Goal: Information Seeking & Learning: Check status

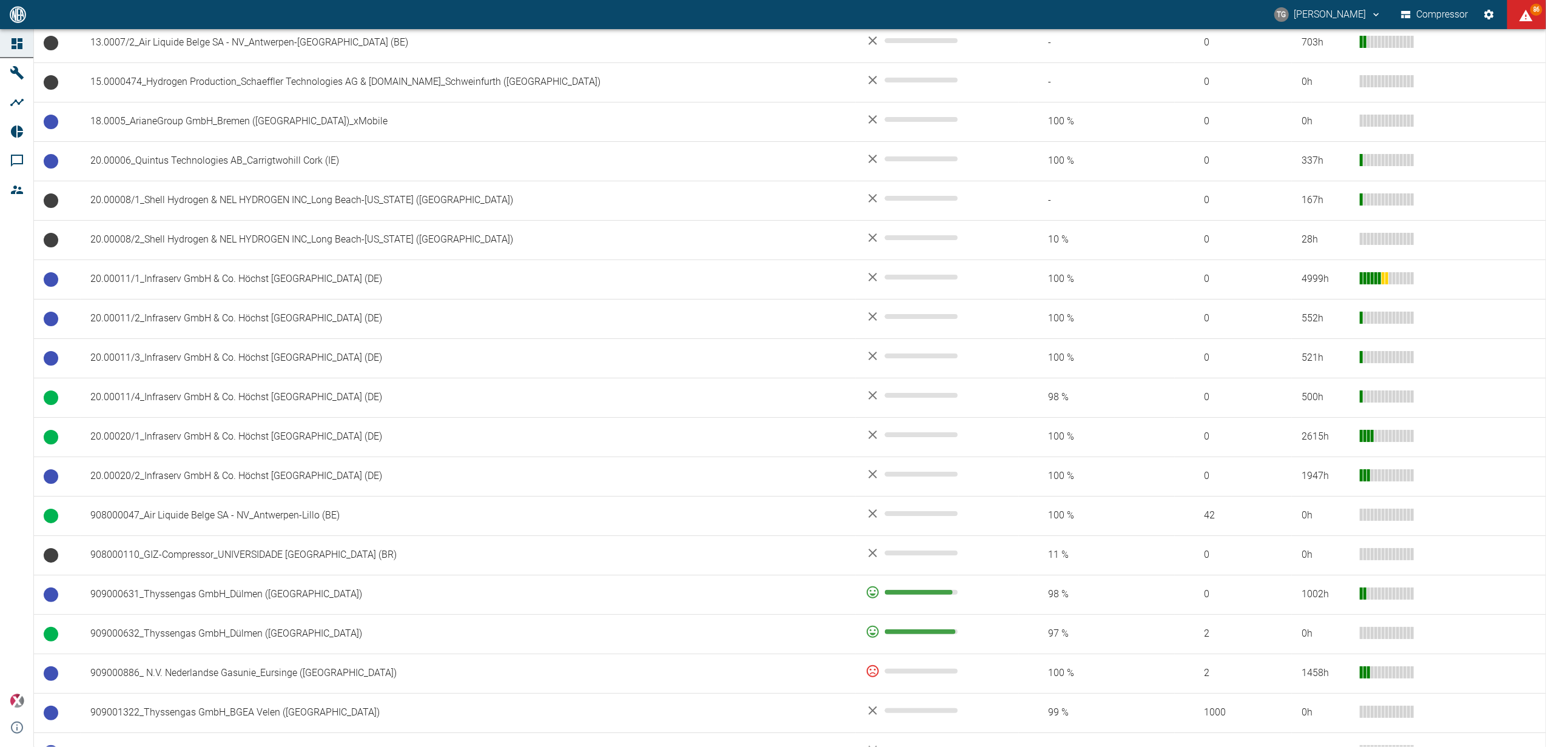
scroll to position [728, 0]
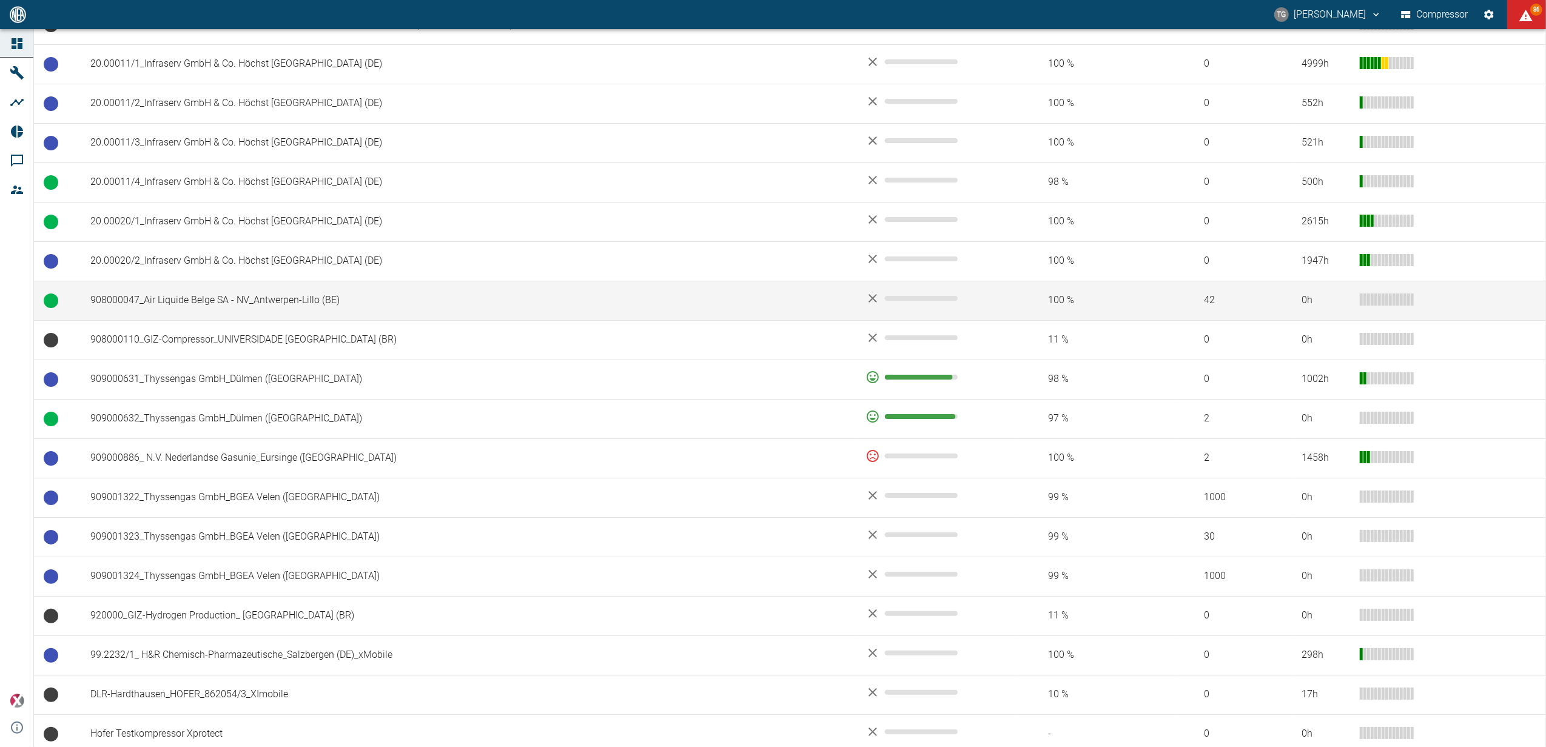
click at [158, 302] on td "908000047_Air Liquide Belge SA - NV_Antwerpen-Lillo (BE)" at bounding box center [468, 300] width 775 height 39
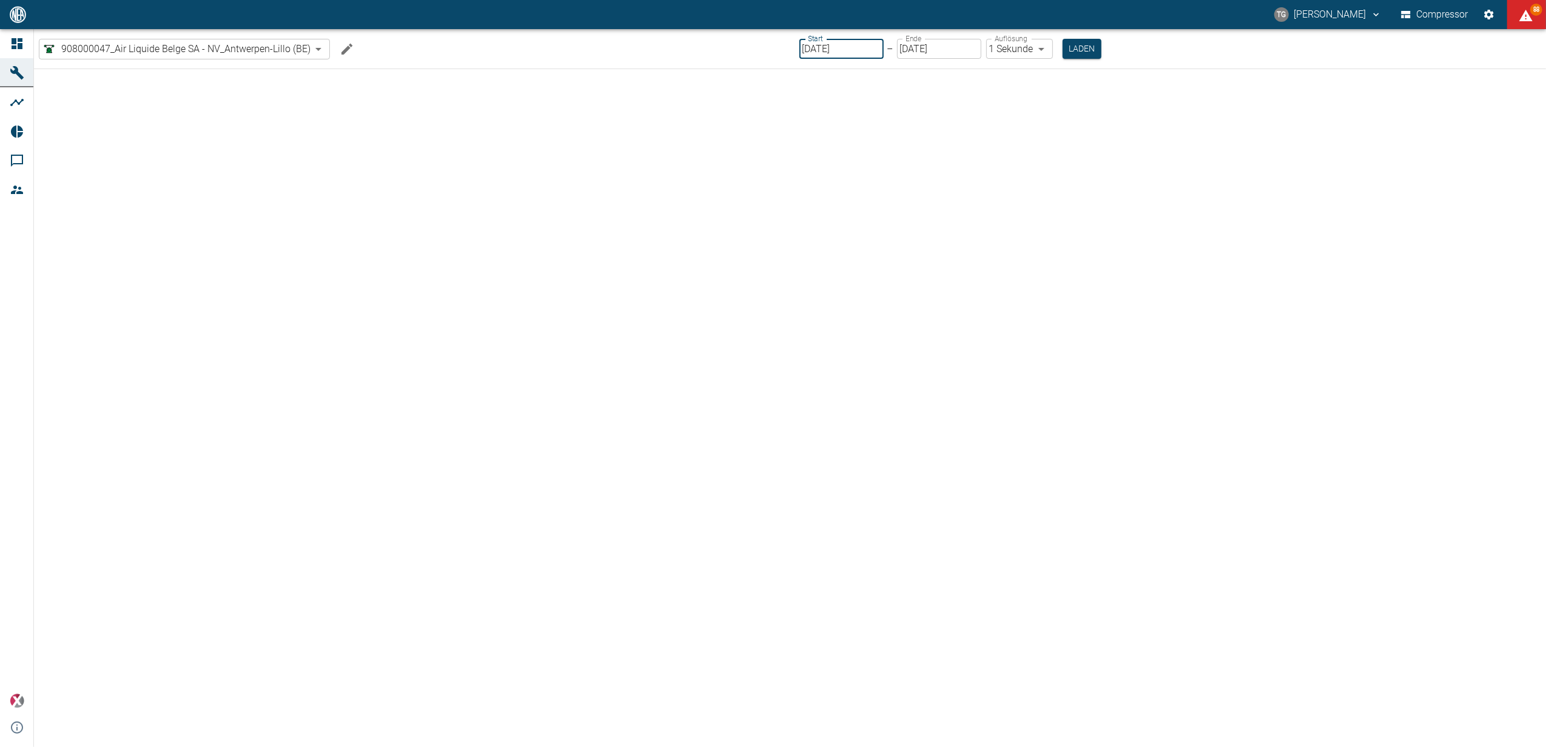
click at [847, 50] on input "[DATE]" at bounding box center [841, 49] width 84 height 20
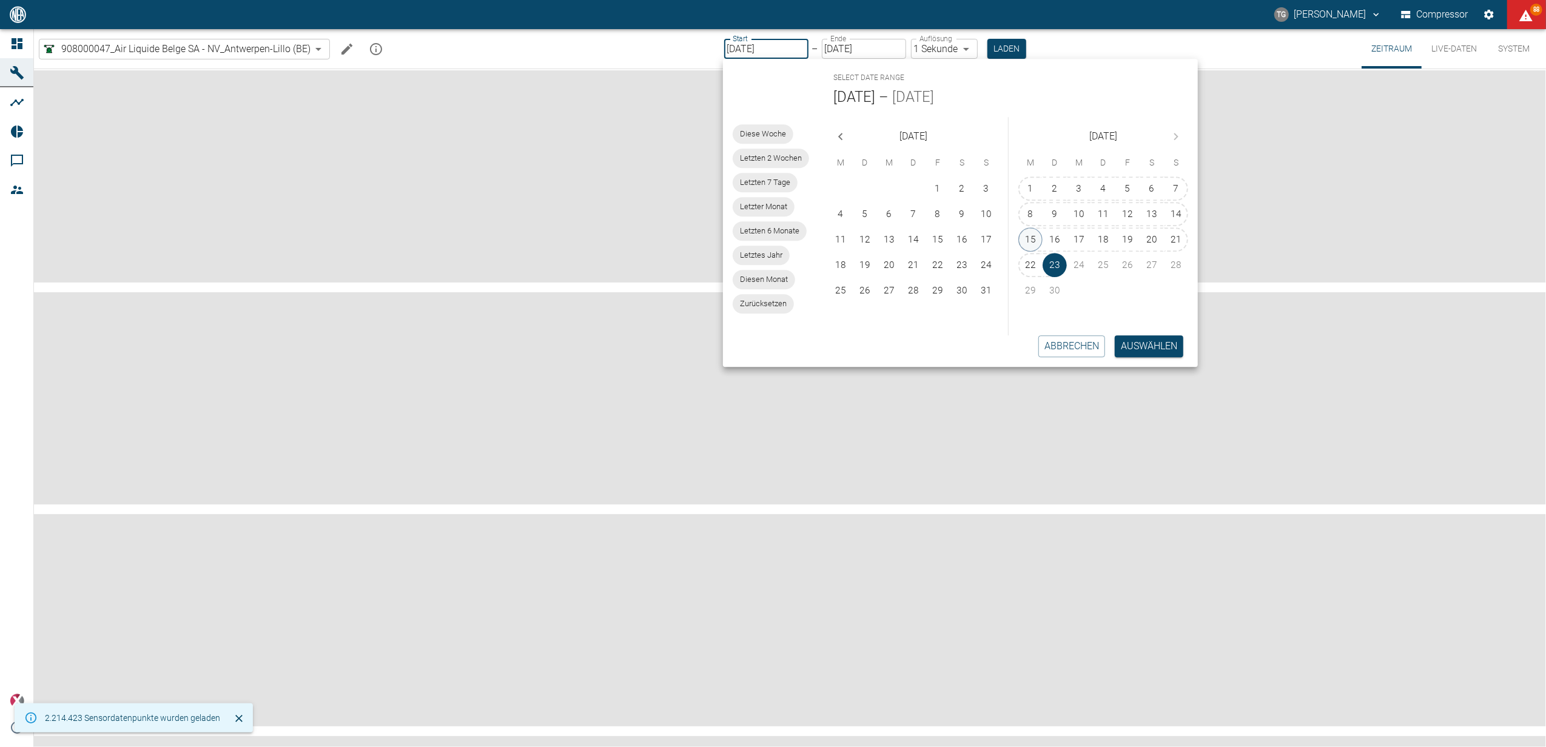
click at [1036, 236] on button "15" at bounding box center [1030, 239] width 24 height 24
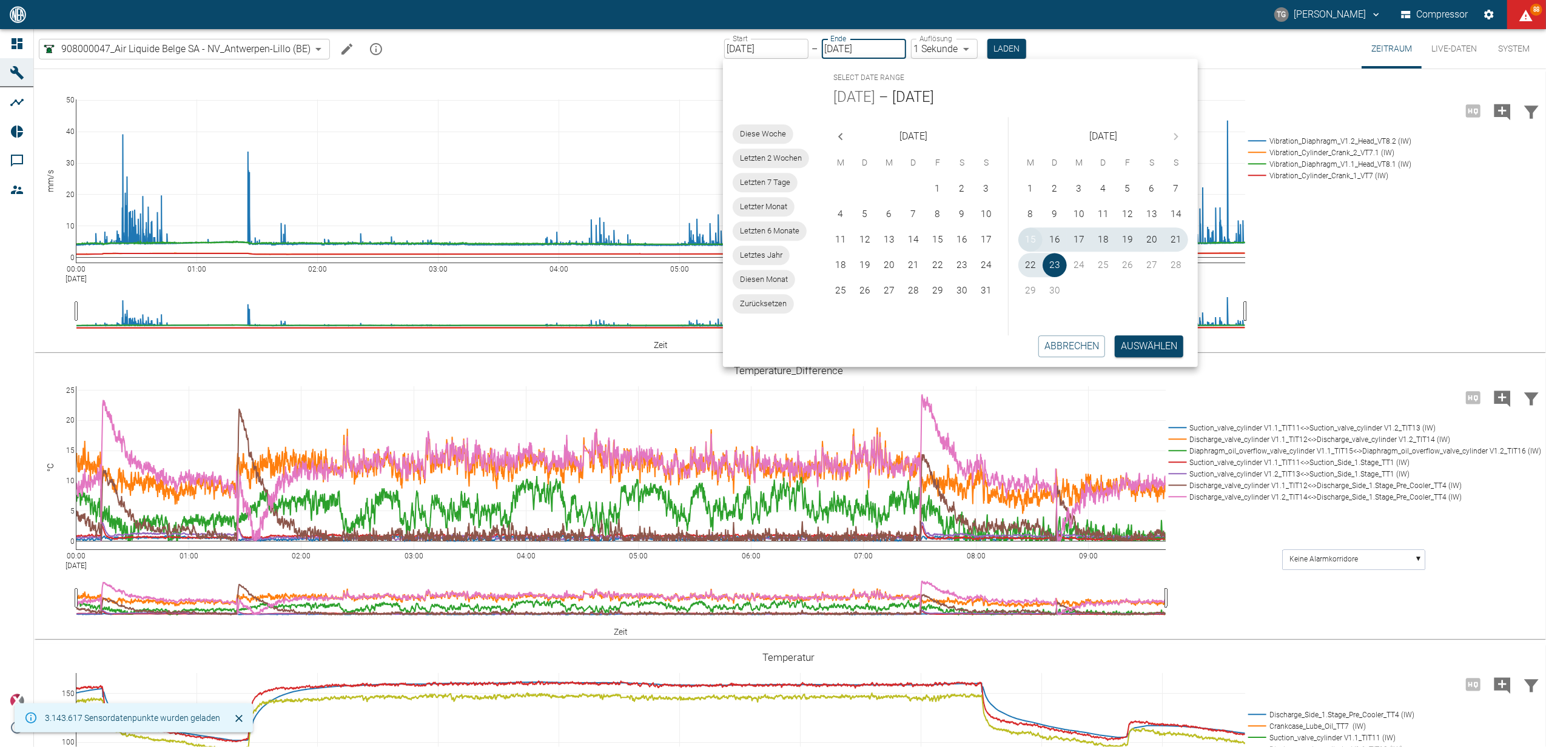
type input "15.09.2025"
type input "2min"
click at [1142, 343] on button "Auswählen" at bounding box center [1150, 346] width 69 height 22
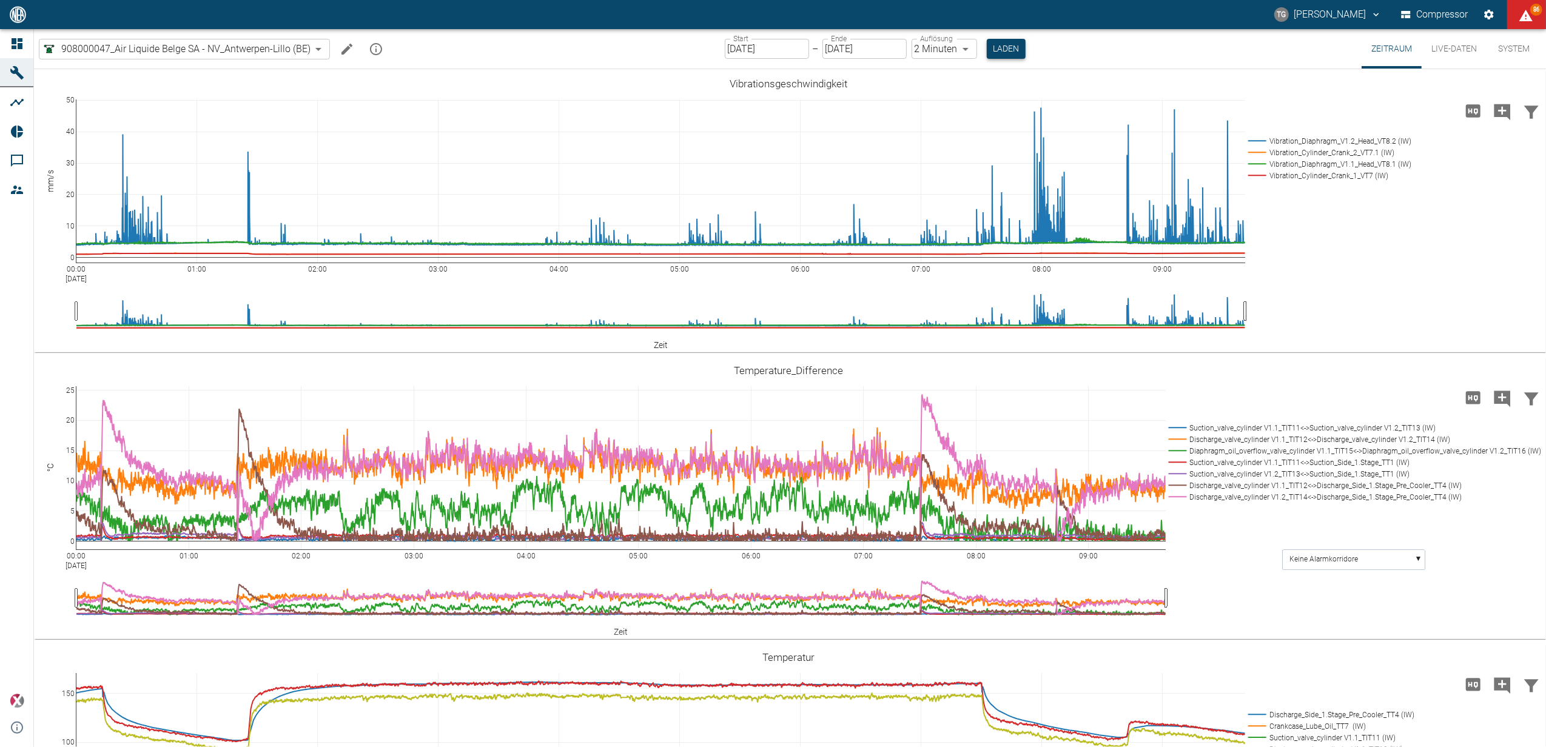
click at [981, 39] on div "Start 15.09.2025 Start – Ende 23.09.2025 Ende Auflösung 2 Minuten 2min Auflösun…" at bounding box center [875, 48] width 301 height 39
click at [1000, 52] on button "Laden" at bounding box center [1006, 49] width 39 height 20
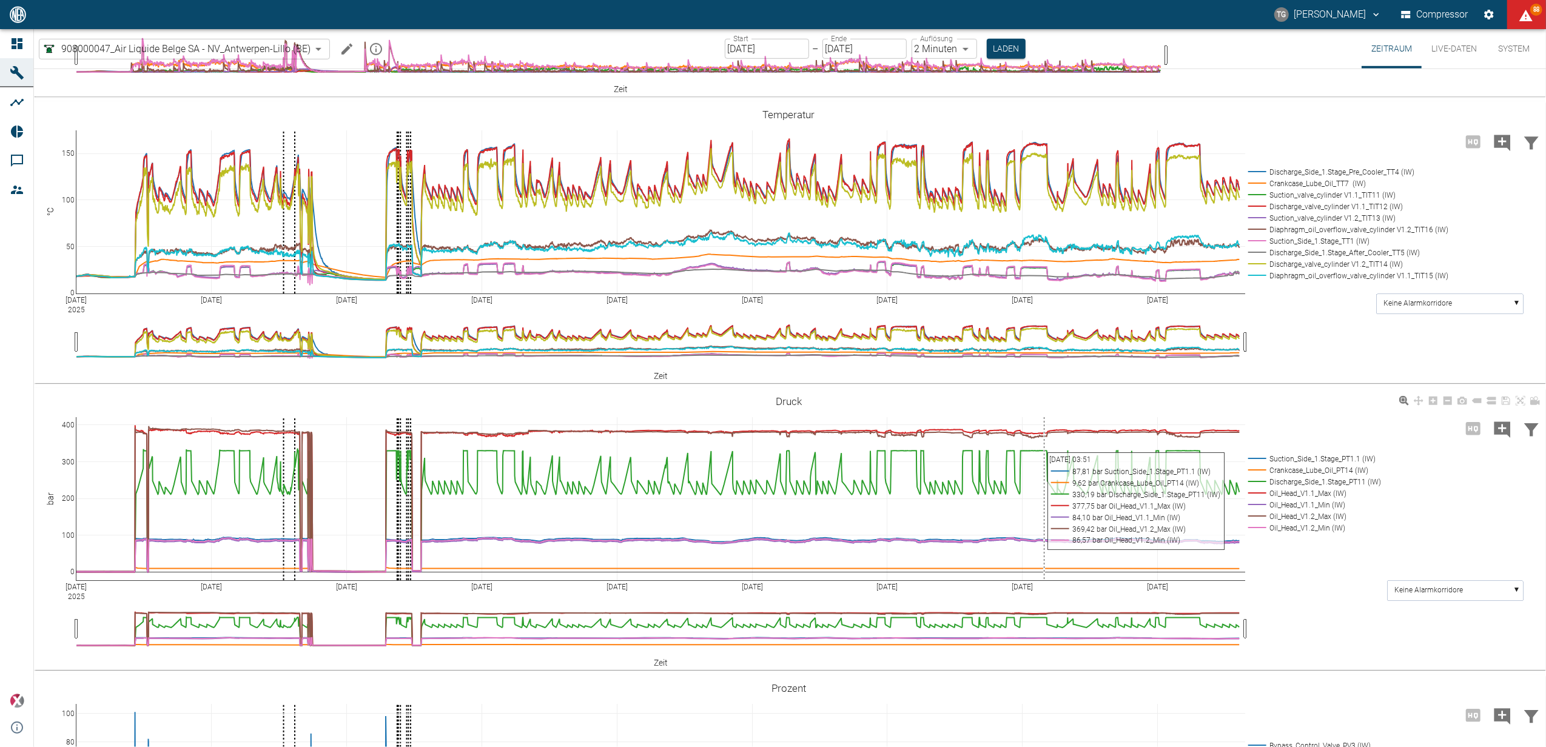
scroll to position [889, 0]
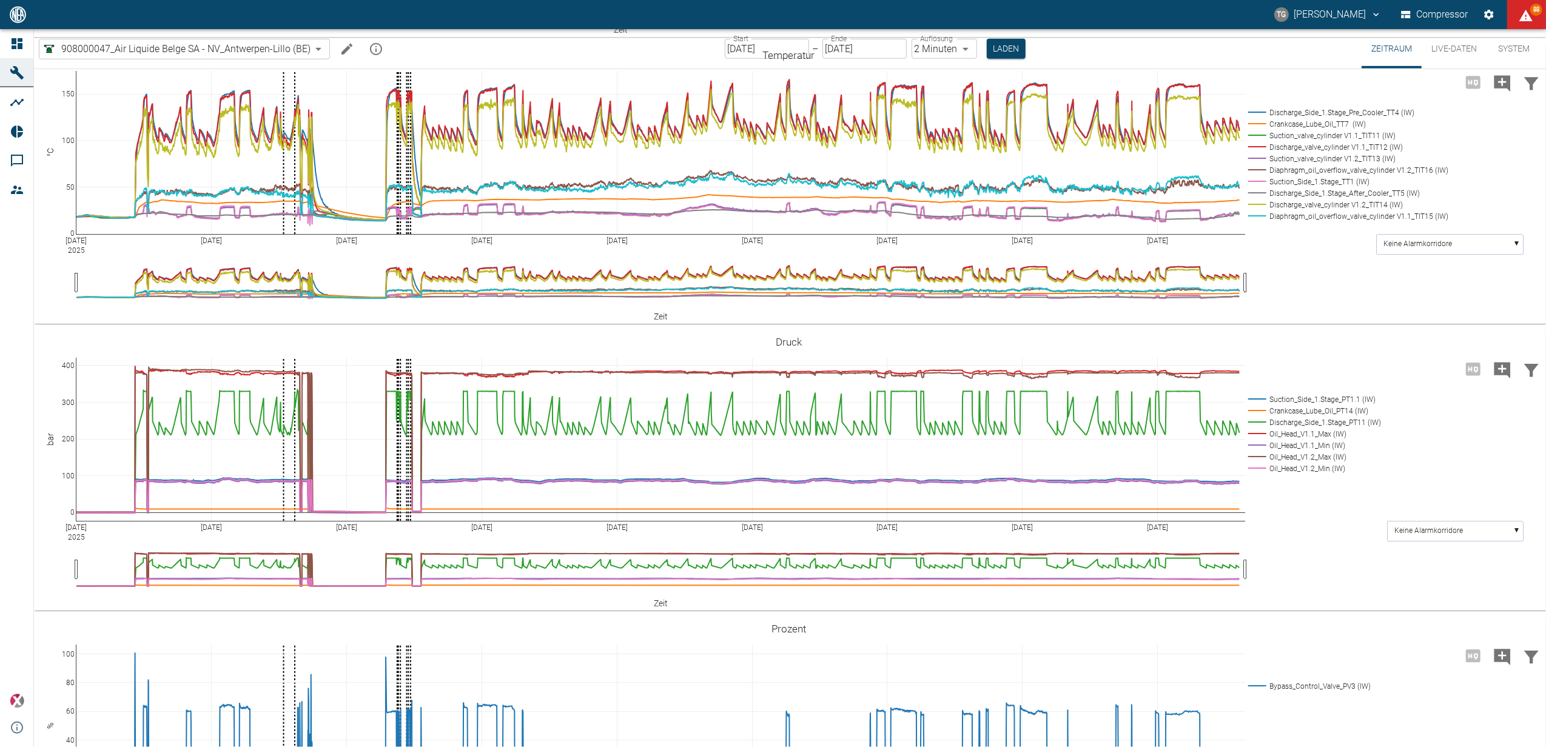
click at [800, 55] on input "15.09.2025" at bounding box center [767, 49] width 84 height 20
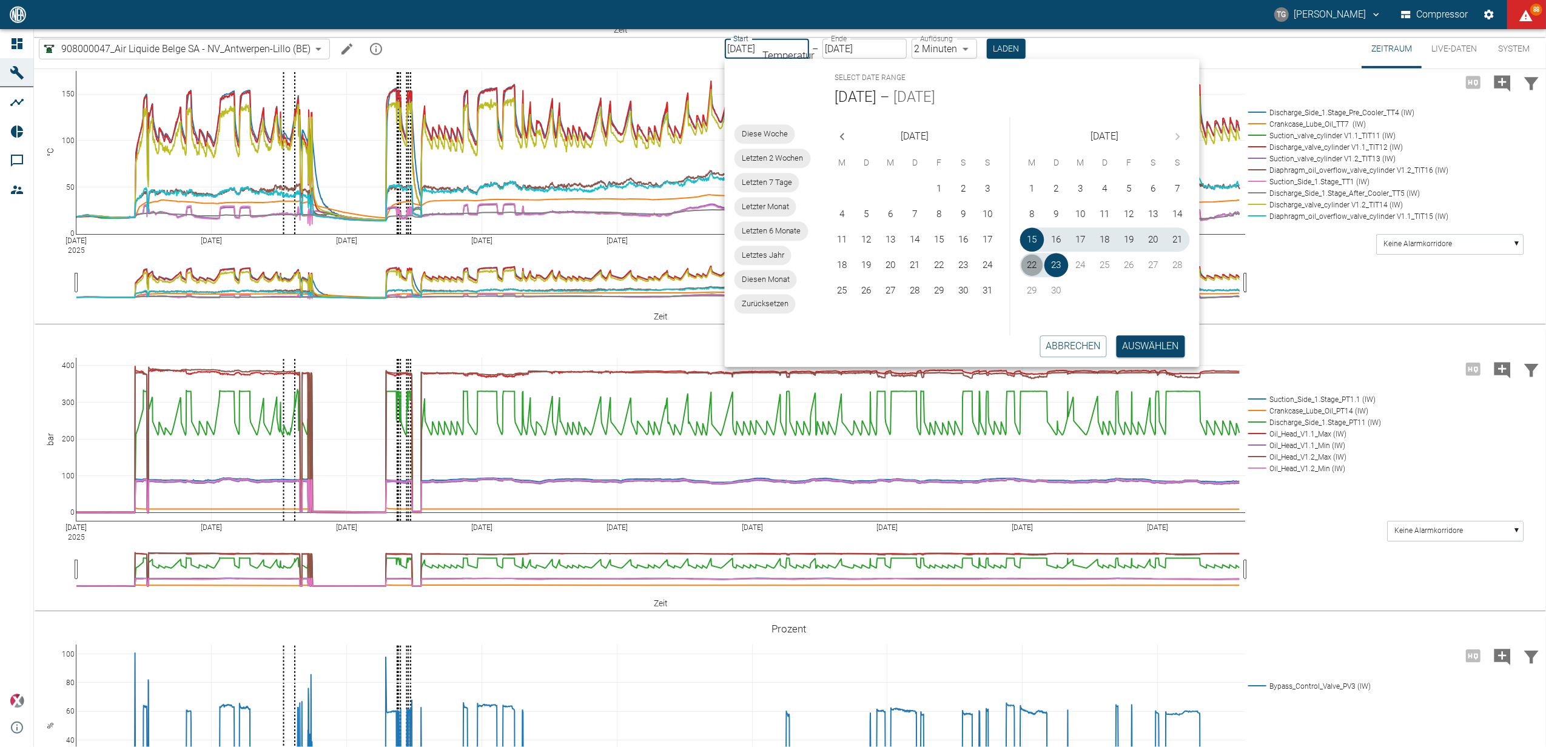
click at [1036, 263] on button "22" at bounding box center [1032, 265] width 24 height 24
type input "22.09.2025"
click at [1145, 335] on button "Auswählen" at bounding box center [1150, 346] width 69 height 22
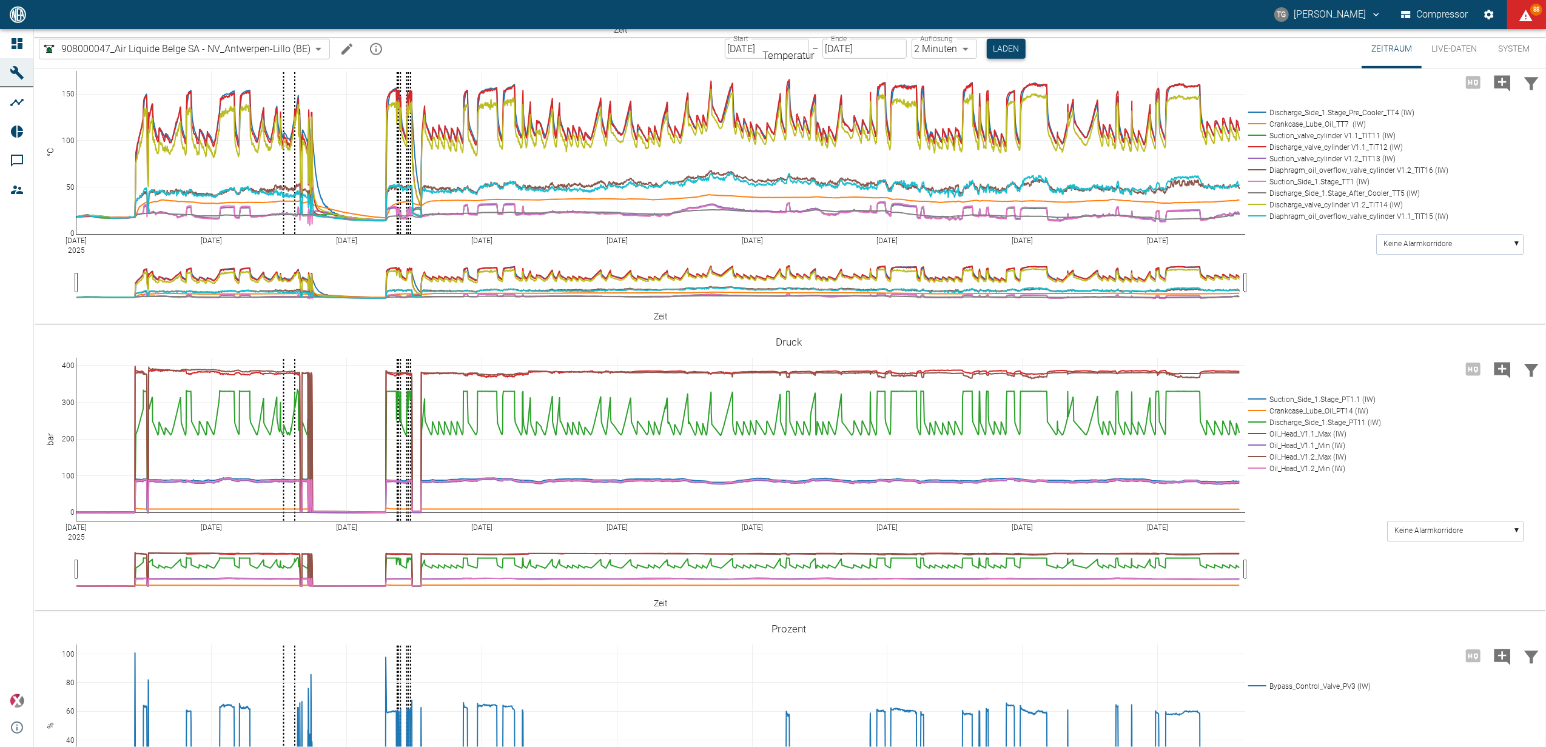
click at [1002, 51] on button "Laden" at bounding box center [1006, 49] width 39 height 20
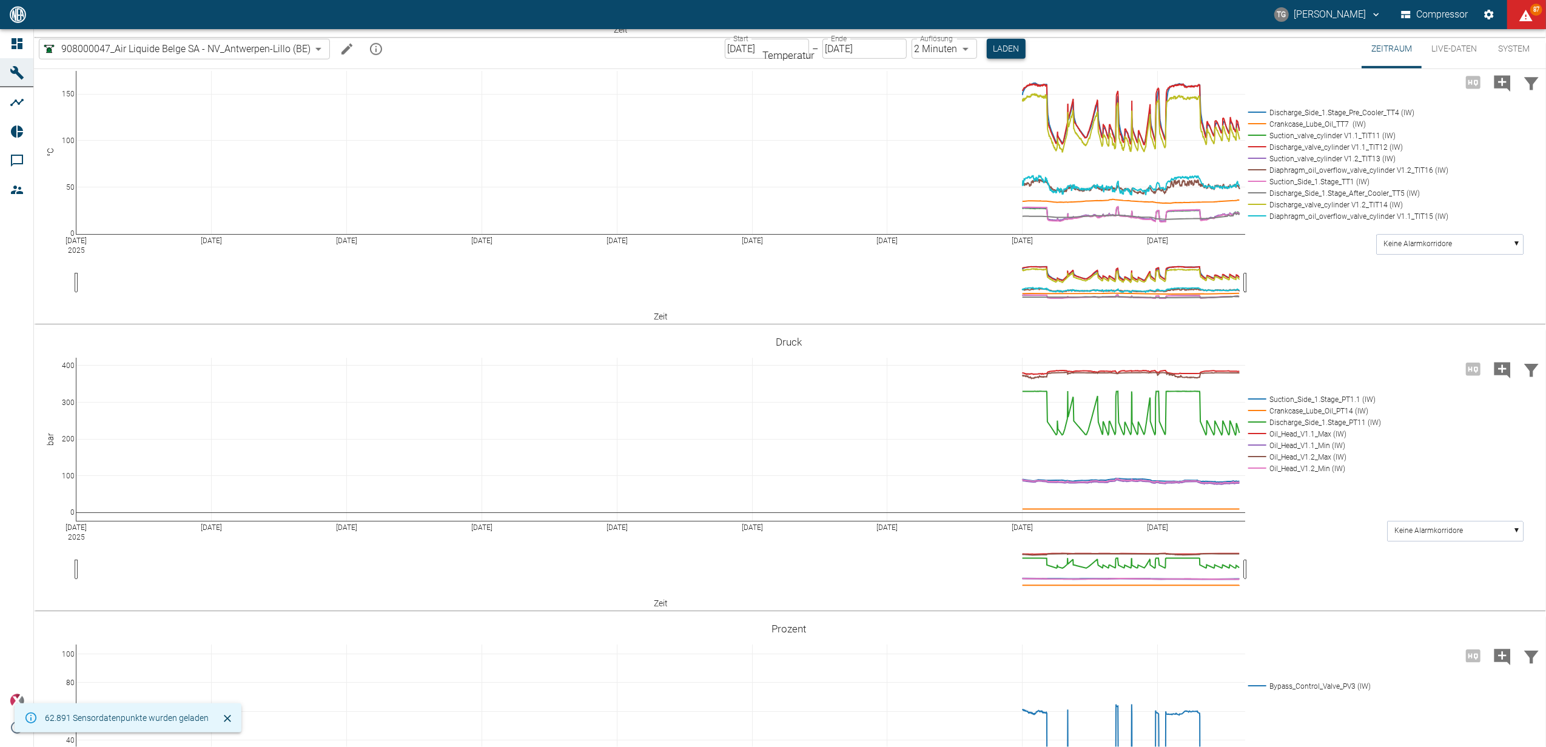
click at [994, 50] on button "Laden" at bounding box center [1006, 49] width 39 height 20
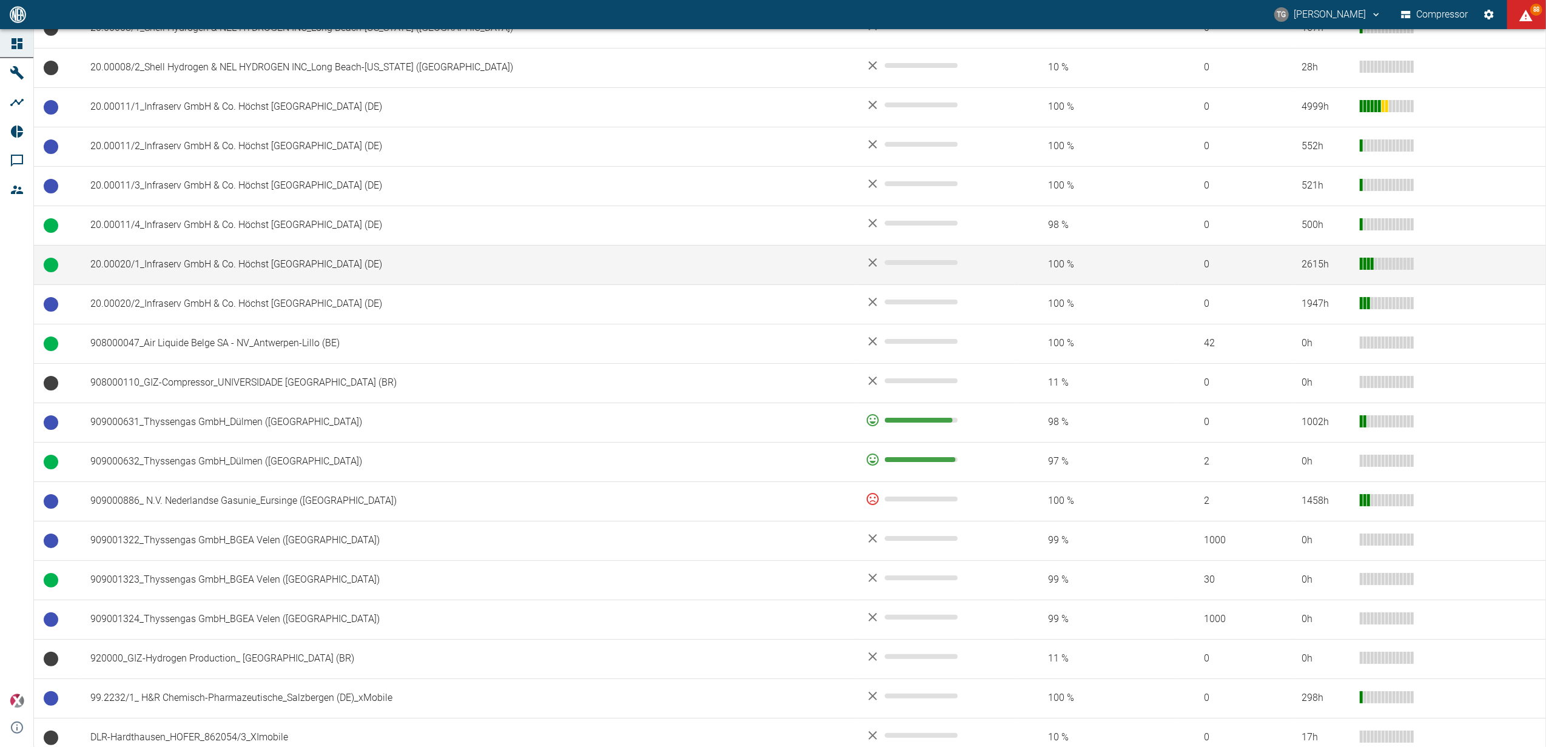
scroll to position [646, 0]
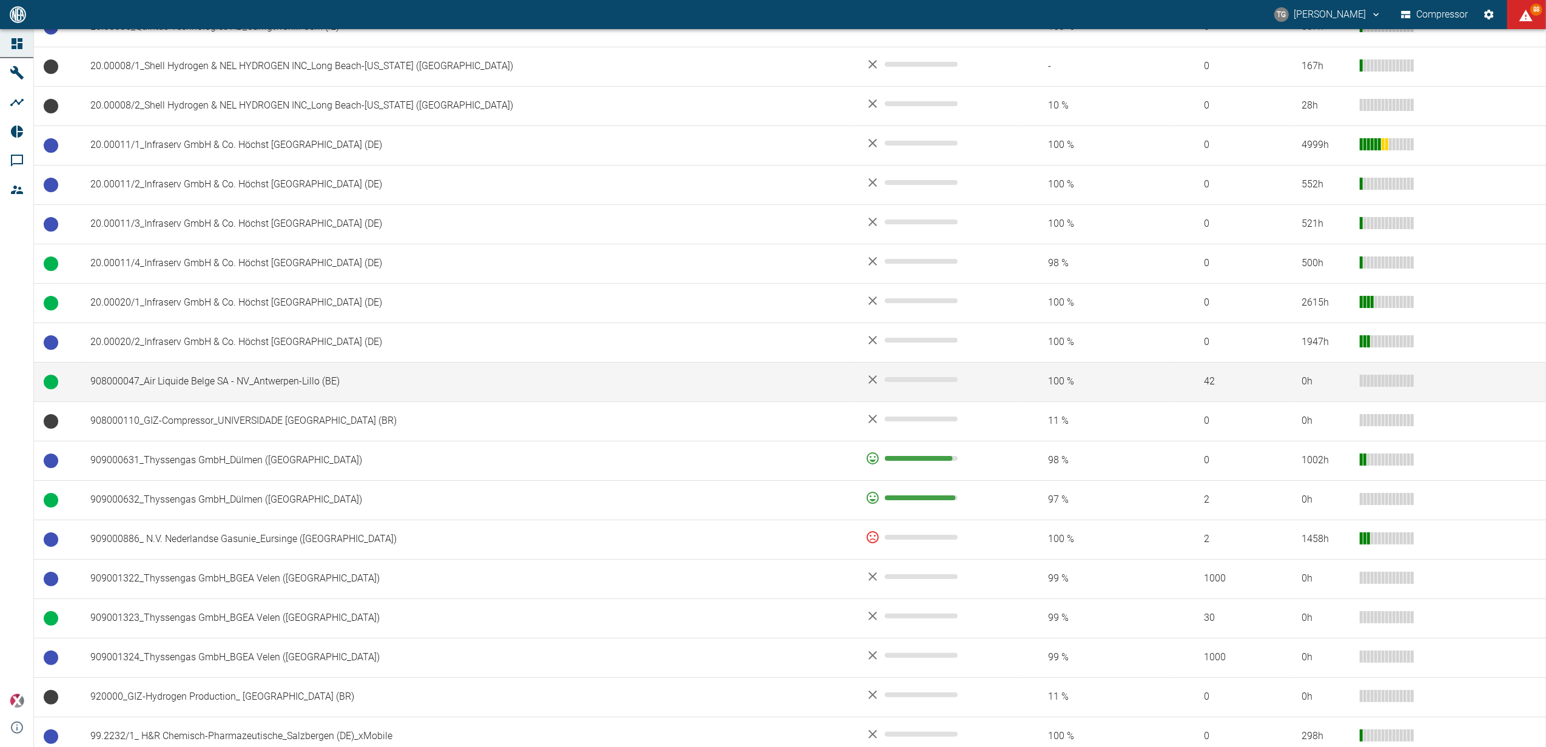
click at [175, 380] on td "908000047_Air Liquide Belge SA - NV_Antwerpen-Lillo (BE)" at bounding box center [468, 381] width 775 height 39
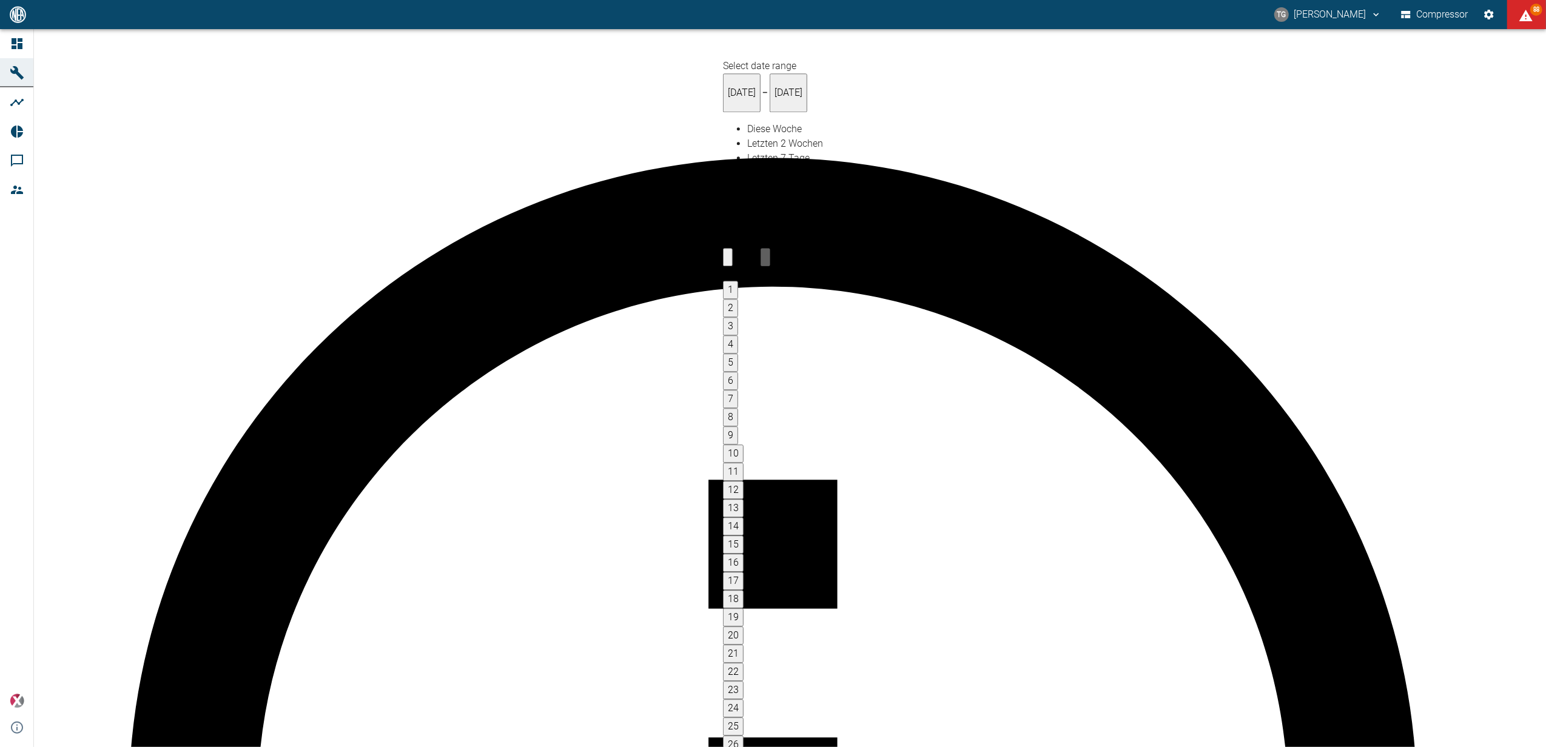
type input "22.09.2025"
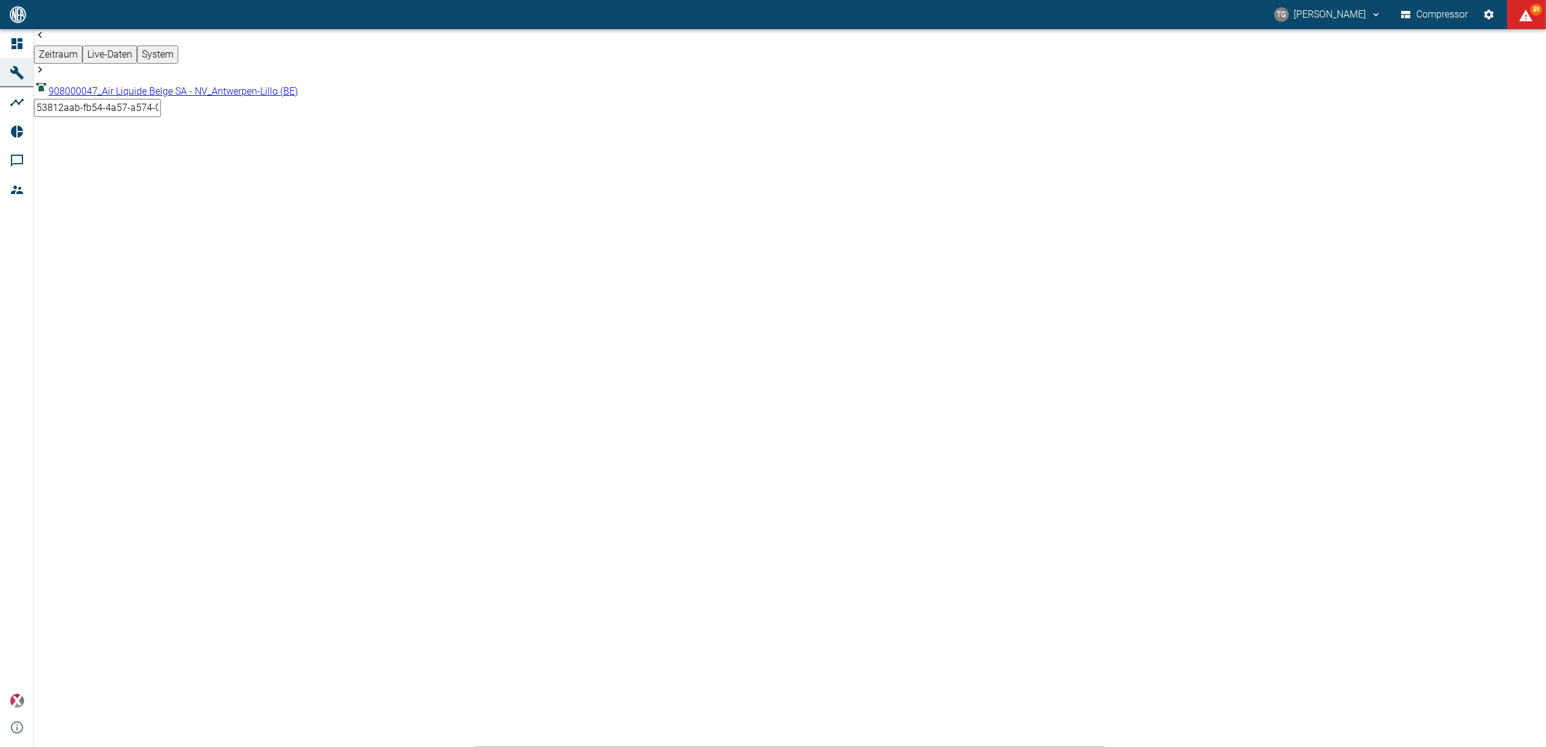
click at [973, 50] on body "TG Thomas Gregoir Compressor 89 Dashboard Maschinen Analysen Reports Kommentare…" at bounding box center [773, 373] width 1546 height 747
type input "1sec"
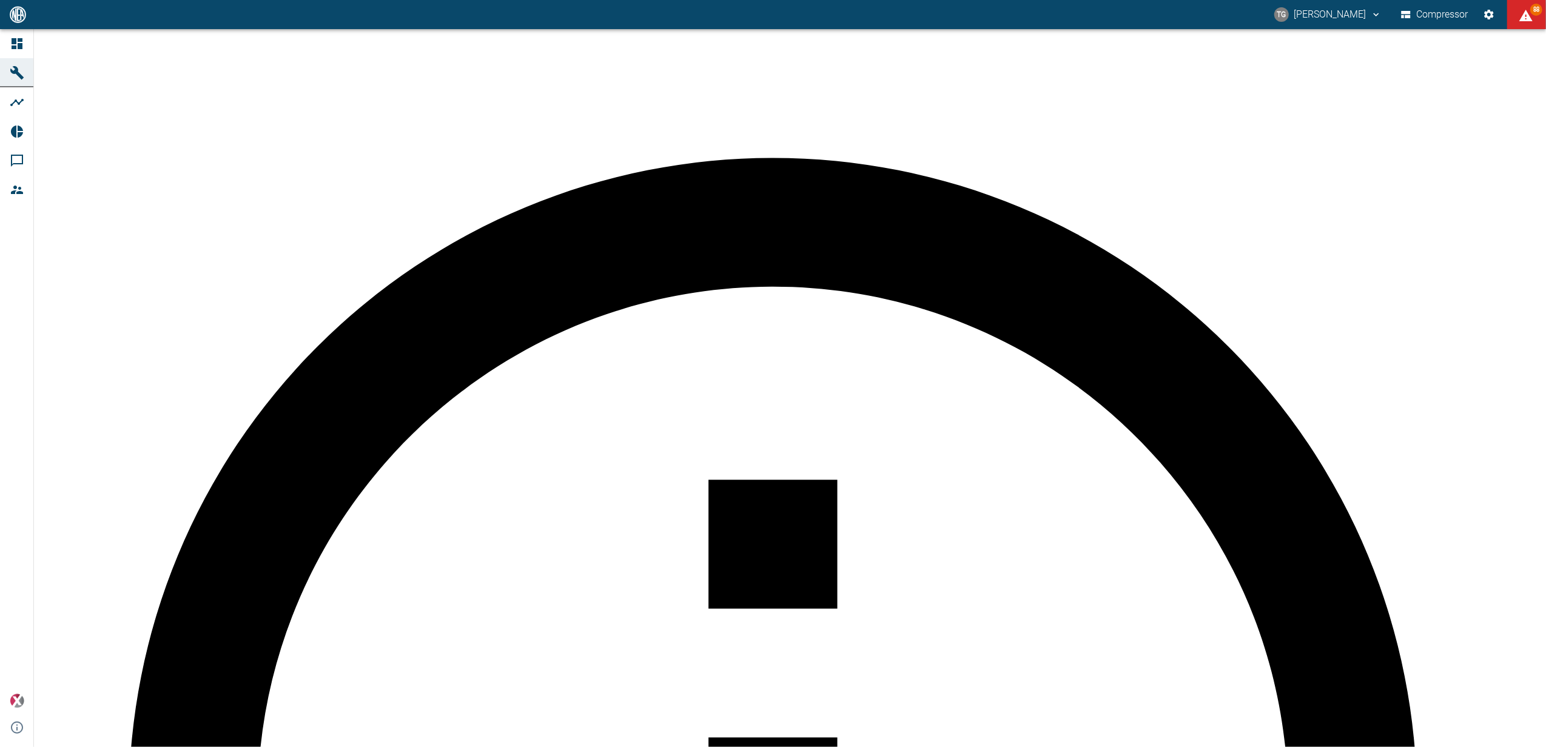
scroll to position [889, 0]
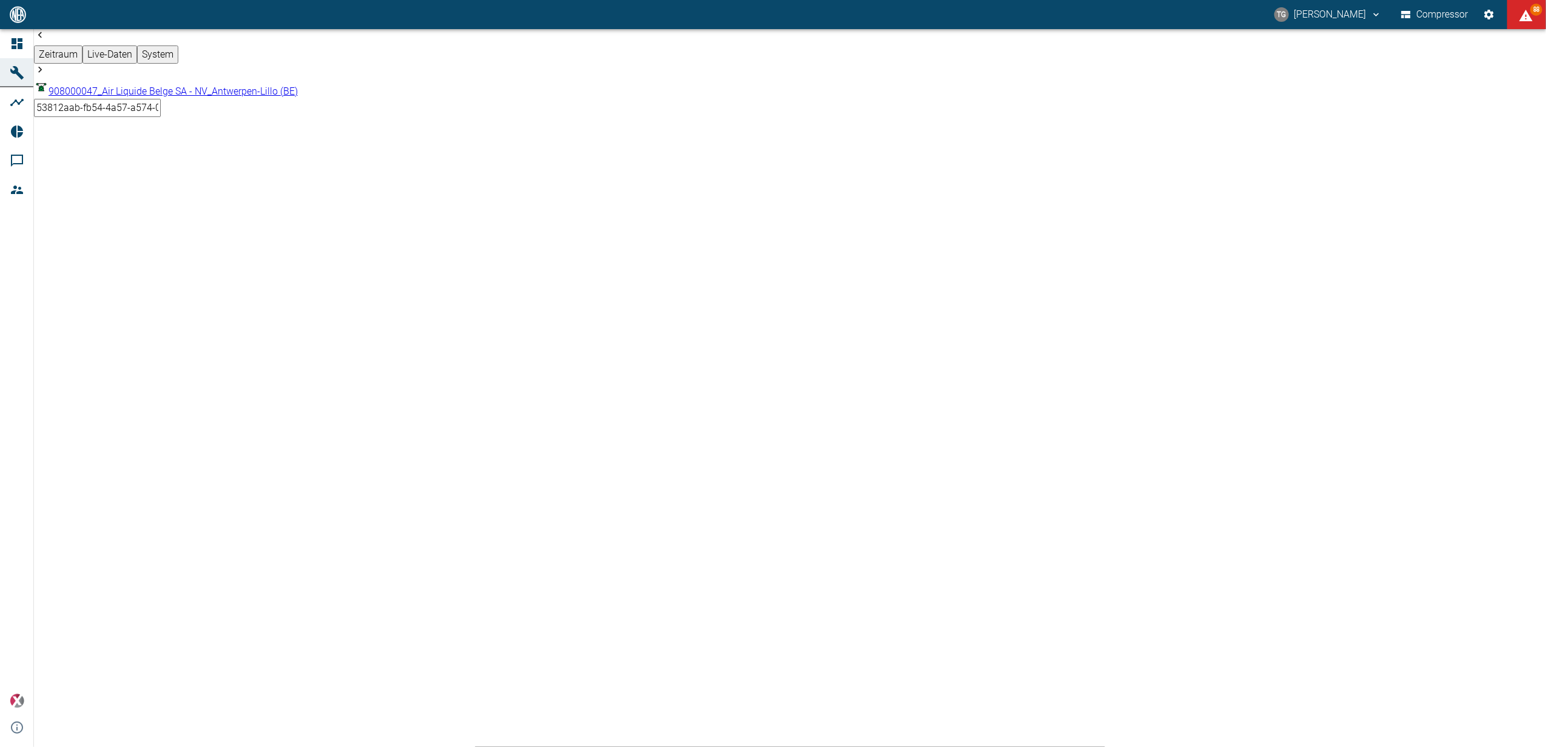
drag, startPoint x: 299, startPoint y: 357, endPoint x: 325, endPoint y: 428, distance: 75.6
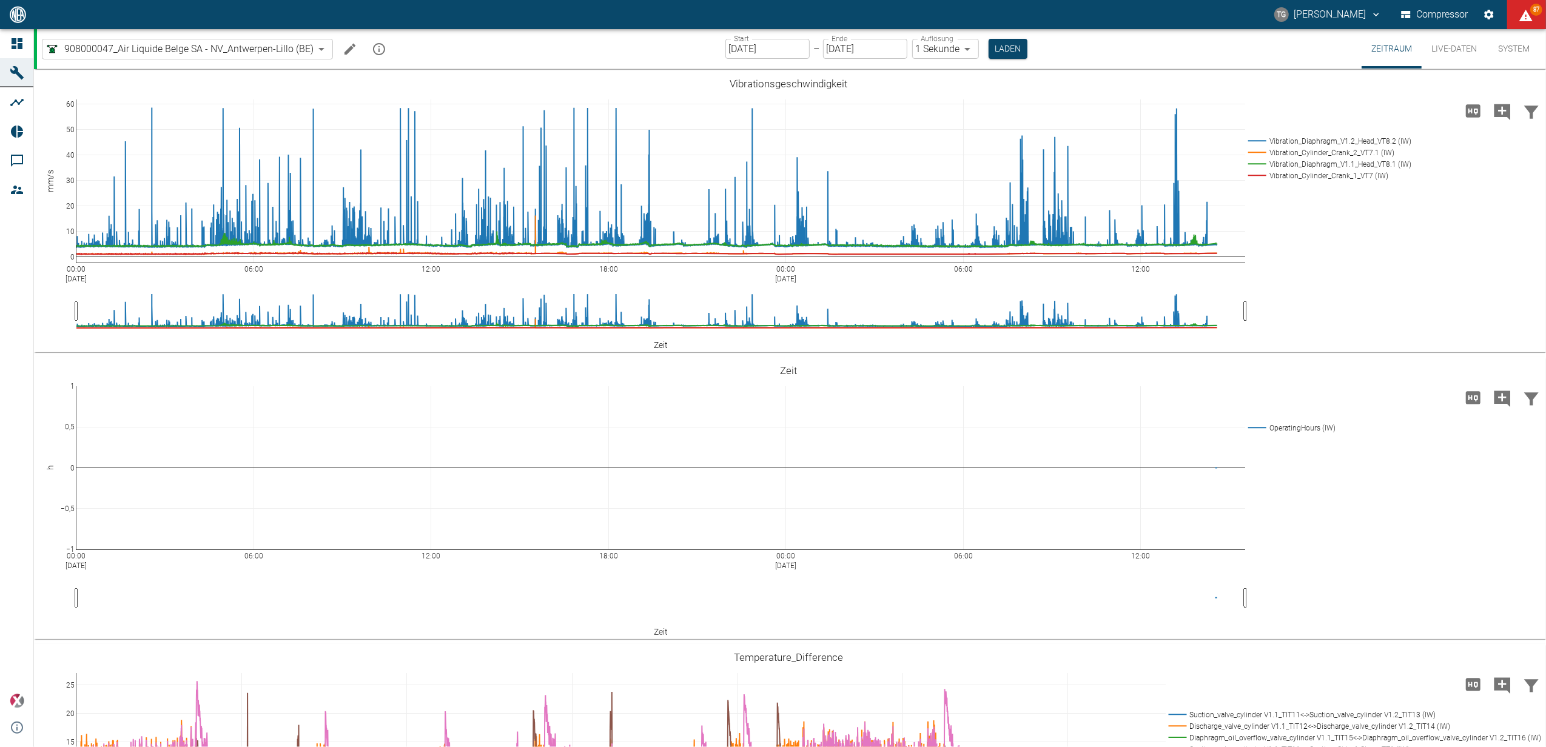
scroll to position [889, 0]
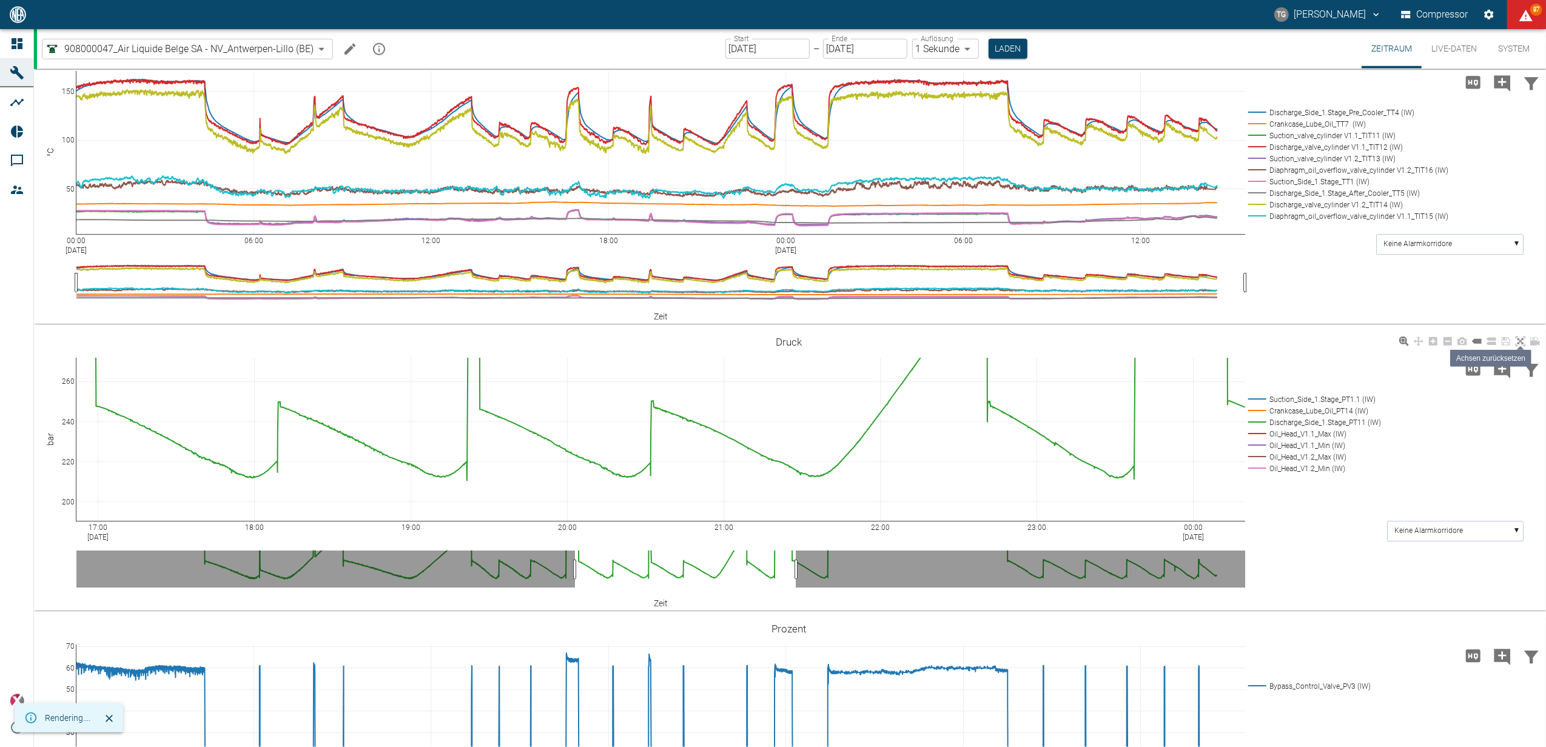
click at [1518, 340] on icon at bounding box center [1520, 342] width 10 height 10
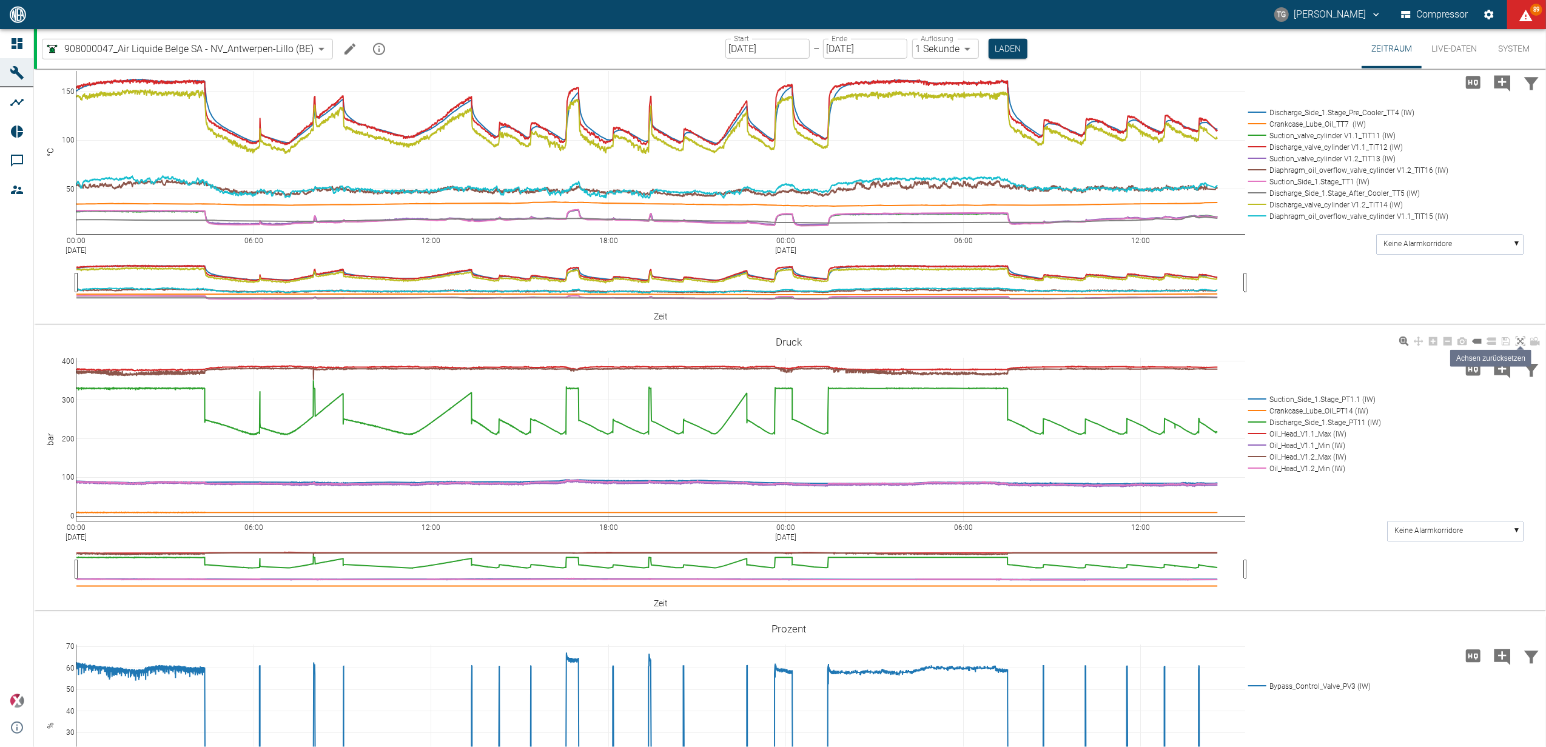
click at [1522, 337] on icon at bounding box center [1520, 342] width 10 height 10
click at [745, 49] on input "22.09.2025" at bounding box center [767, 49] width 84 height 20
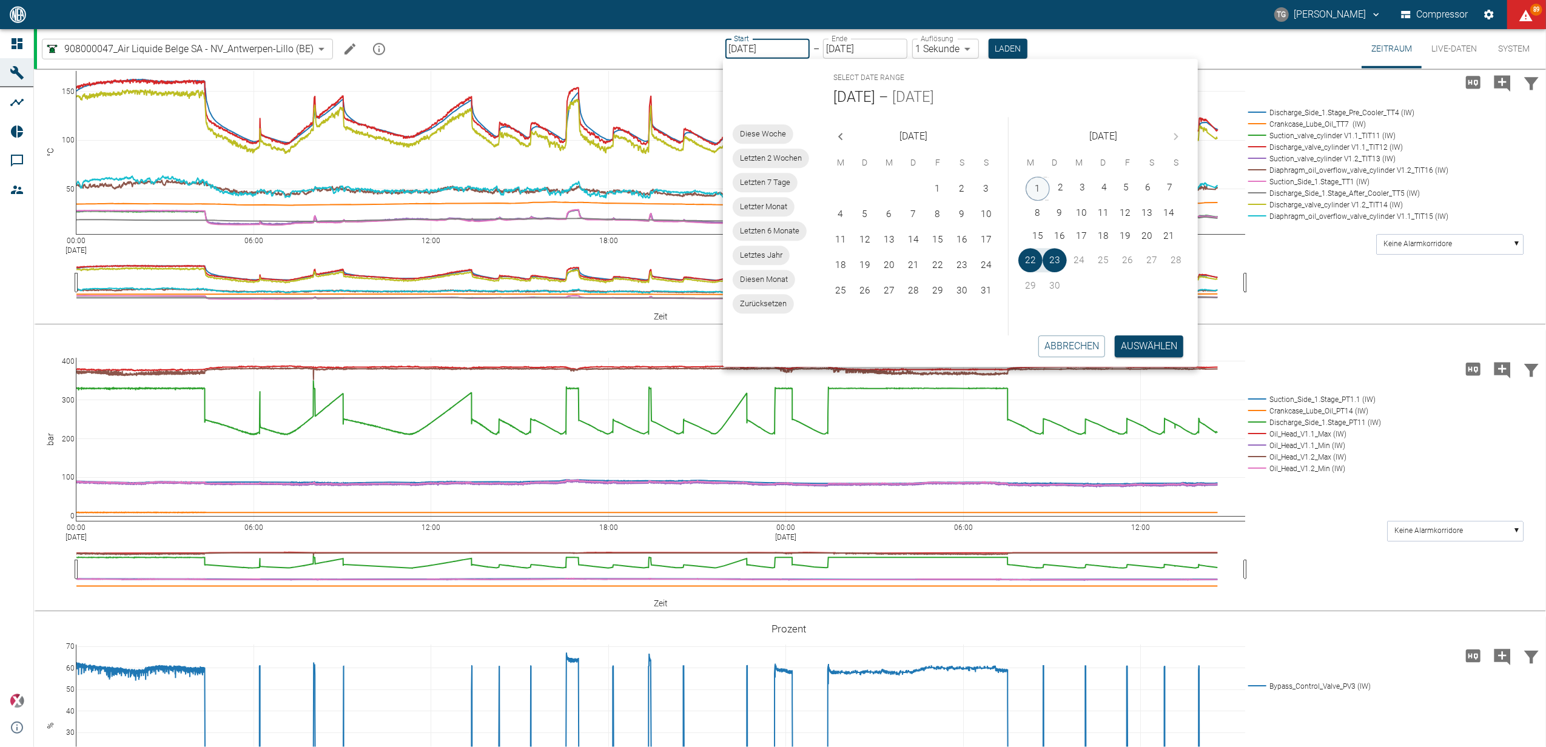
click at [1032, 187] on button "1" at bounding box center [1037, 188] width 24 height 24
type input "01.09.2025"
click at [1153, 350] on button "Auswählen" at bounding box center [1148, 346] width 69 height 22
type input "10min"
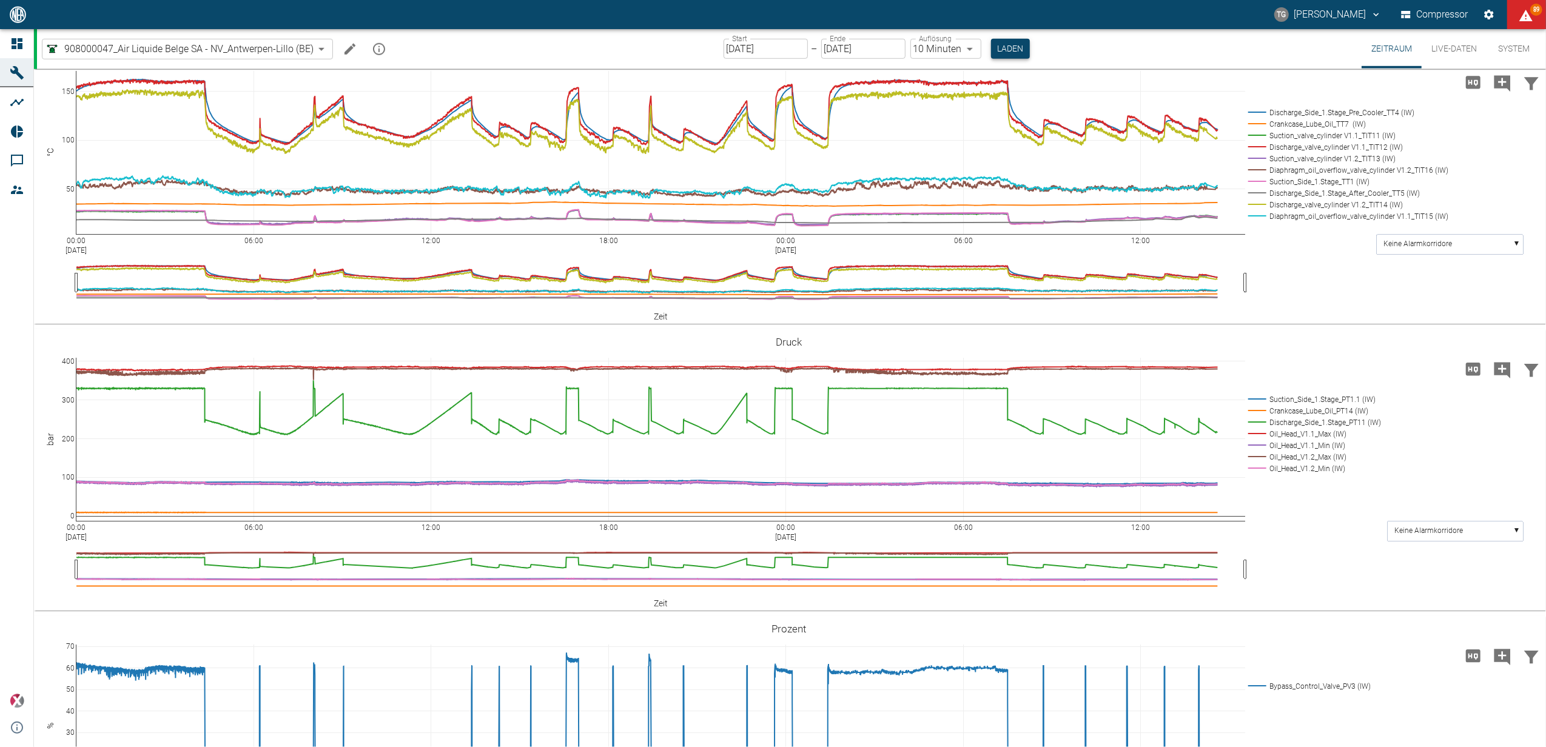
click at [1005, 53] on button "Laden" at bounding box center [1010, 49] width 39 height 20
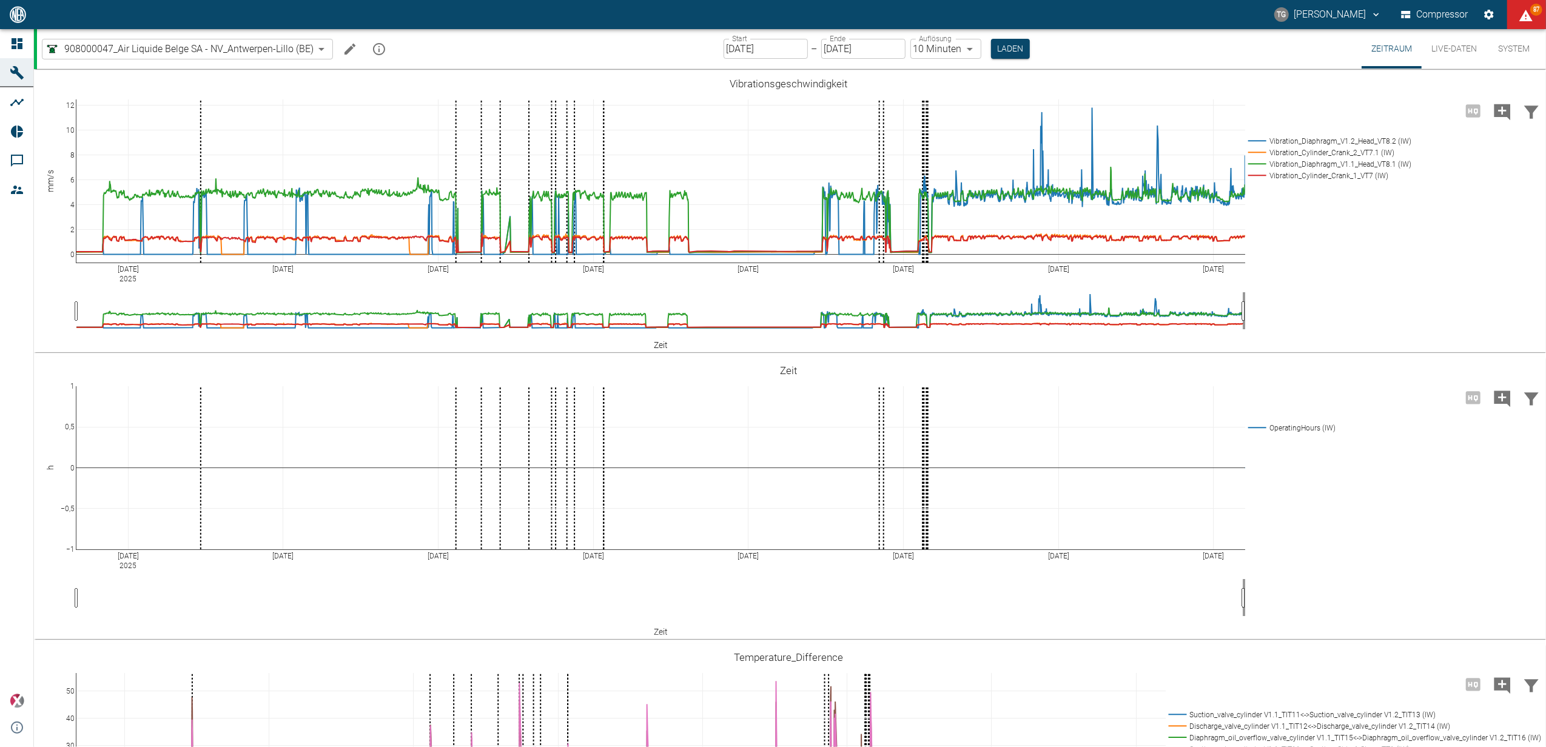
scroll to position [808, 0]
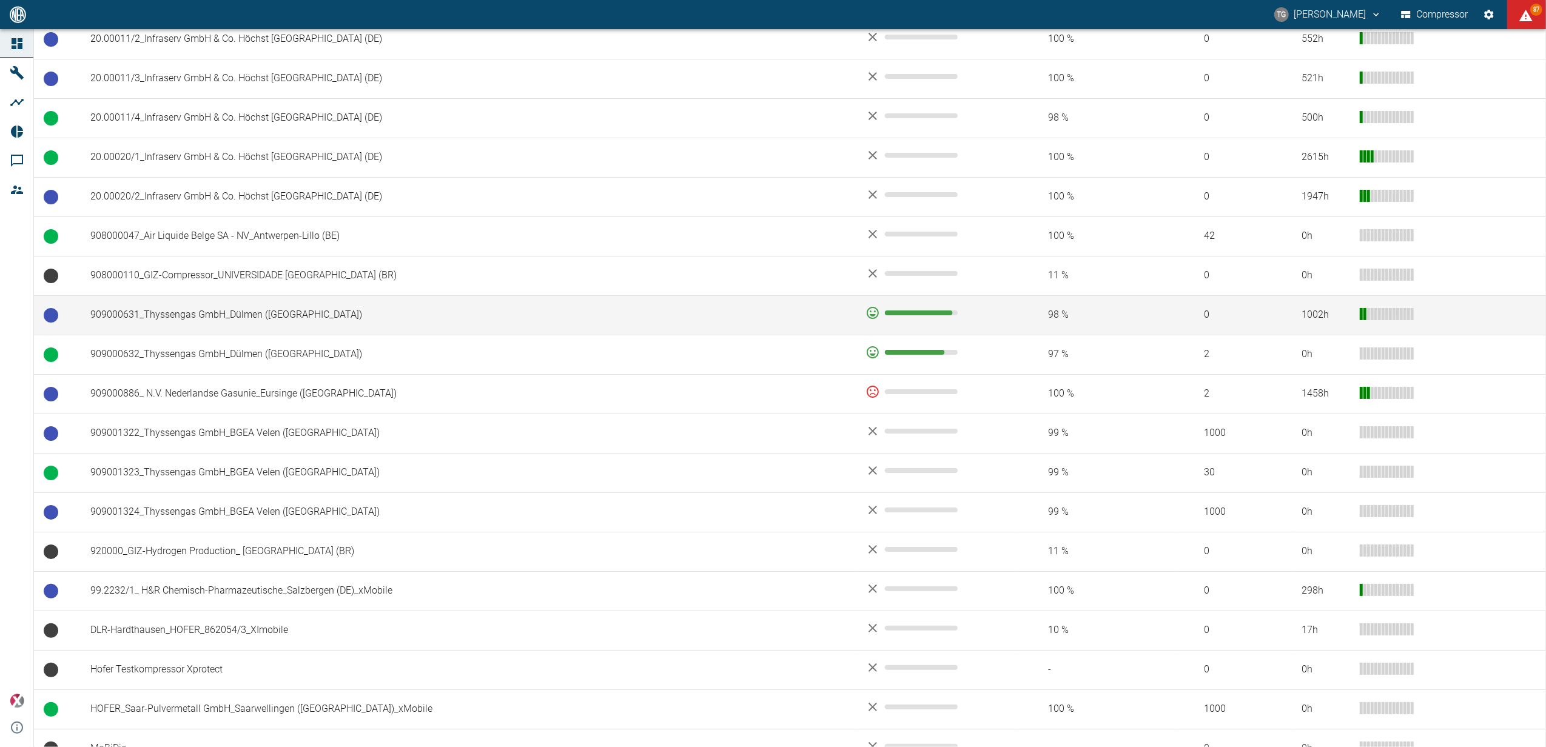
scroll to position [808, 0]
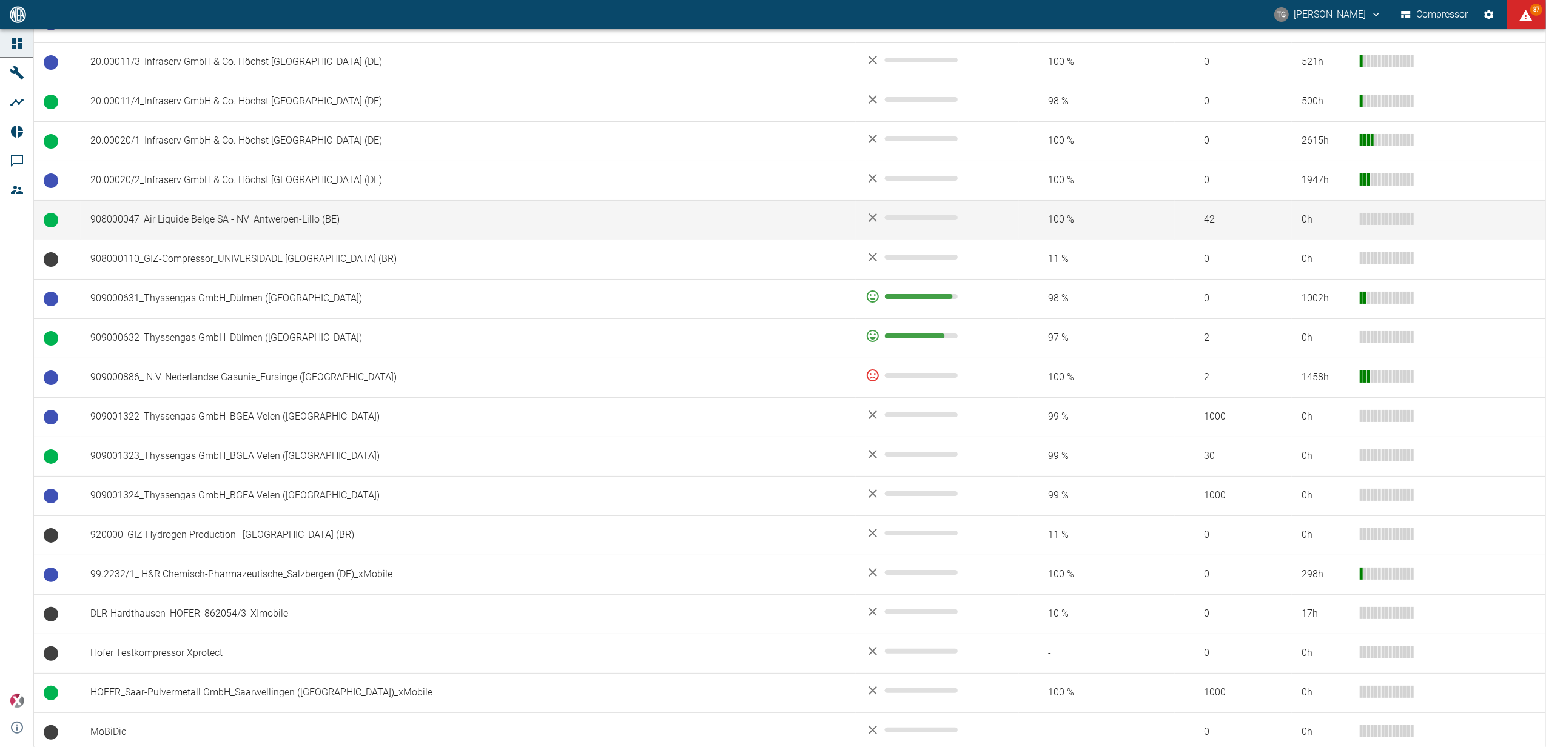
click at [216, 221] on td "908000047_Air Liquide Belge SA - NV_Antwerpen-Lillo (BE)" at bounding box center [468, 219] width 775 height 39
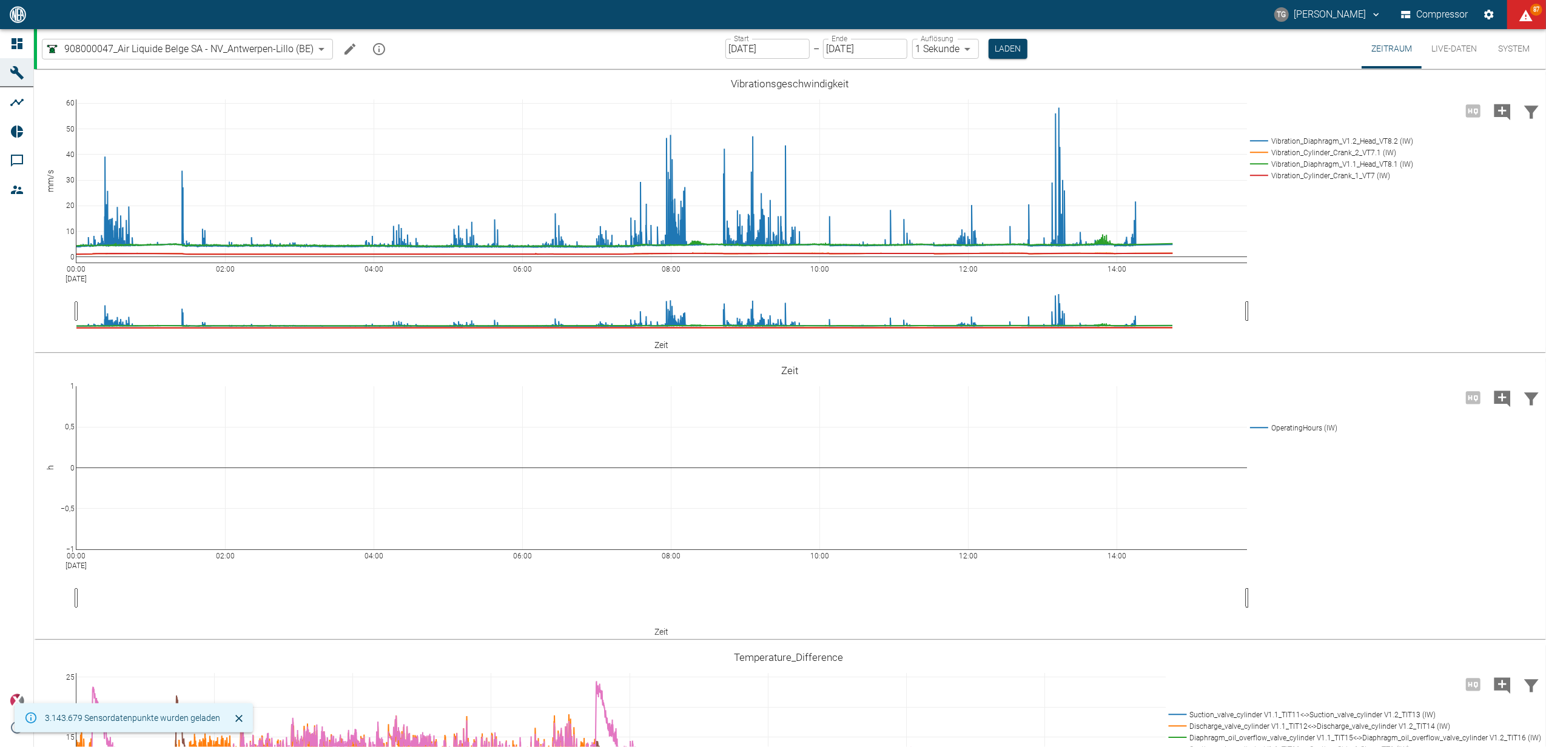
click at [743, 49] on input "[DATE]" at bounding box center [767, 49] width 84 height 20
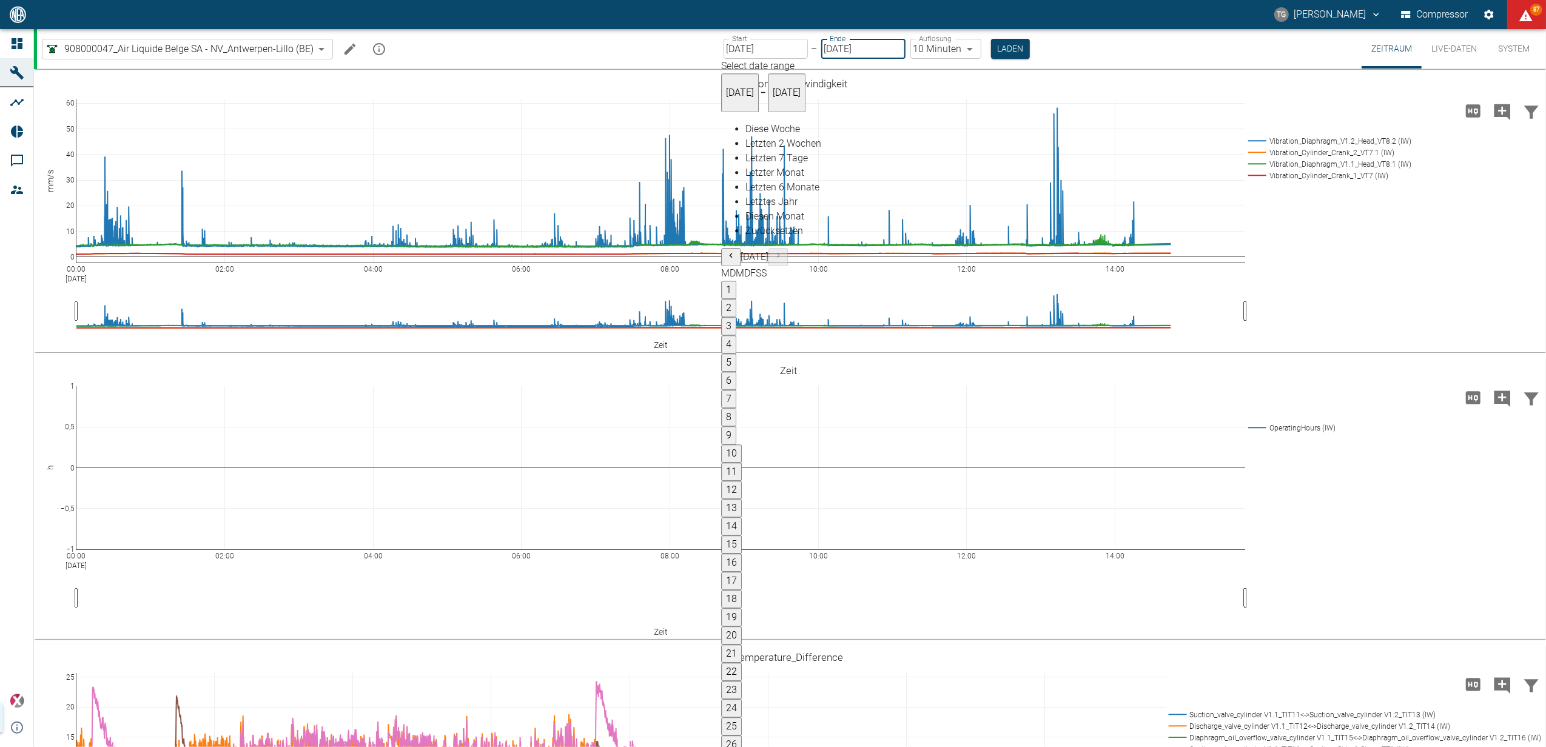
type input "01.09.2025"
type input "10min"
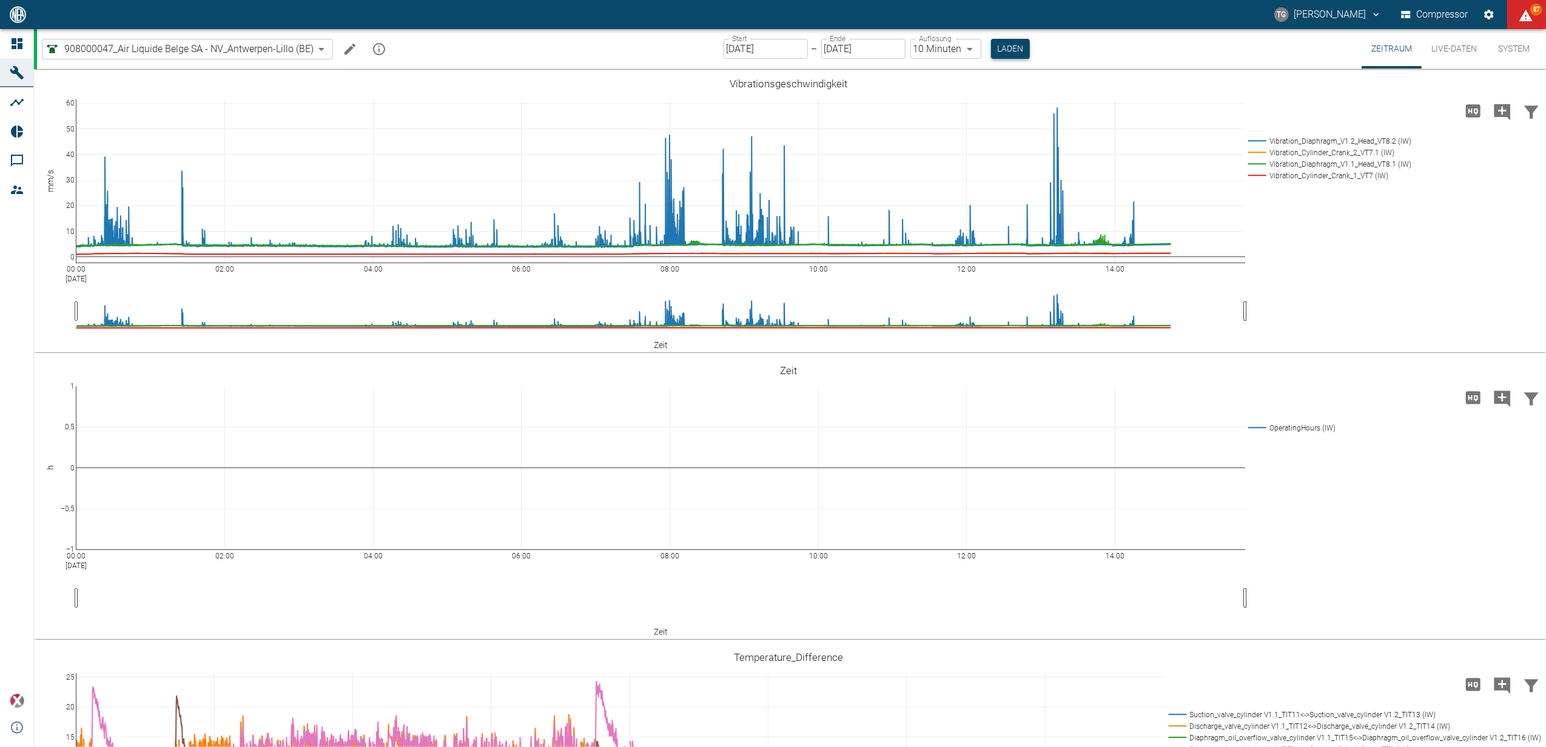
click at [996, 53] on button "Laden" at bounding box center [1010, 49] width 39 height 20
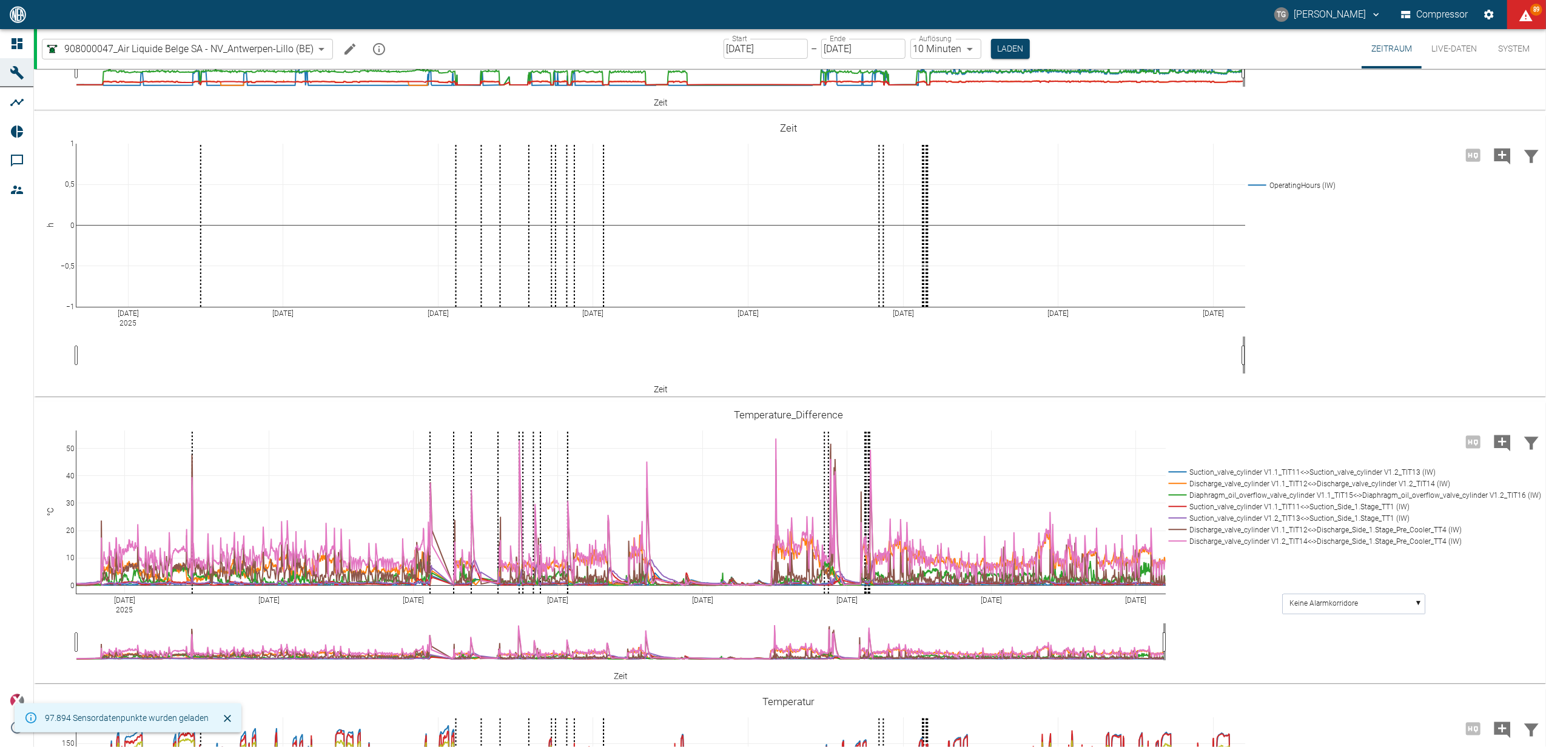
scroll to position [323, 0]
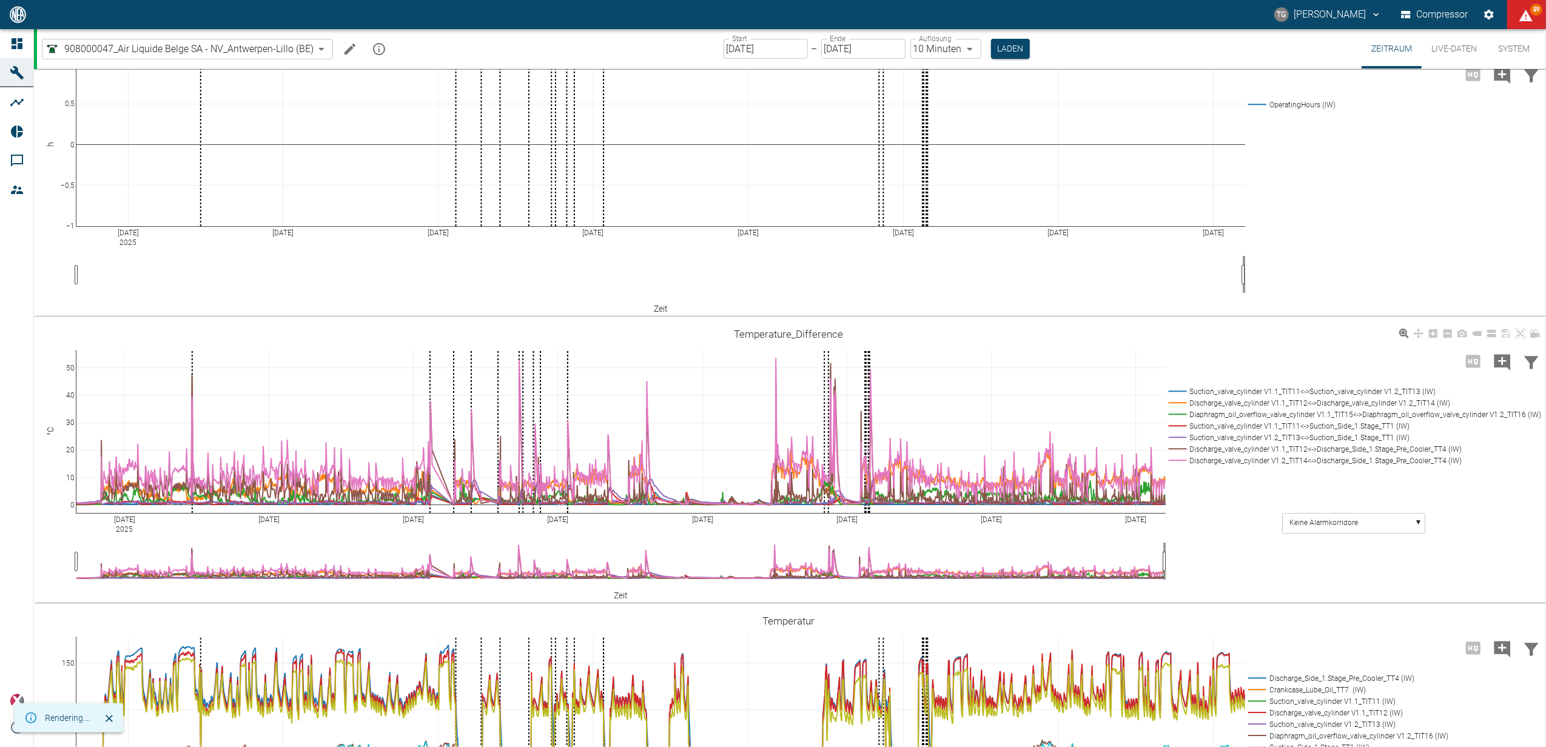
click at [1182, 389] on rect at bounding box center [1352, 392] width 374 height 12
click at [1179, 389] on rect at bounding box center [1352, 392] width 374 height 12
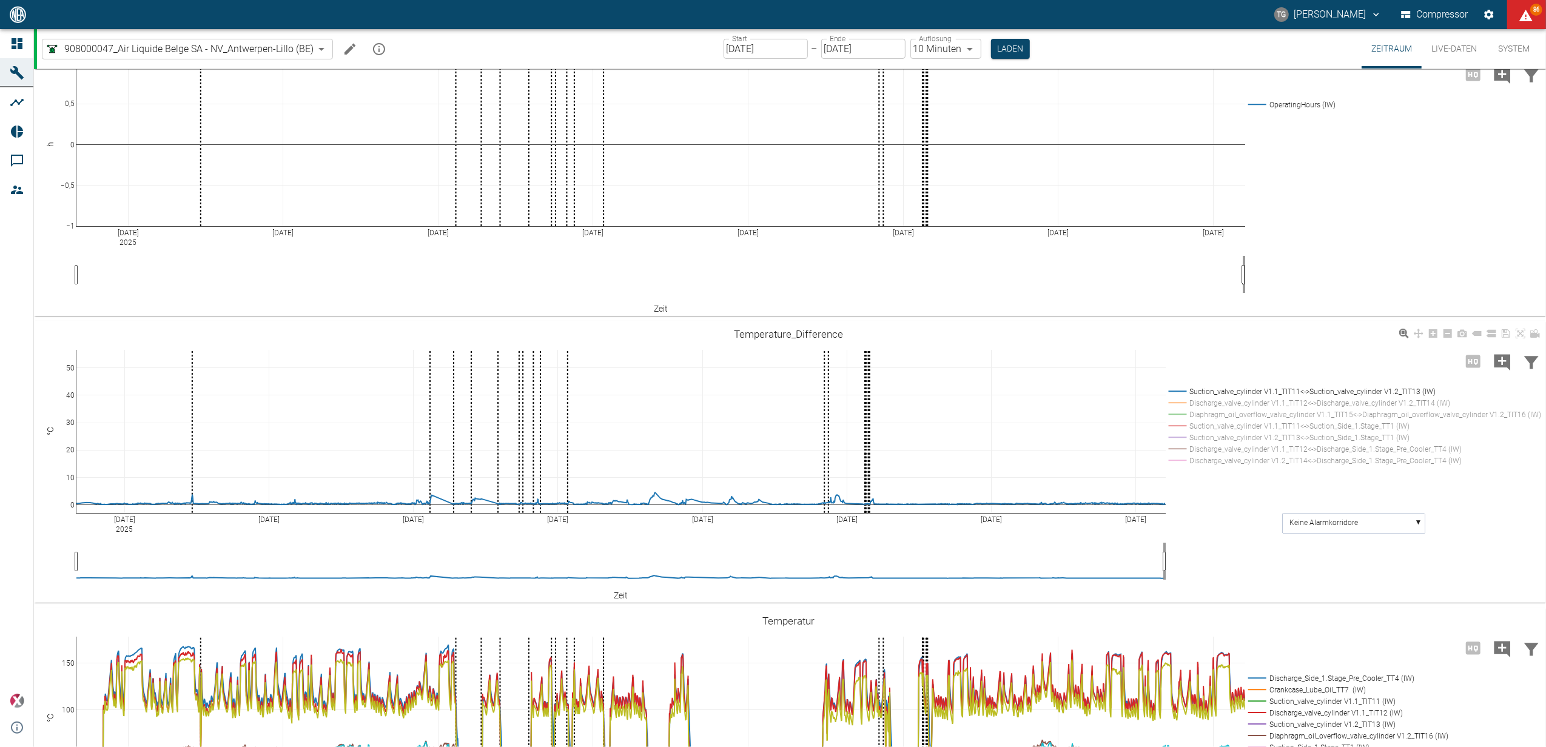
click at [1175, 401] on rect at bounding box center [1352, 403] width 374 height 12
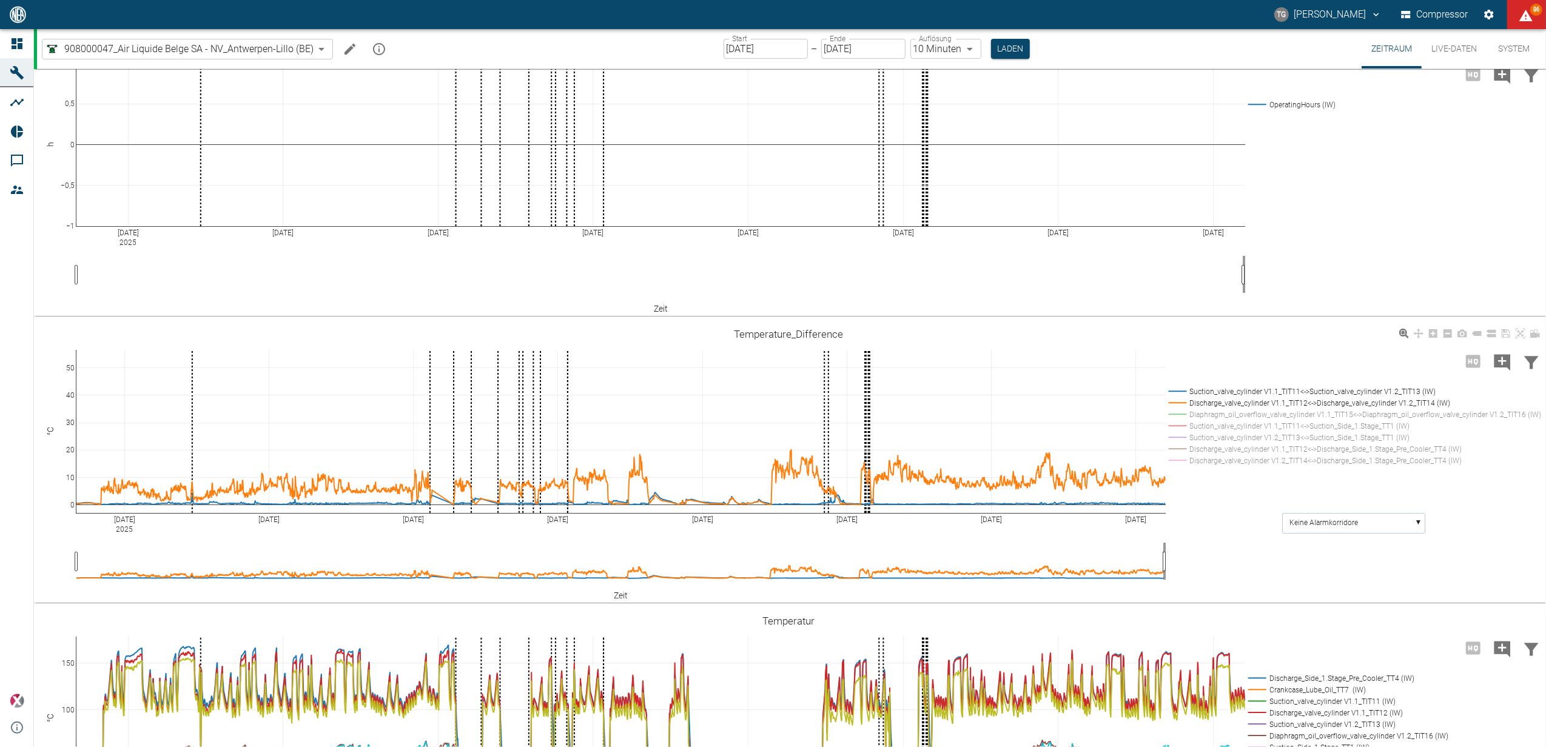
click at [1179, 390] on rect at bounding box center [1352, 392] width 374 height 12
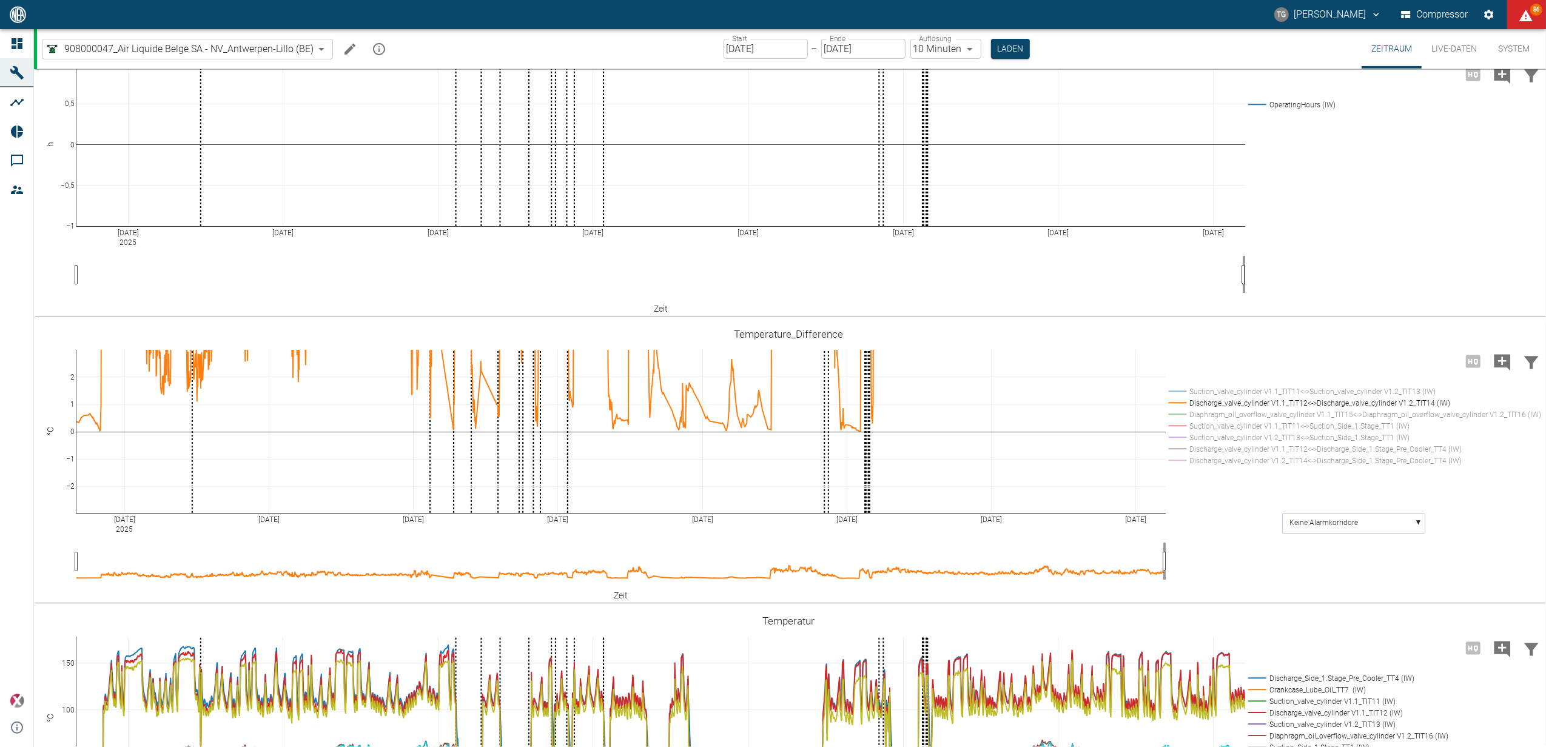
drag, startPoint x: 70, startPoint y: 364, endPoint x: 65, endPoint y: 304, distance: 60.8
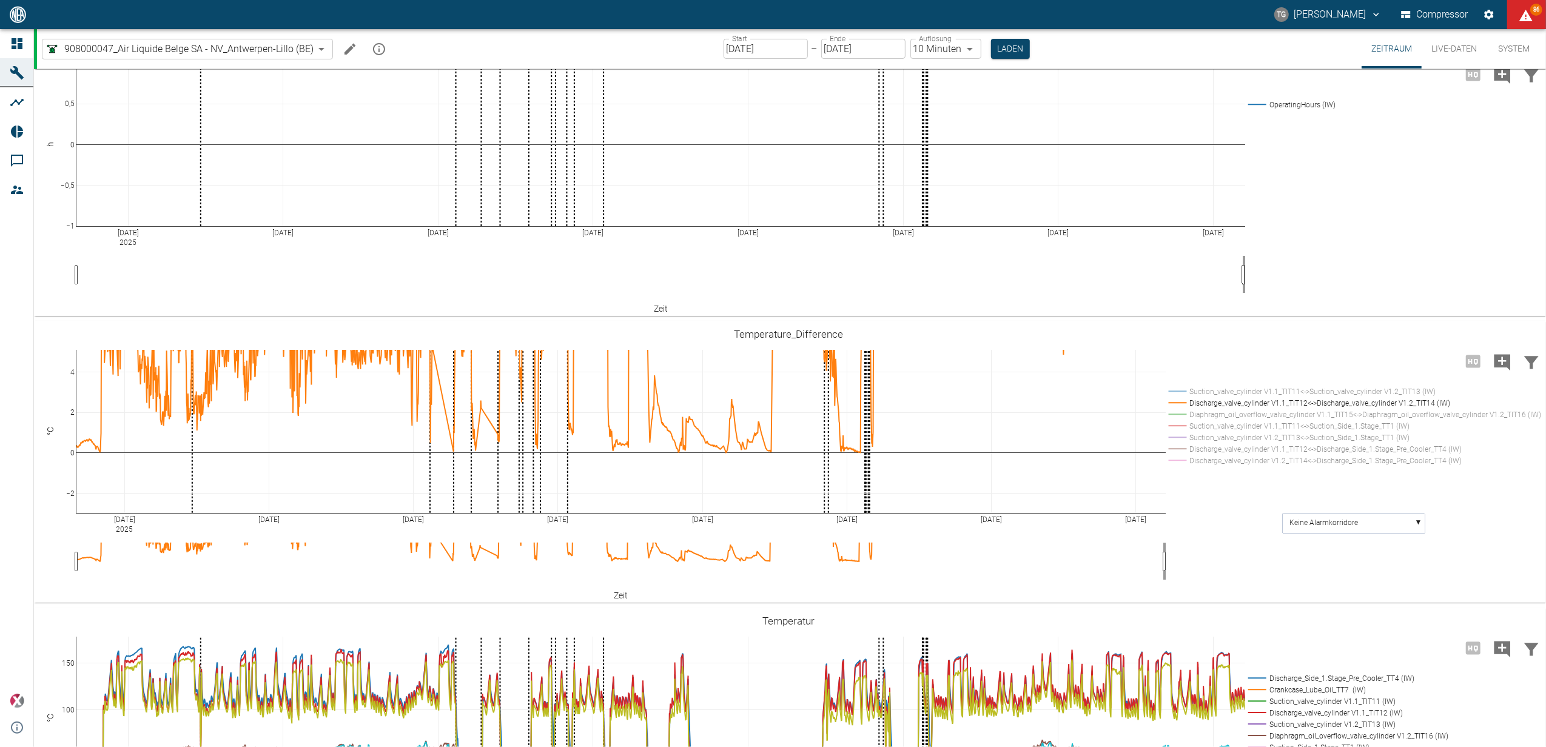
drag, startPoint x: 72, startPoint y: 353, endPoint x: 73, endPoint y: 395, distance: 42.5
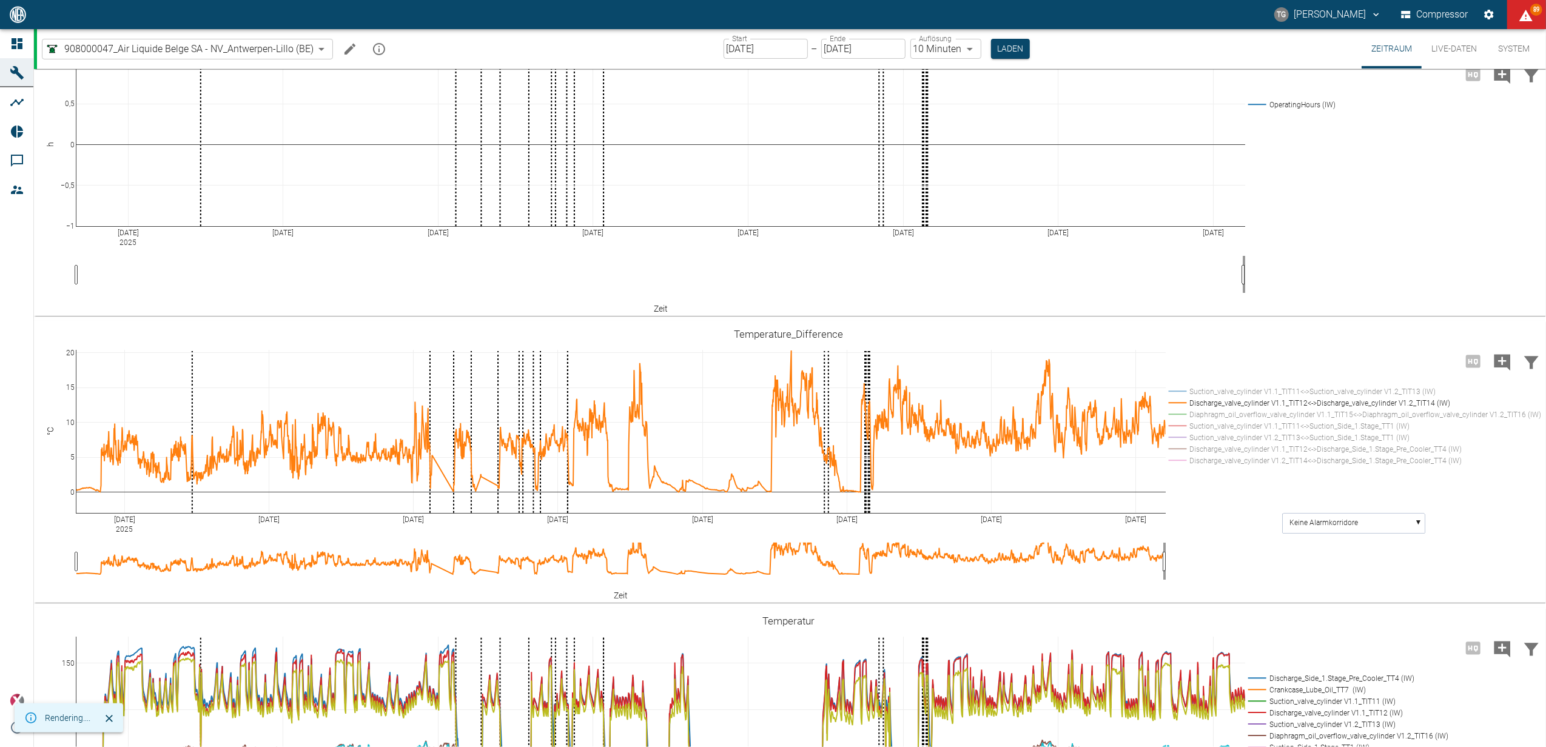
drag, startPoint x: 72, startPoint y: 352, endPoint x: 65, endPoint y: 383, distance: 32.1
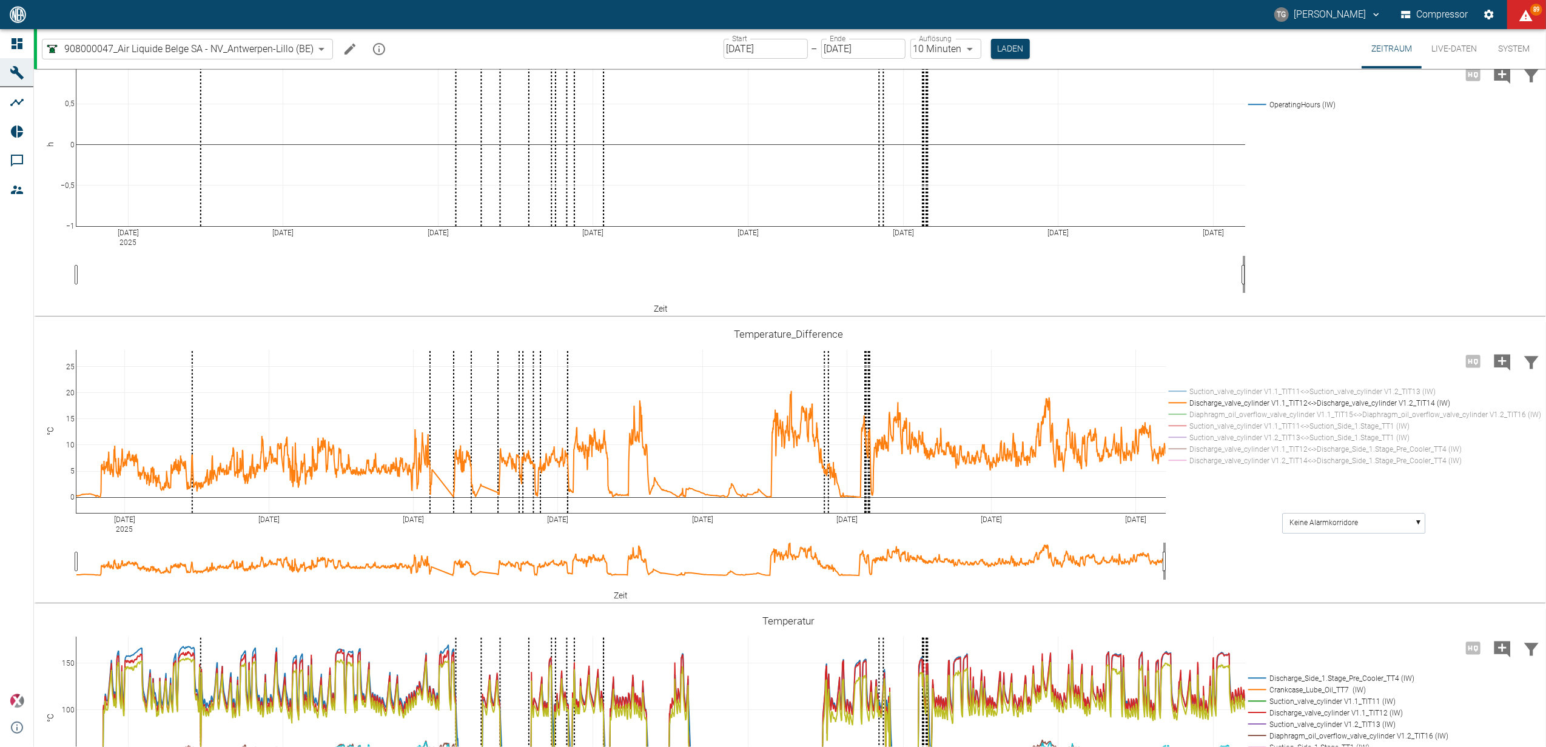
drag, startPoint x: 69, startPoint y: 350, endPoint x: 69, endPoint y: 391, distance: 40.6
click at [1322, 519] on text "Keine Alarmkorridore" at bounding box center [1324, 523] width 69 height 8
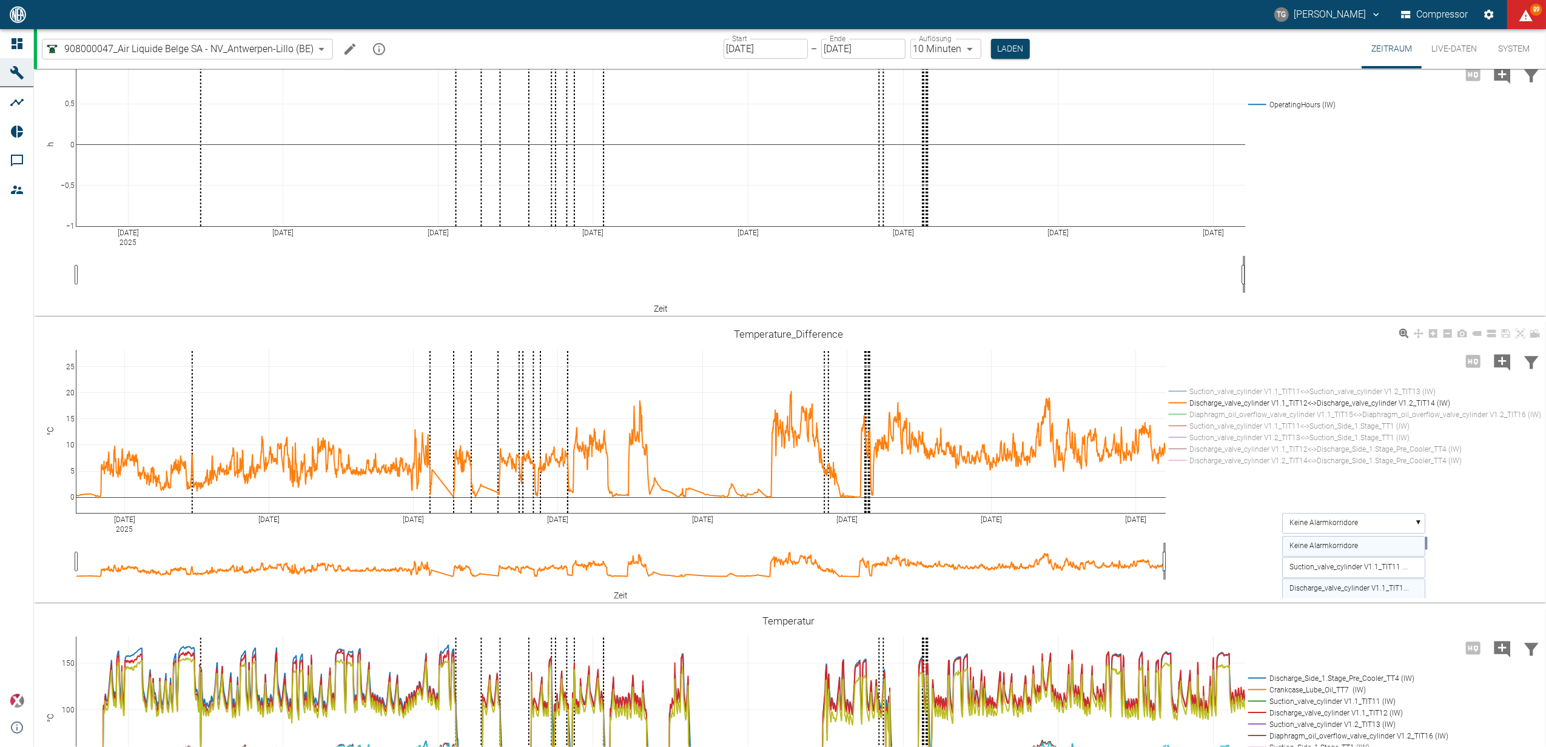
click at [1332, 585] on text "Discharge_valve_cylinder V1.1_TIT1..." at bounding box center [1349, 589] width 119 height 8
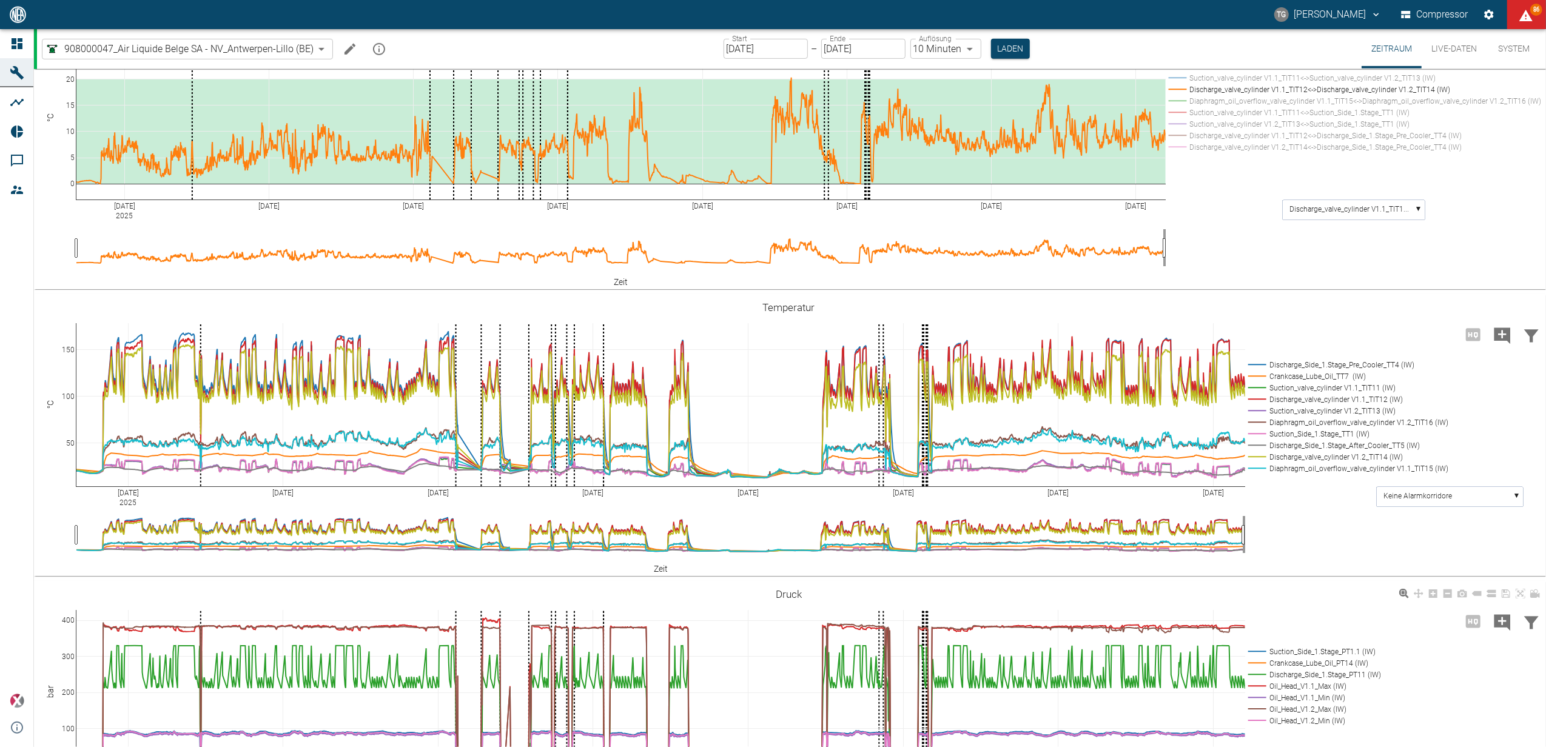
scroll to position [646, 0]
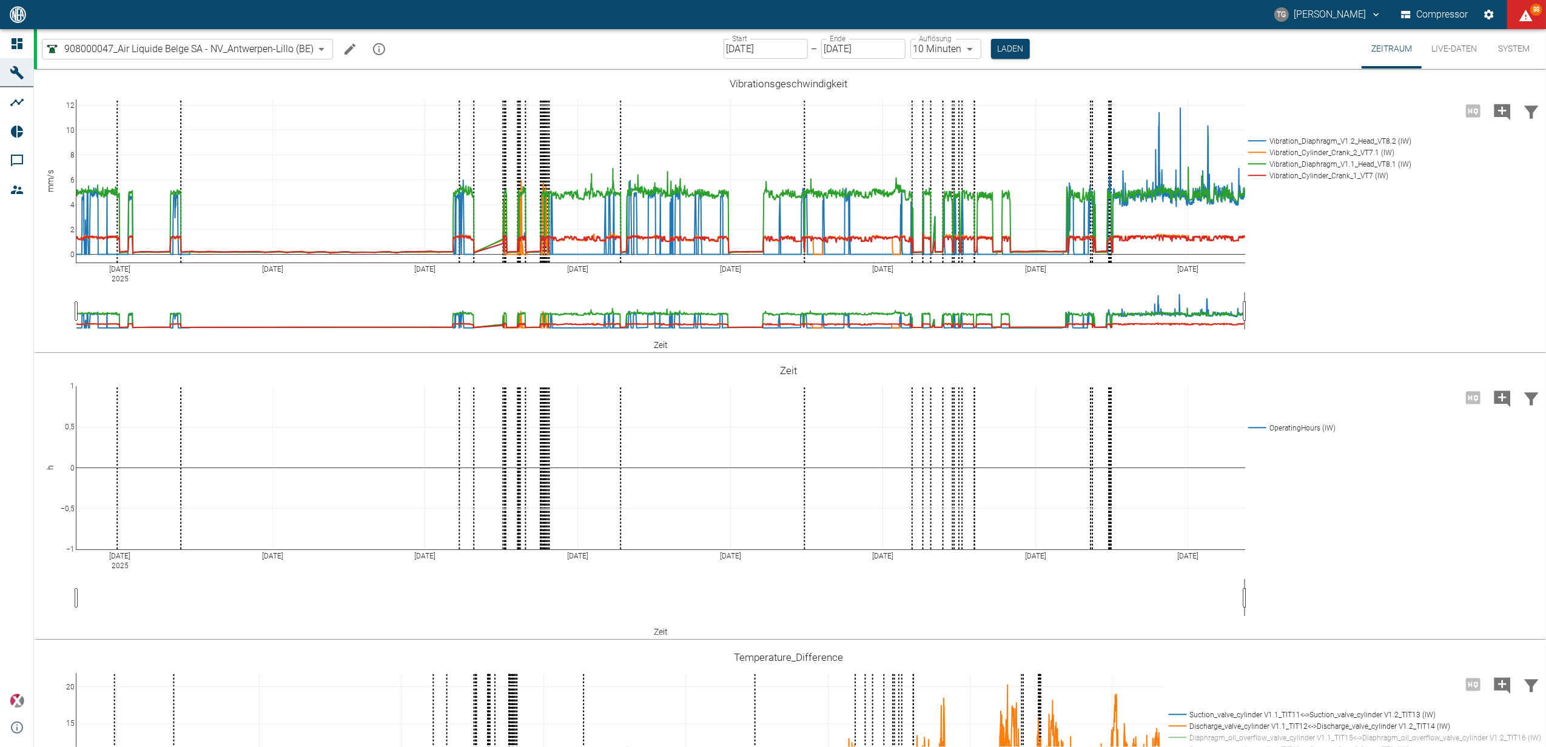
scroll to position [323, 0]
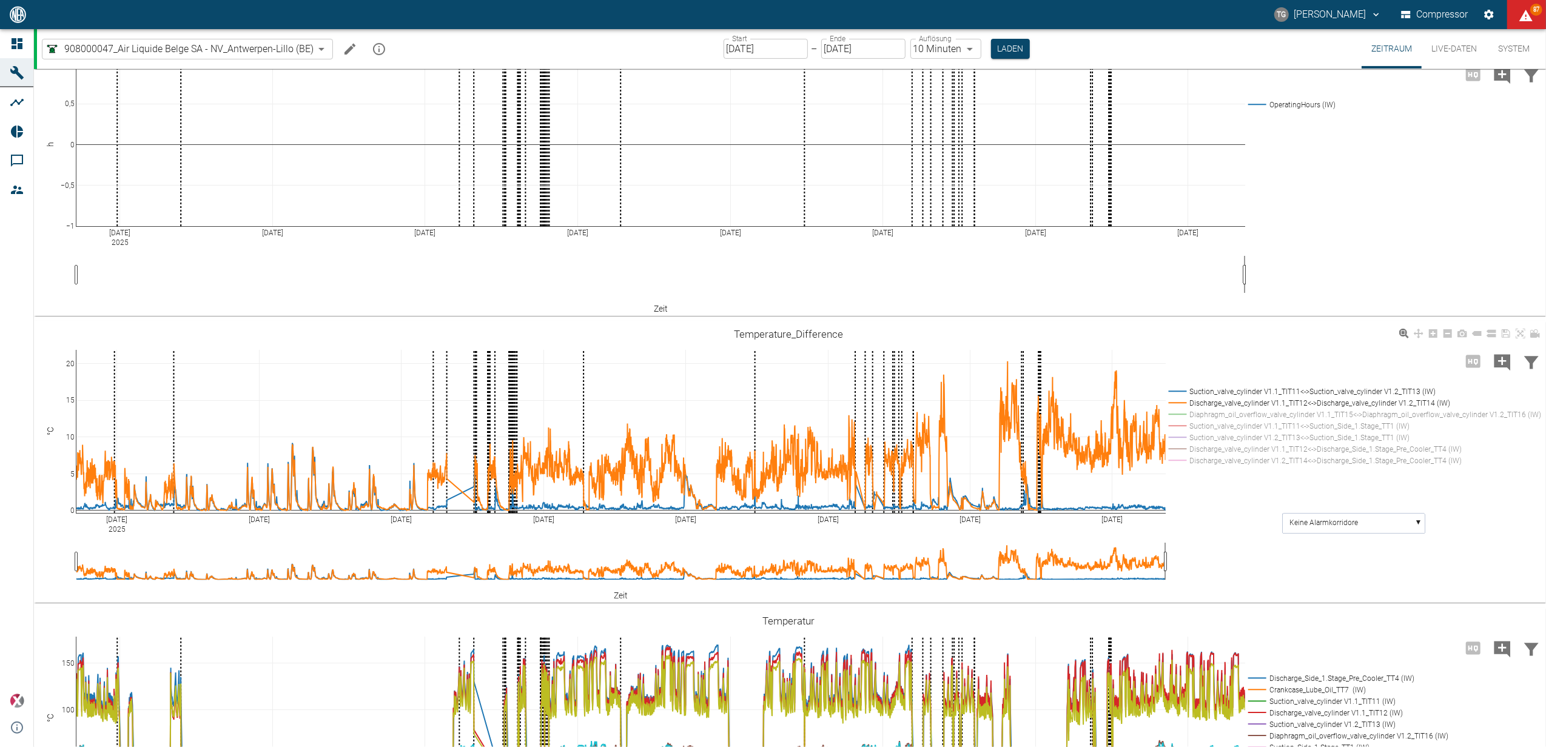
click at [1267, 330] on div "[DATE] Aug [DATE] Aug [DATE] [DATE] Sep [DATE] 0 5 10 15 20 Suction_valve_cylin…" at bounding box center [788, 462] width 1509 height 273
click at [743, 47] on input "01.08.2025" at bounding box center [765, 49] width 84 height 20
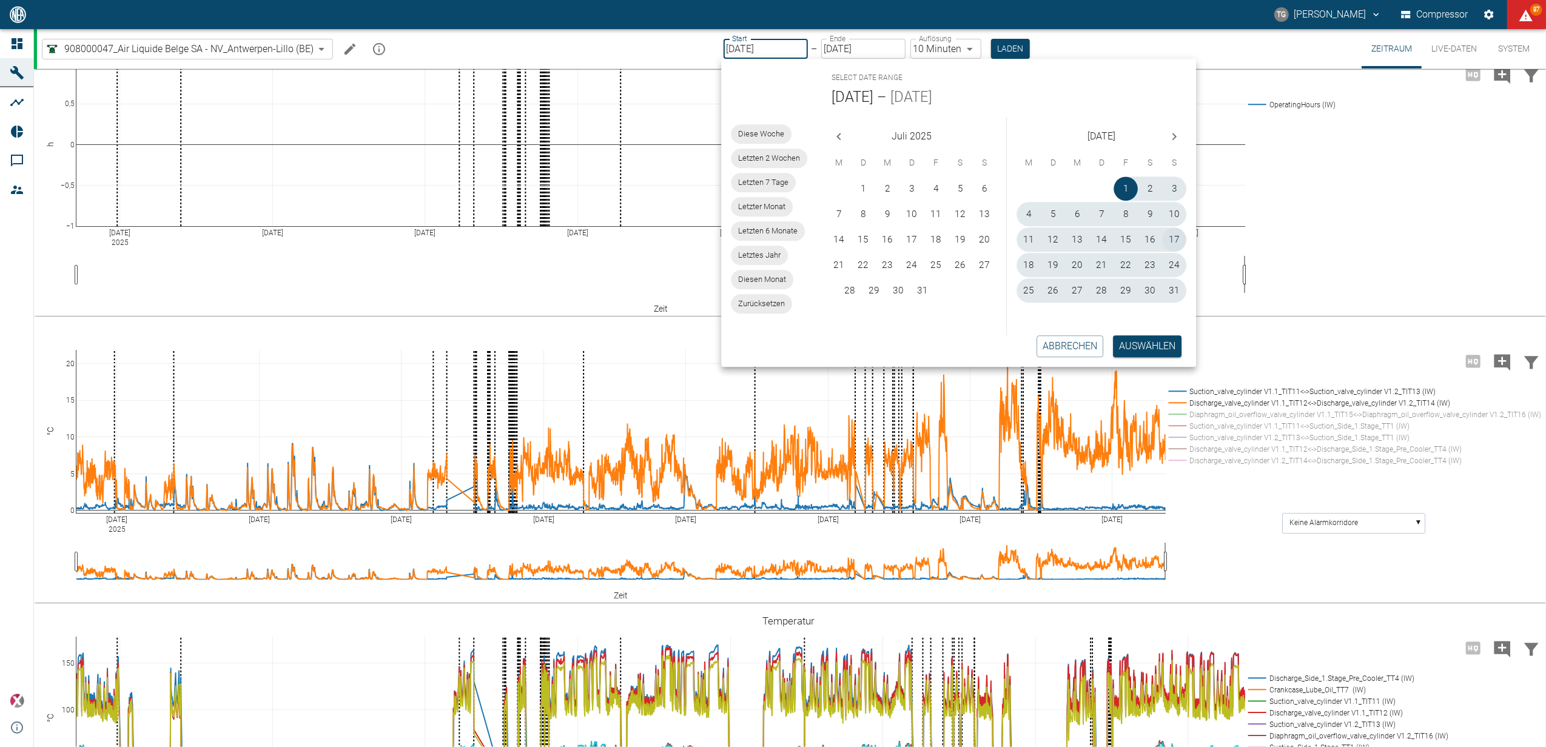
click at [1175, 239] on button "17" at bounding box center [1174, 239] width 24 height 24
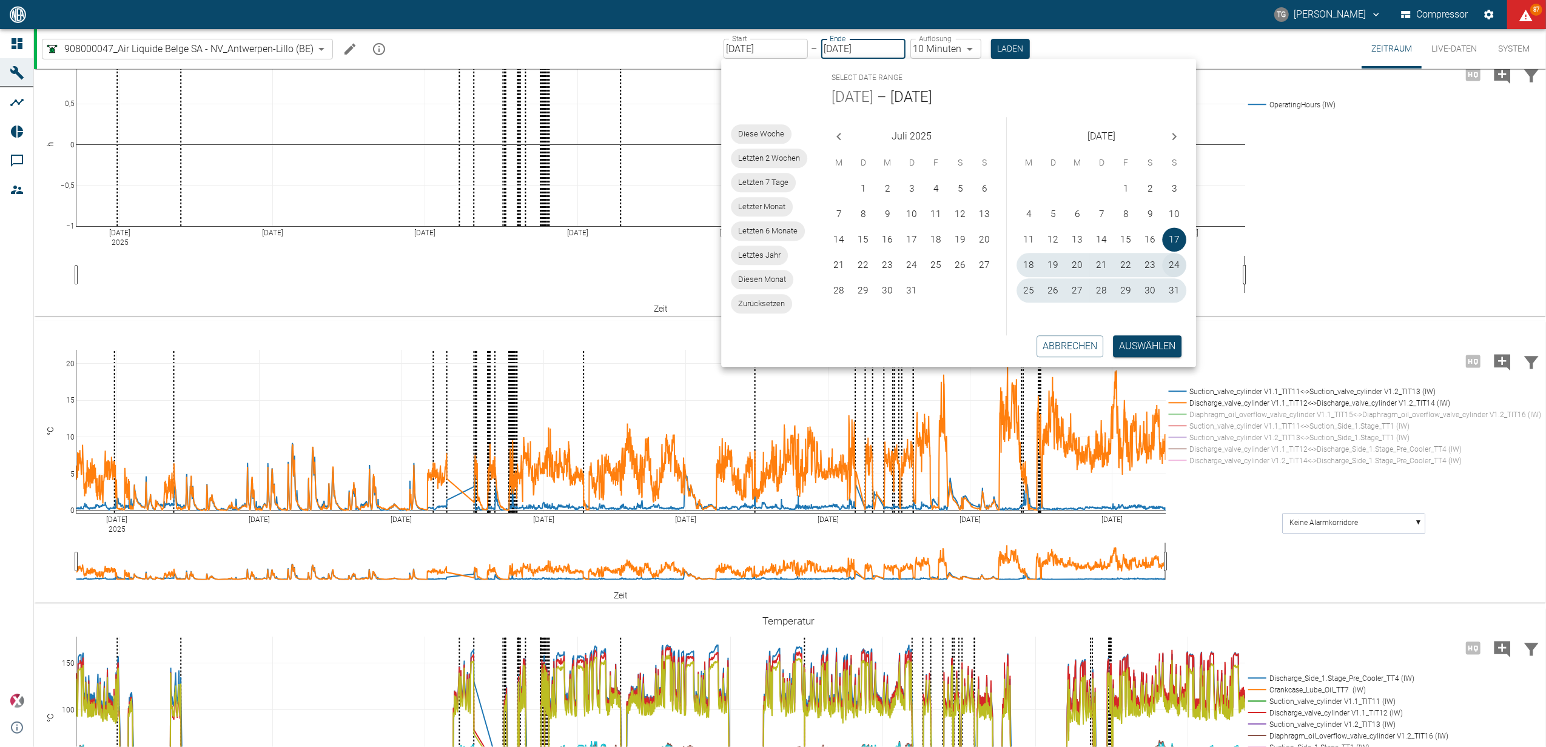
type input "17.08.2025"
click at [1173, 138] on icon "Next month" at bounding box center [1174, 136] width 15 height 15
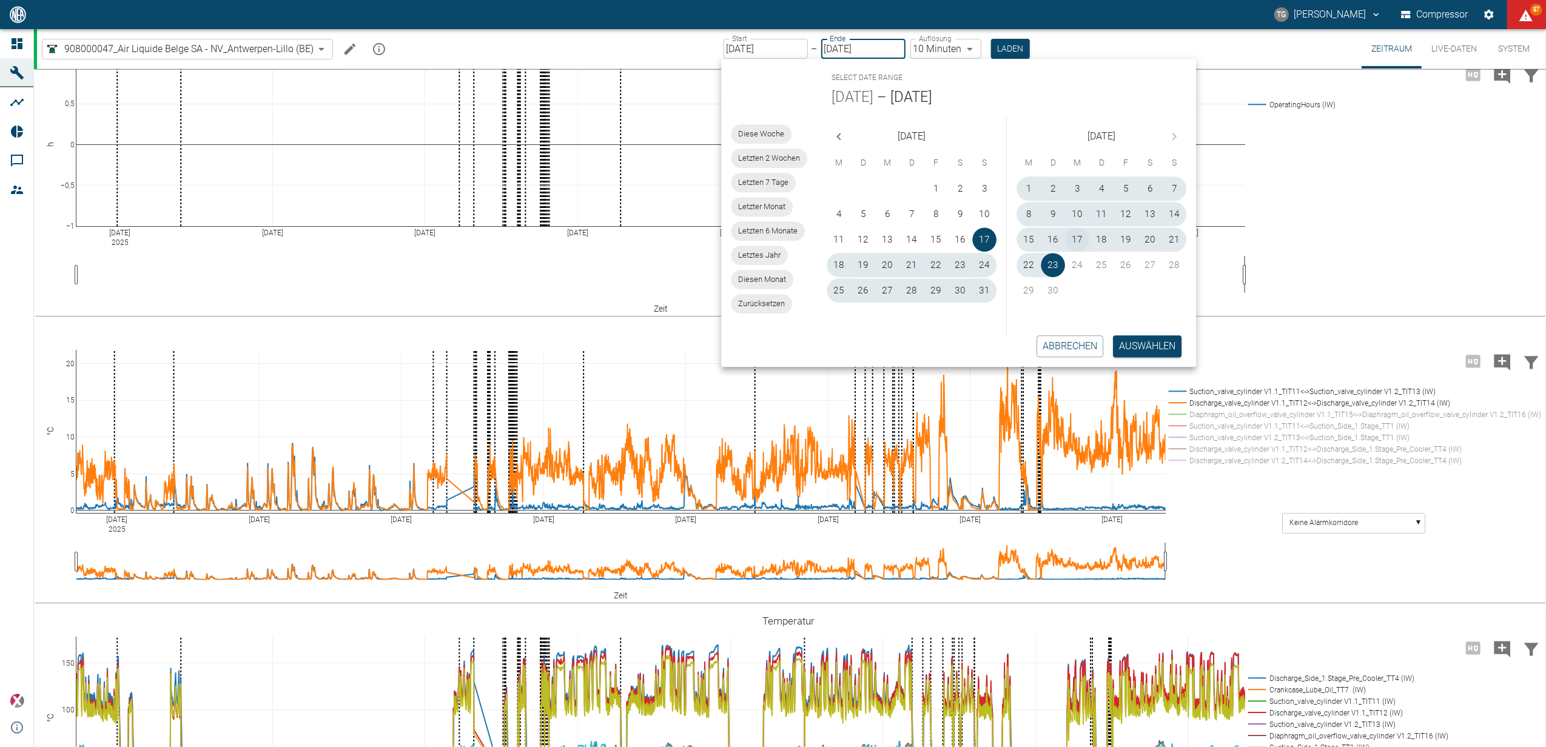
click at [1073, 235] on button "17" at bounding box center [1077, 239] width 24 height 24
type input "[DATE]"
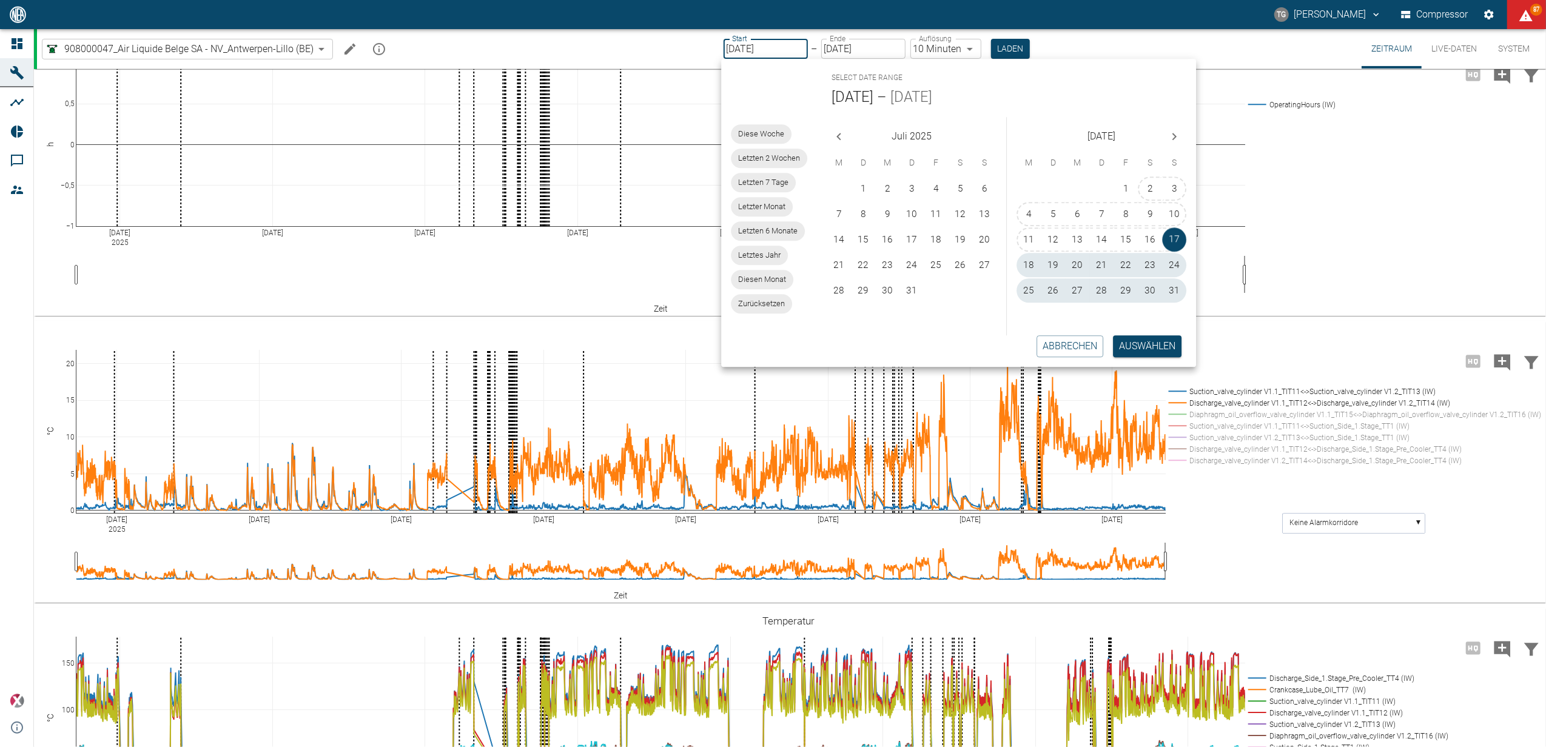
click at [1179, 132] on icon "Next month" at bounding box center [1174, 136] width 15 height 15
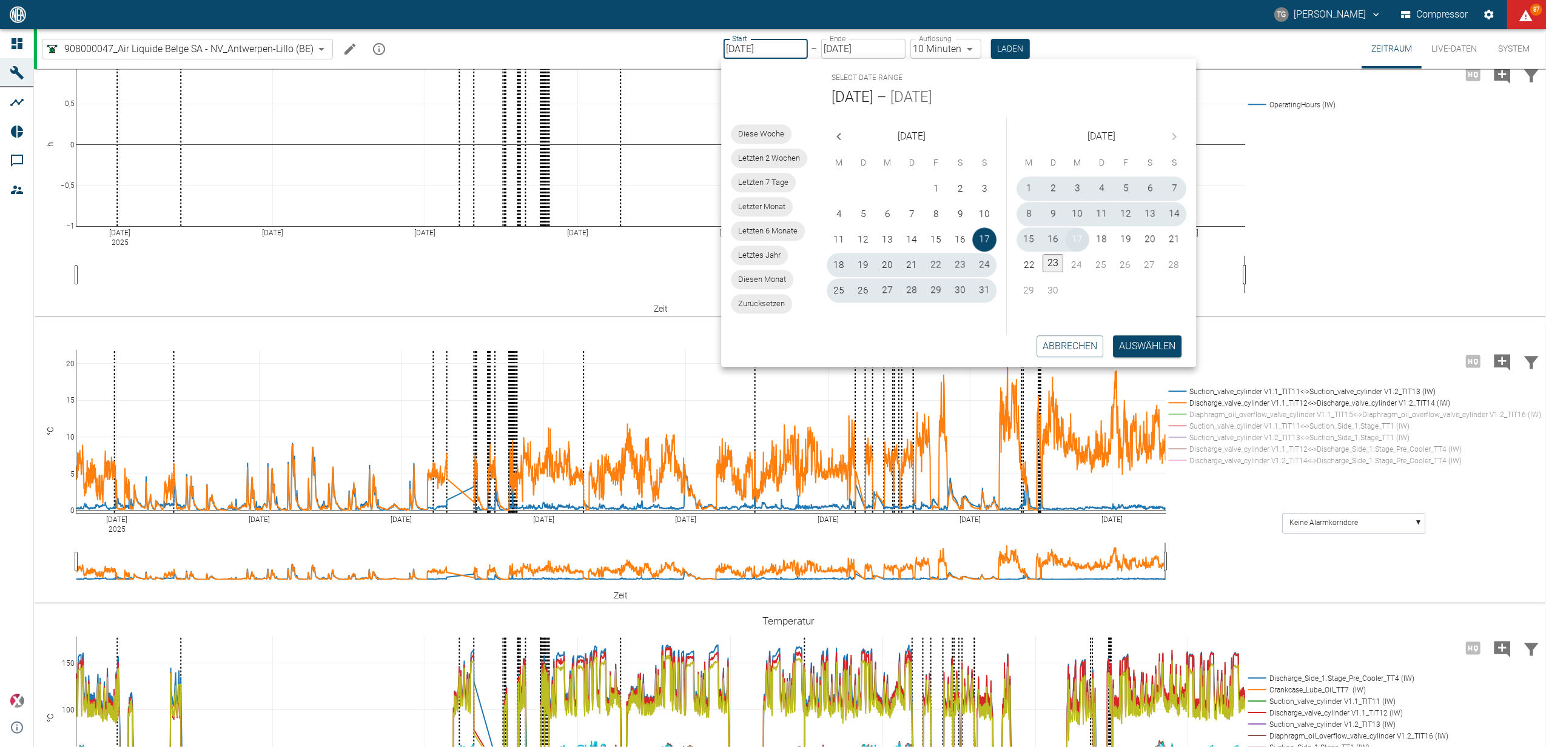
click at [1081, 241] on button "17" at bounding box center [1077, 239] width 24 height 24
type input "[DATE]"
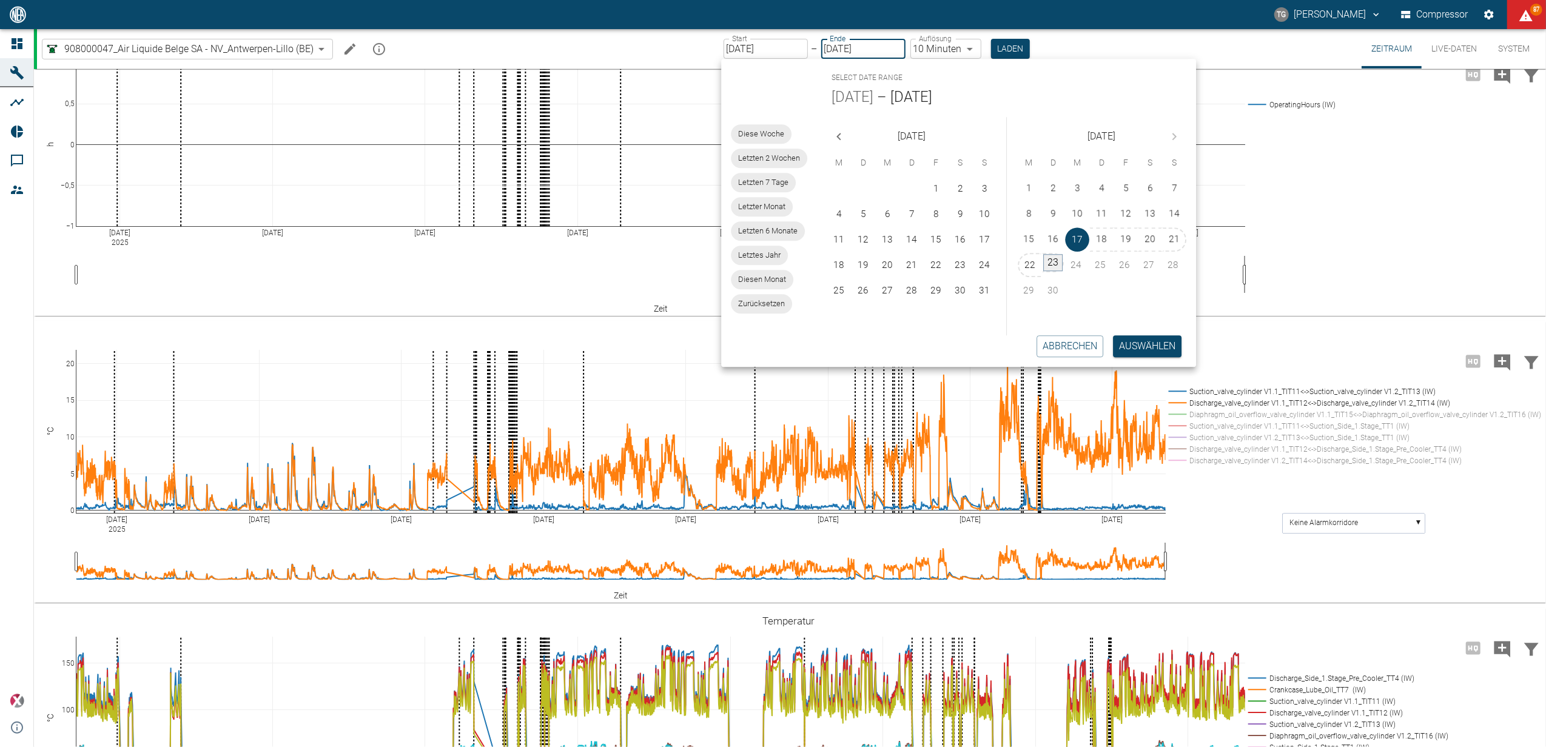
click at [1053, 257] on button "23" at bounding box center [1052, 262] width 19 height 17
type input "[DATE]"
click at [930, 36] on label "Auflösung" at bounding box center [935, 38] width 33 height 10
type input "2min"
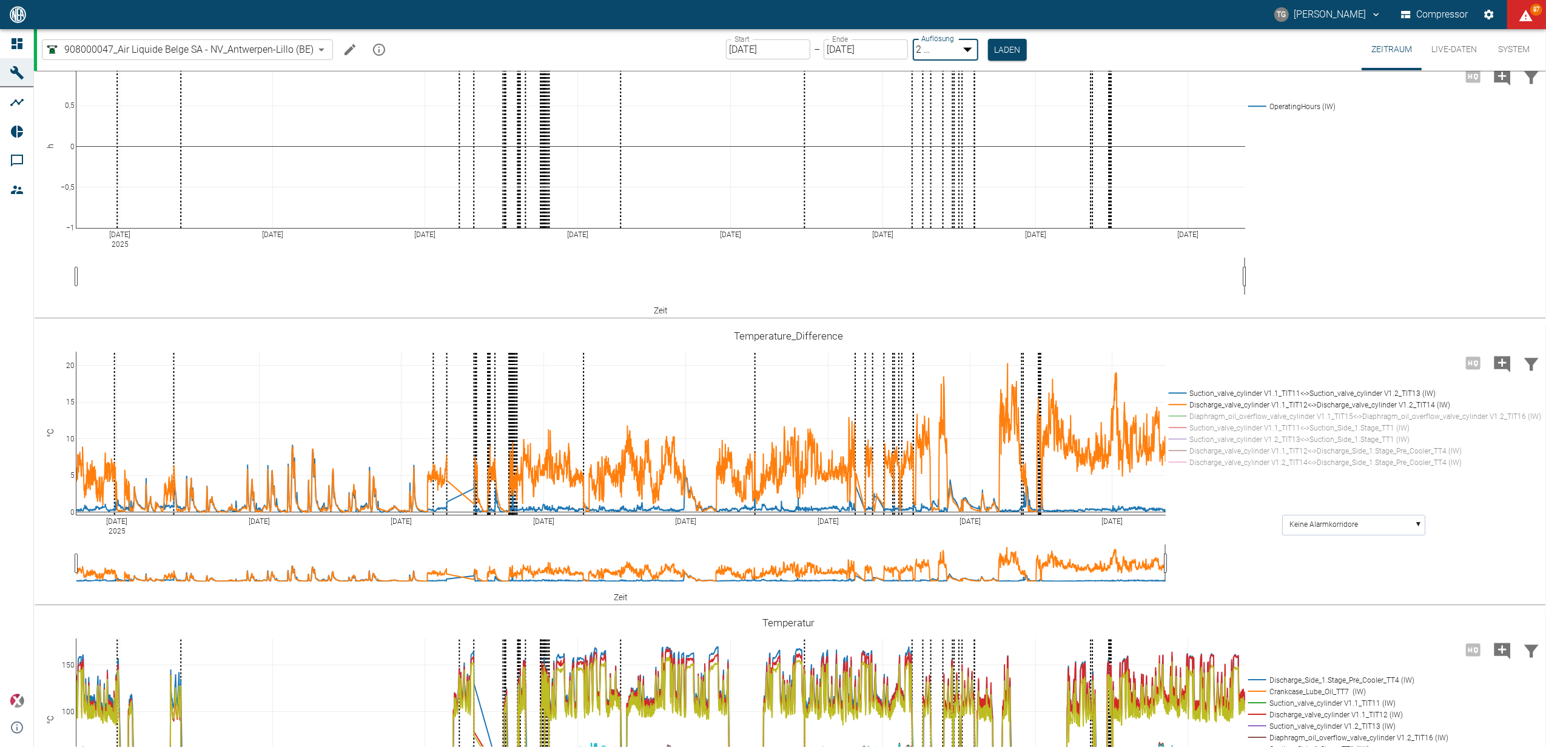
click at [930, 47] on body "TG Thomas Gregoir Compressor 87 Dashboard Maschinen Analysen Reports Kommentare…" at bounding box center [773, 373] width 1546 height 747
click at [1004, 746] on div at bounding box center [773, 757] width 1546 height 0
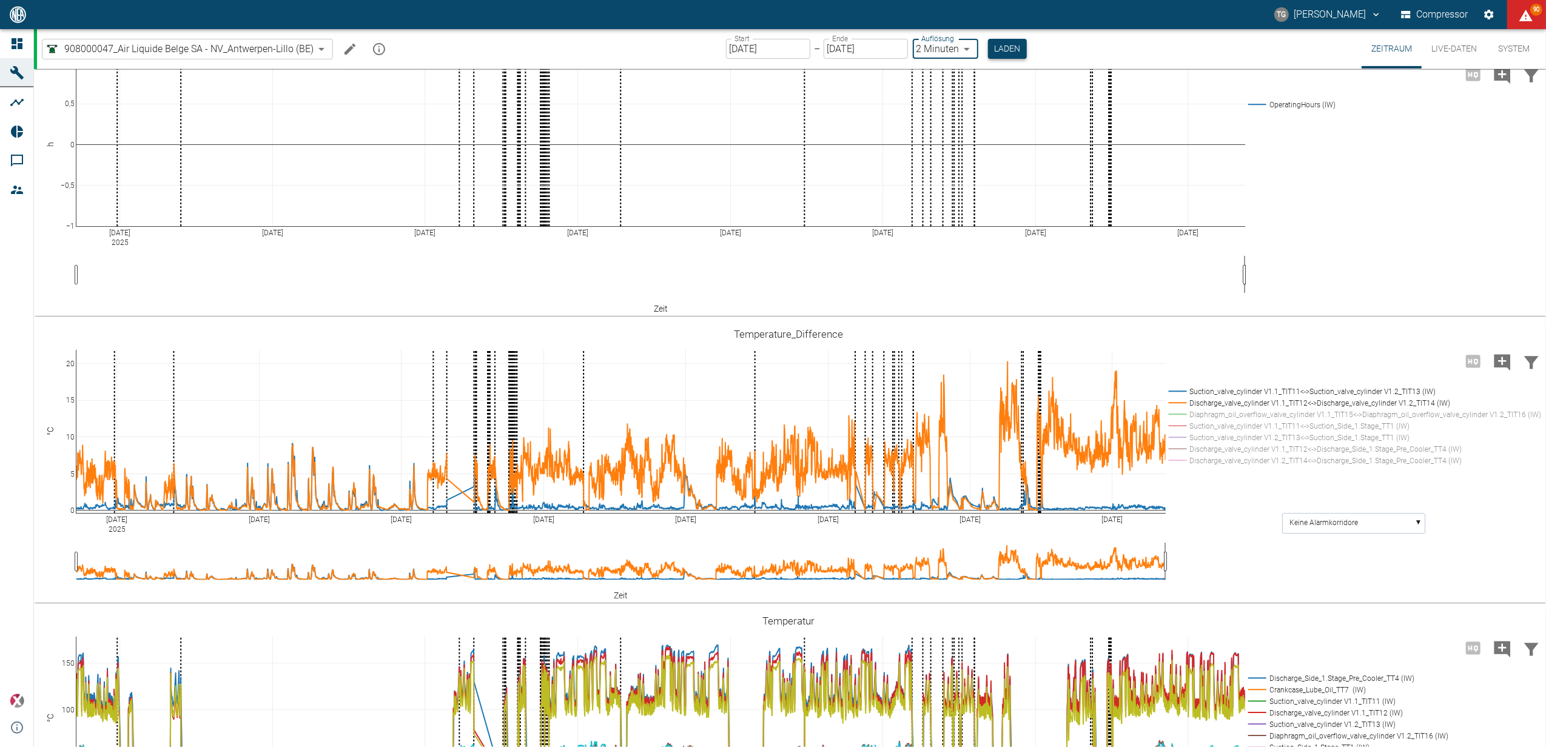
click at [988, 44] on button "Laden" at bounding box center [1007, 49] width 39 height 20
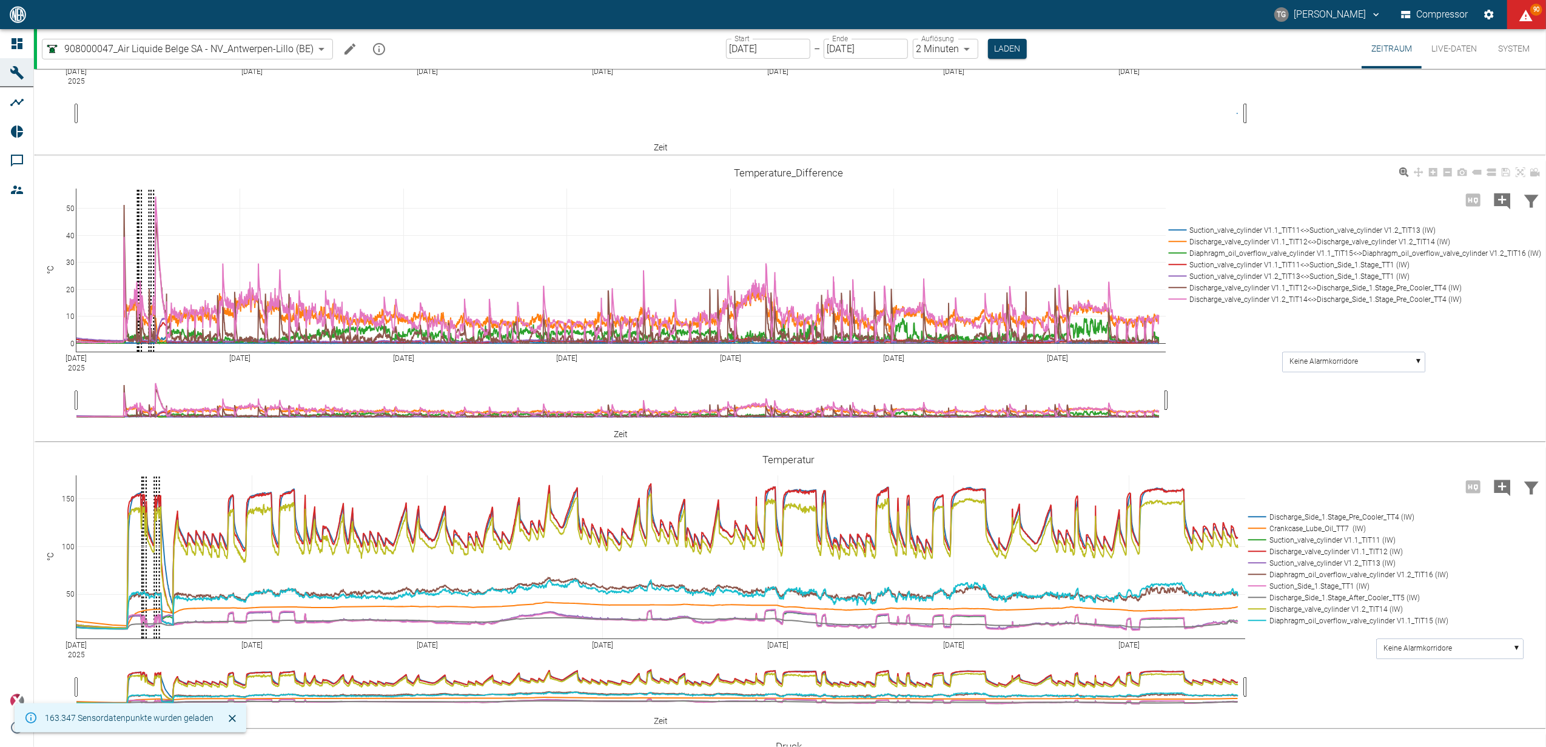
scroll to position [404, 0]
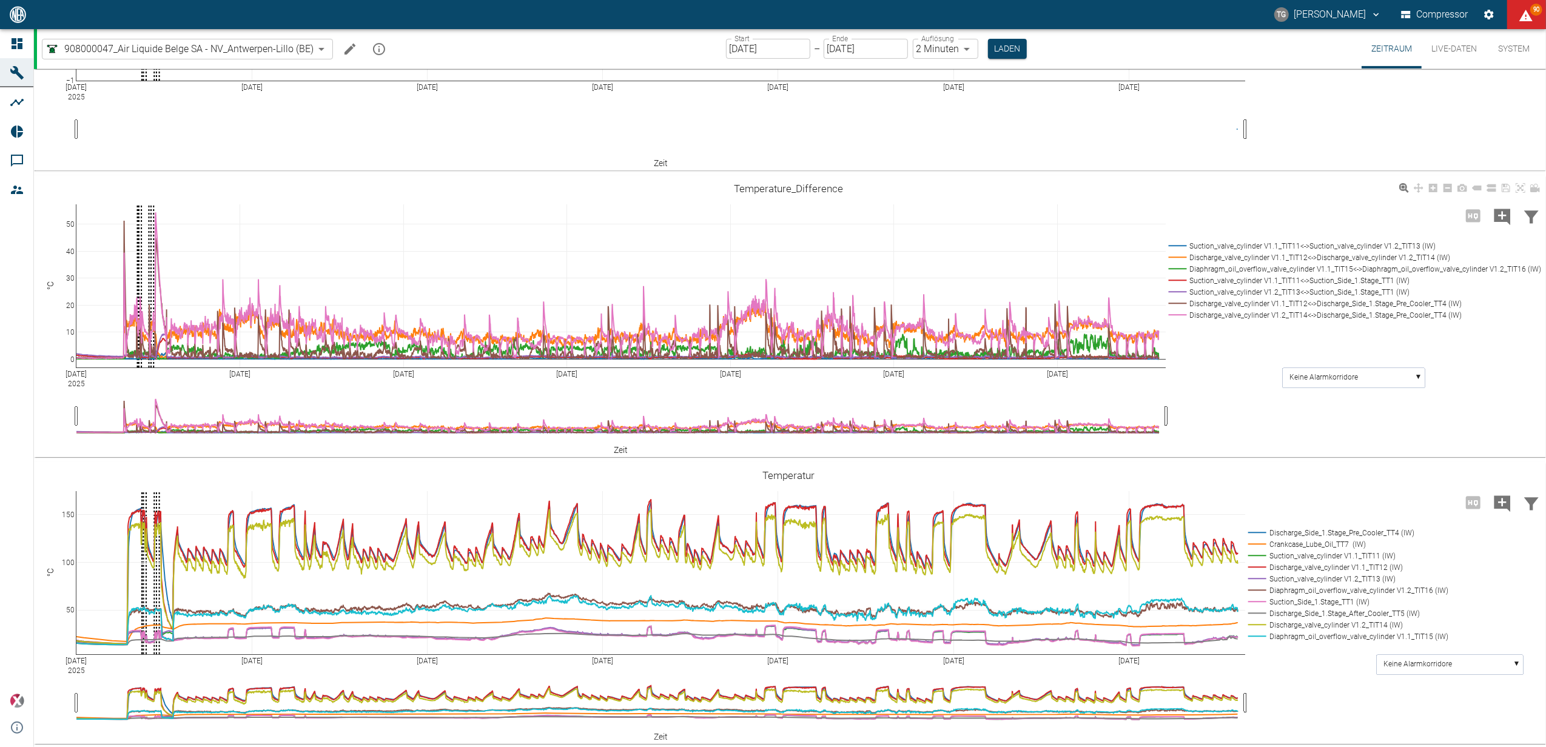
click at [1176, 252] on rect at bounding box center [1352, 246] width 374 height 12
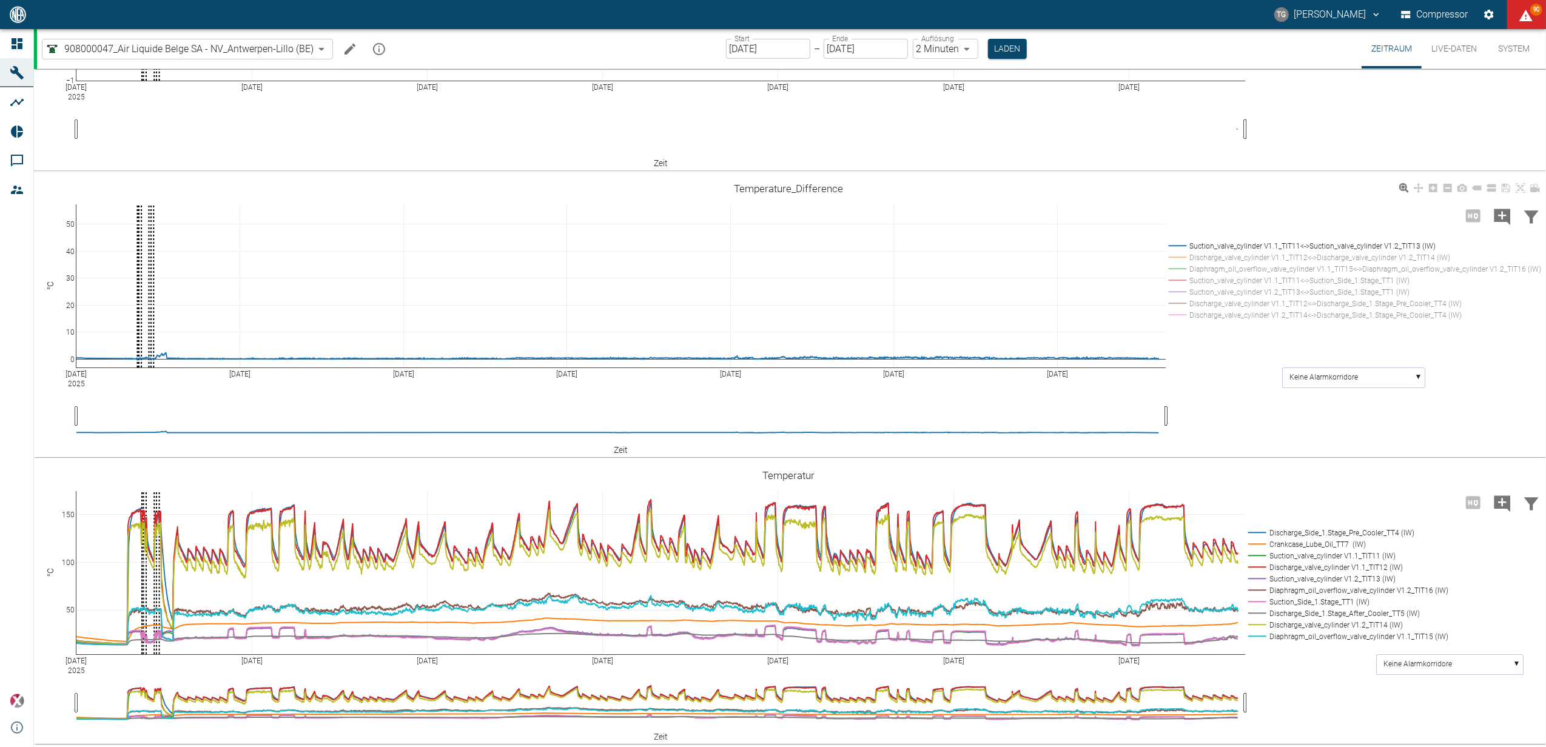
click at [1176, 263] on rect at bounding box center [1352, 258] width 374 height 12
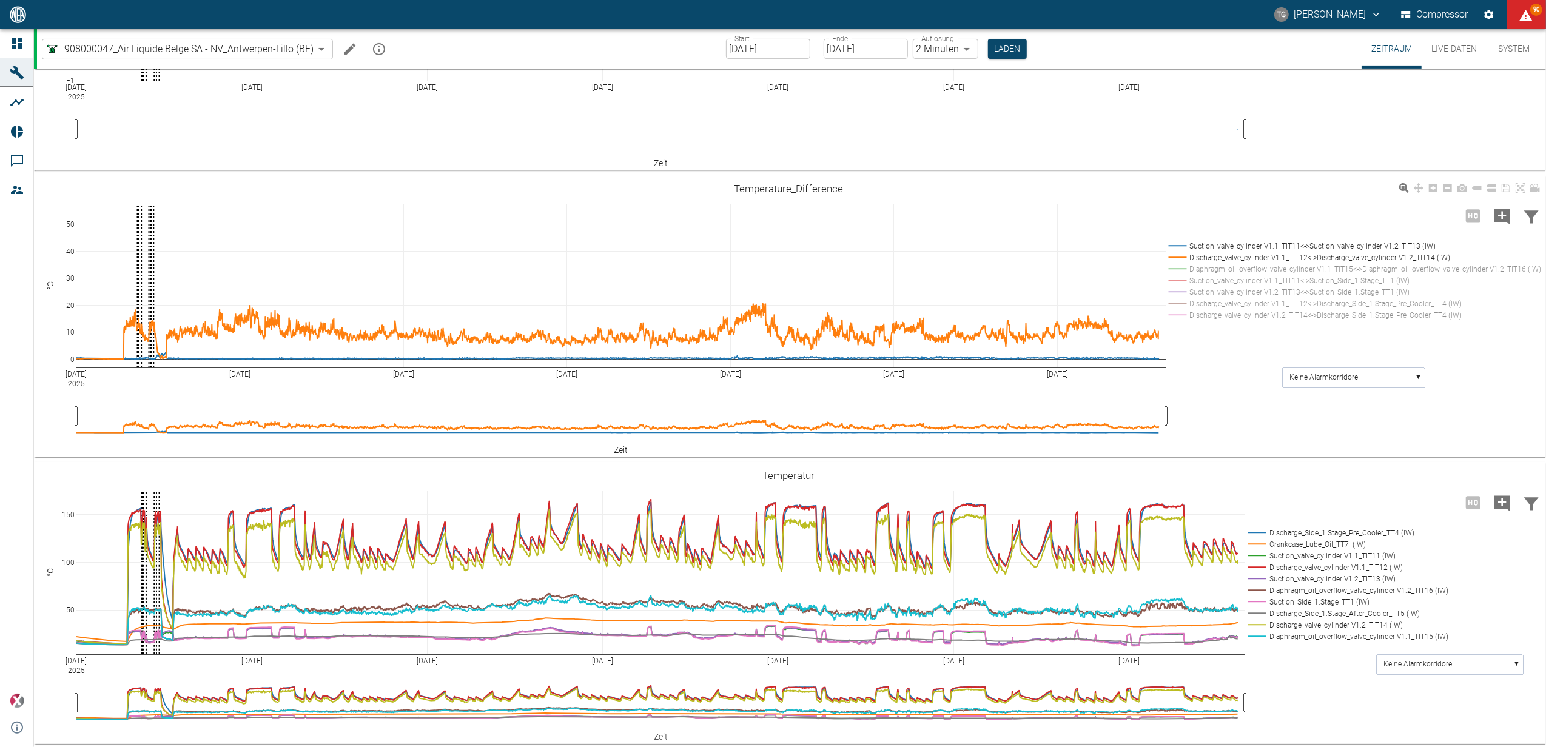
click at [1176, 252] on rect at bounding box center [1352, 246] width 374 height 12
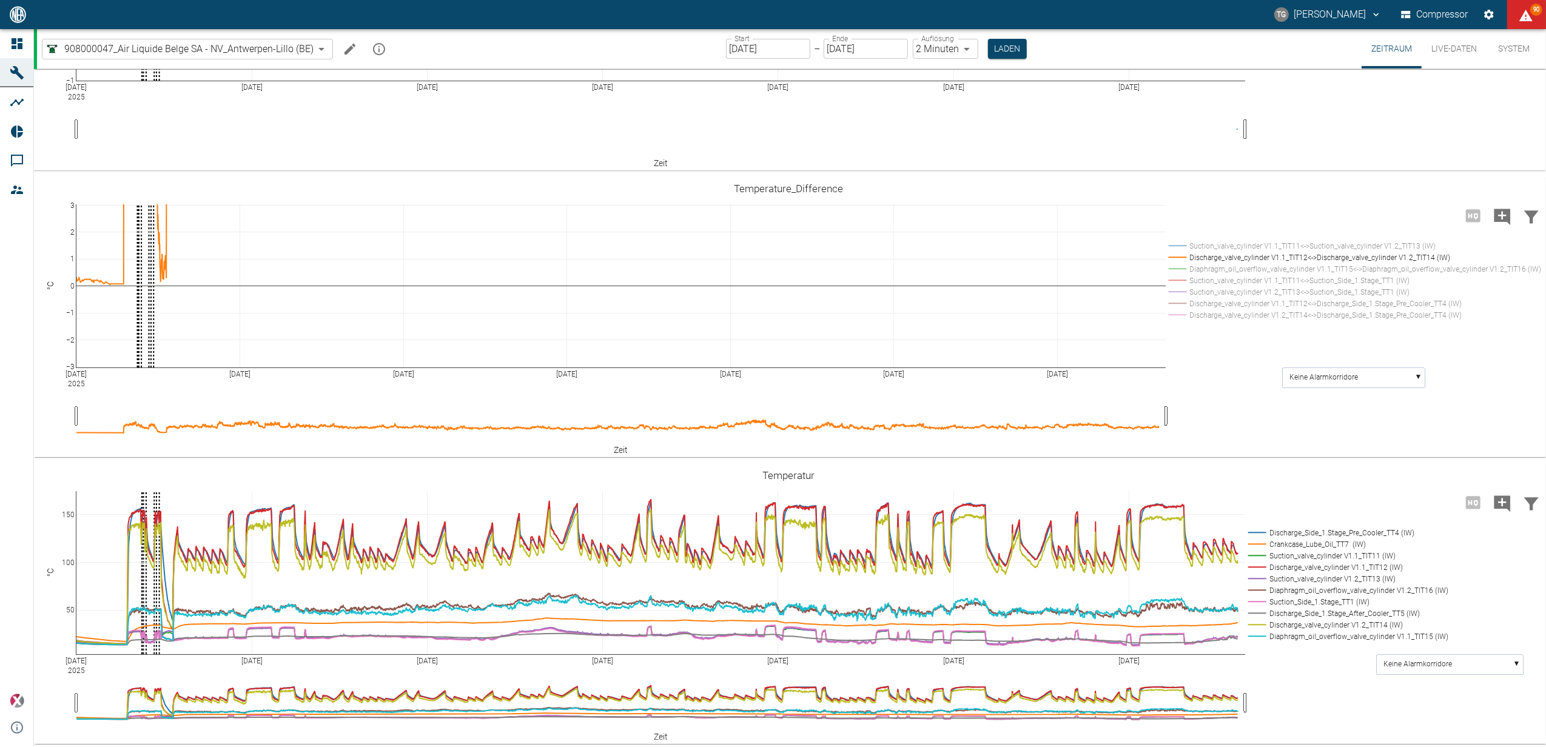
drag, startPoint x: 73, startPoint y: 275, endPoint x: 76, endPoint y: 190, distance: 84.3
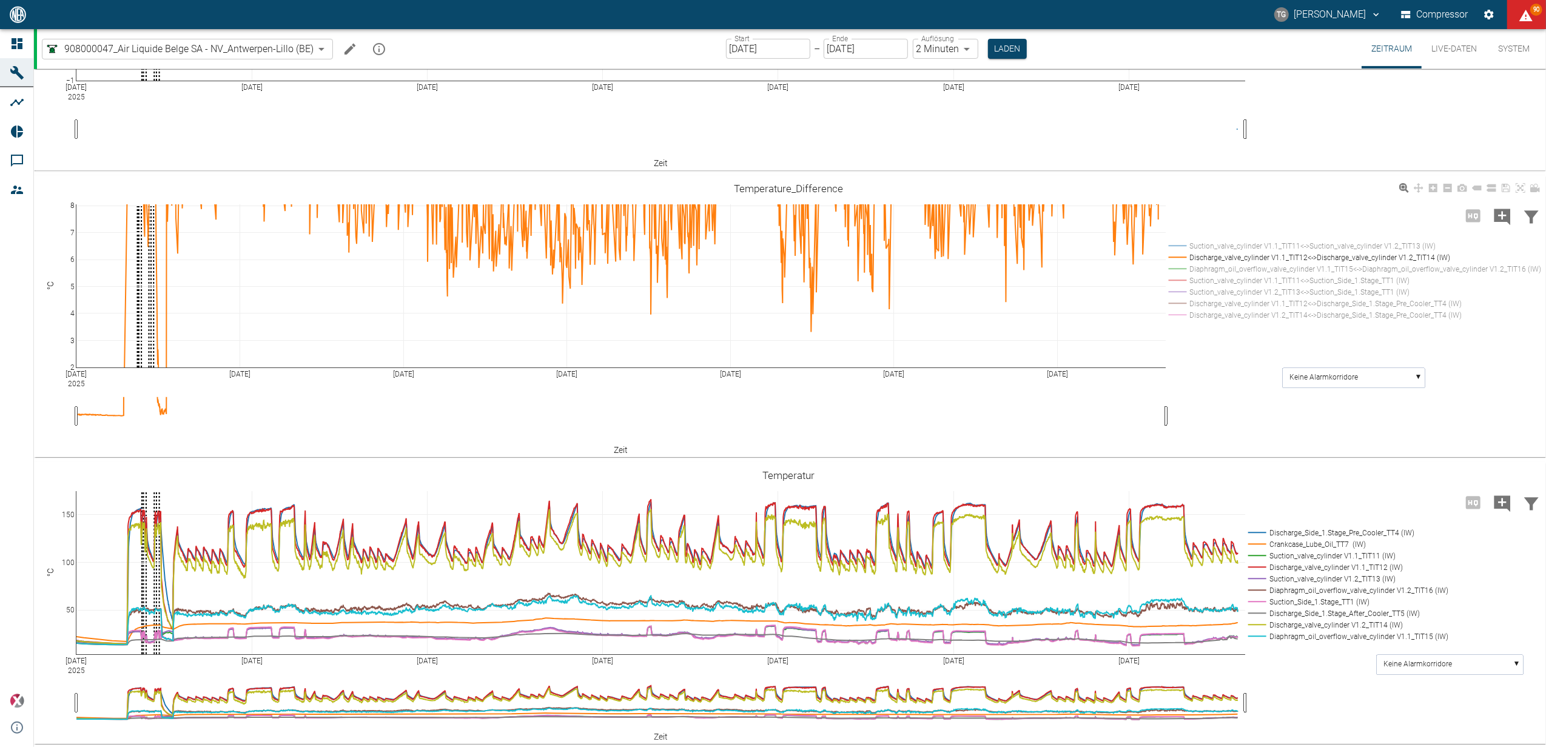
drag, startPoint x: 73, startPoint y: 338, endPoint x: 52, endPoint y: 459, distance: 123.1
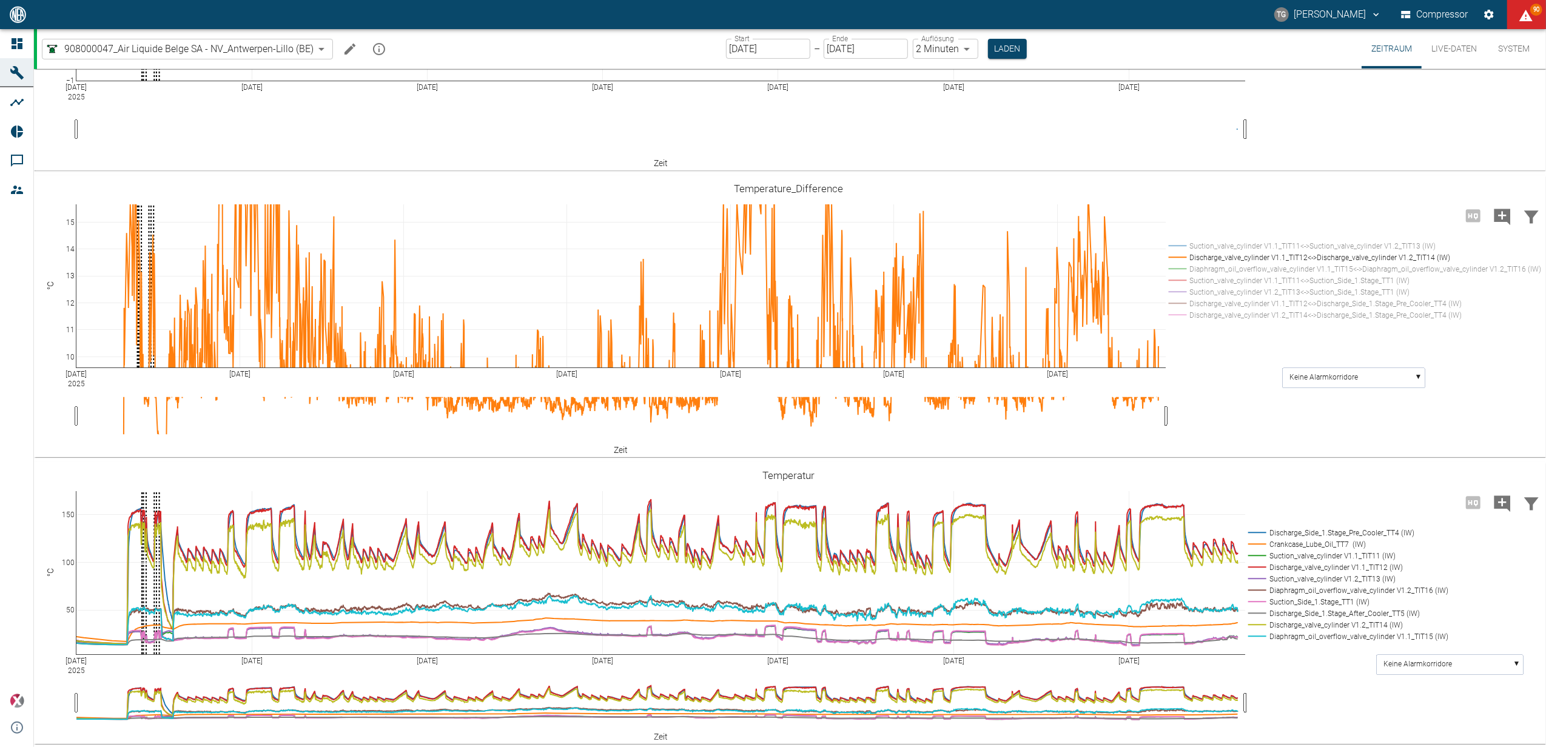
drag, startPoint x: 69, startPoint y: 340, endPoint x: 53, endPoint y: 545, distance: 205.6
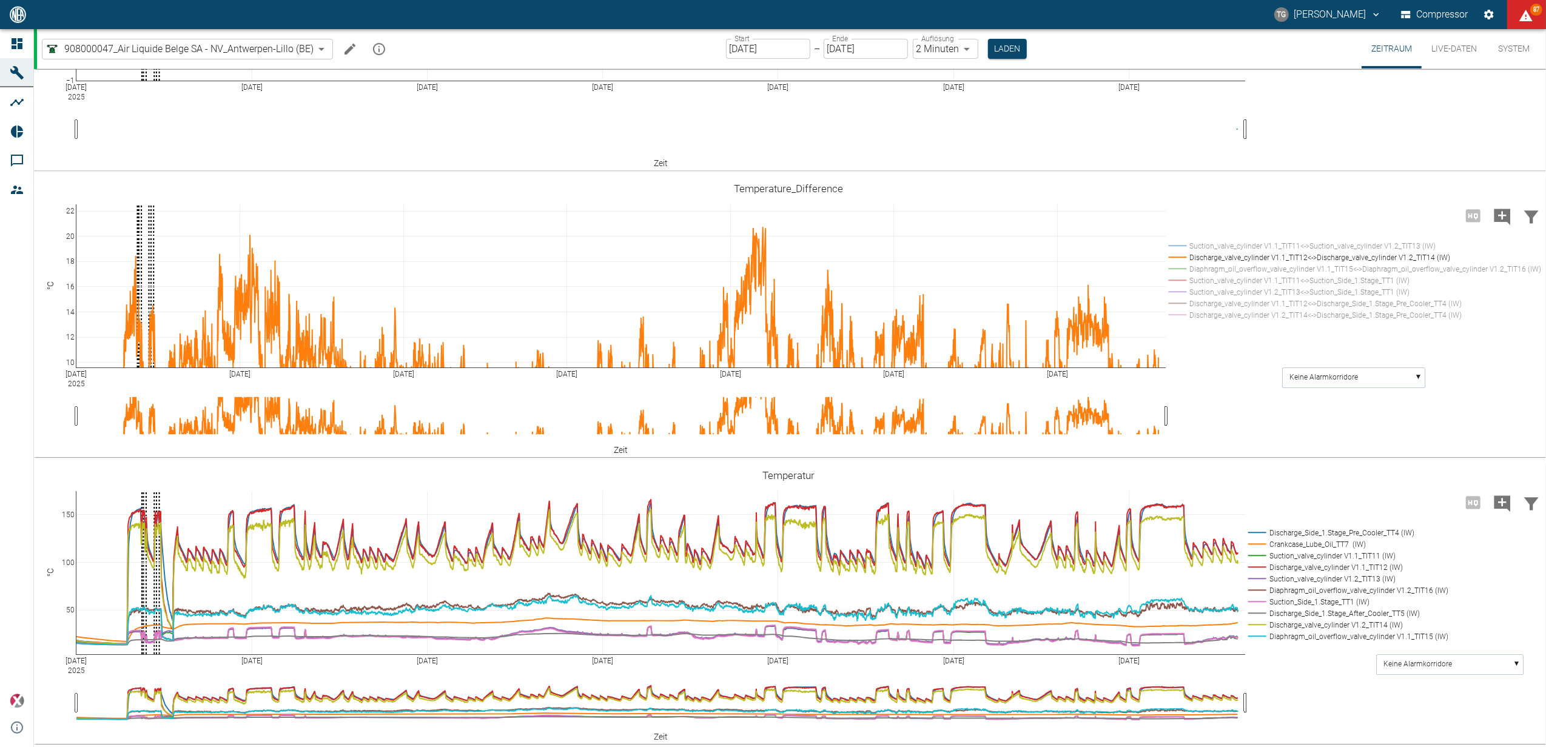
drag, startPoint x: 71, startPoint y: 272, endPoint x: 58, endPoint y: 359, distance: 87.6
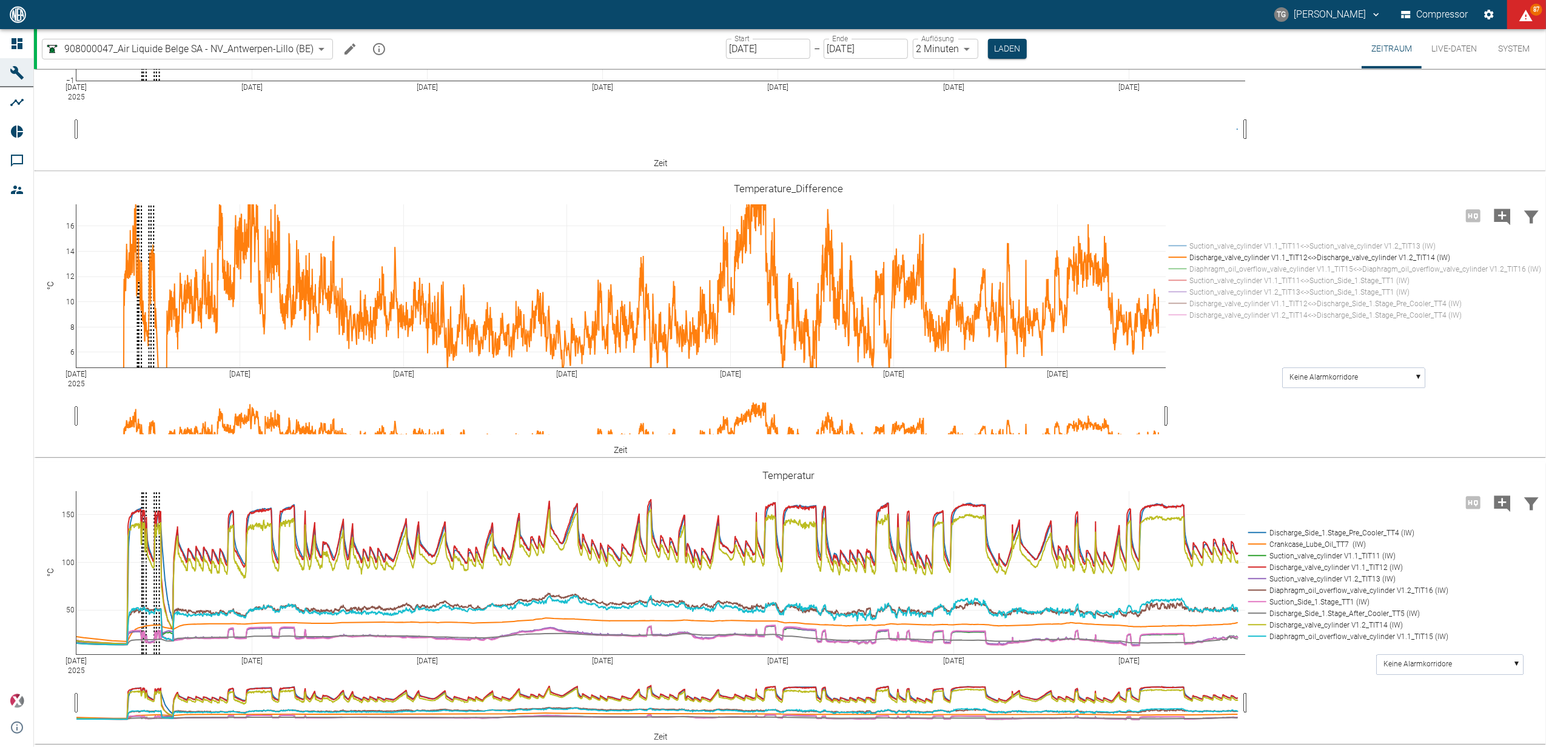
drag, startPoint x: 70, startPoint y: 362, endPoint x: 73, endPoint y: 301, distance: 60.7
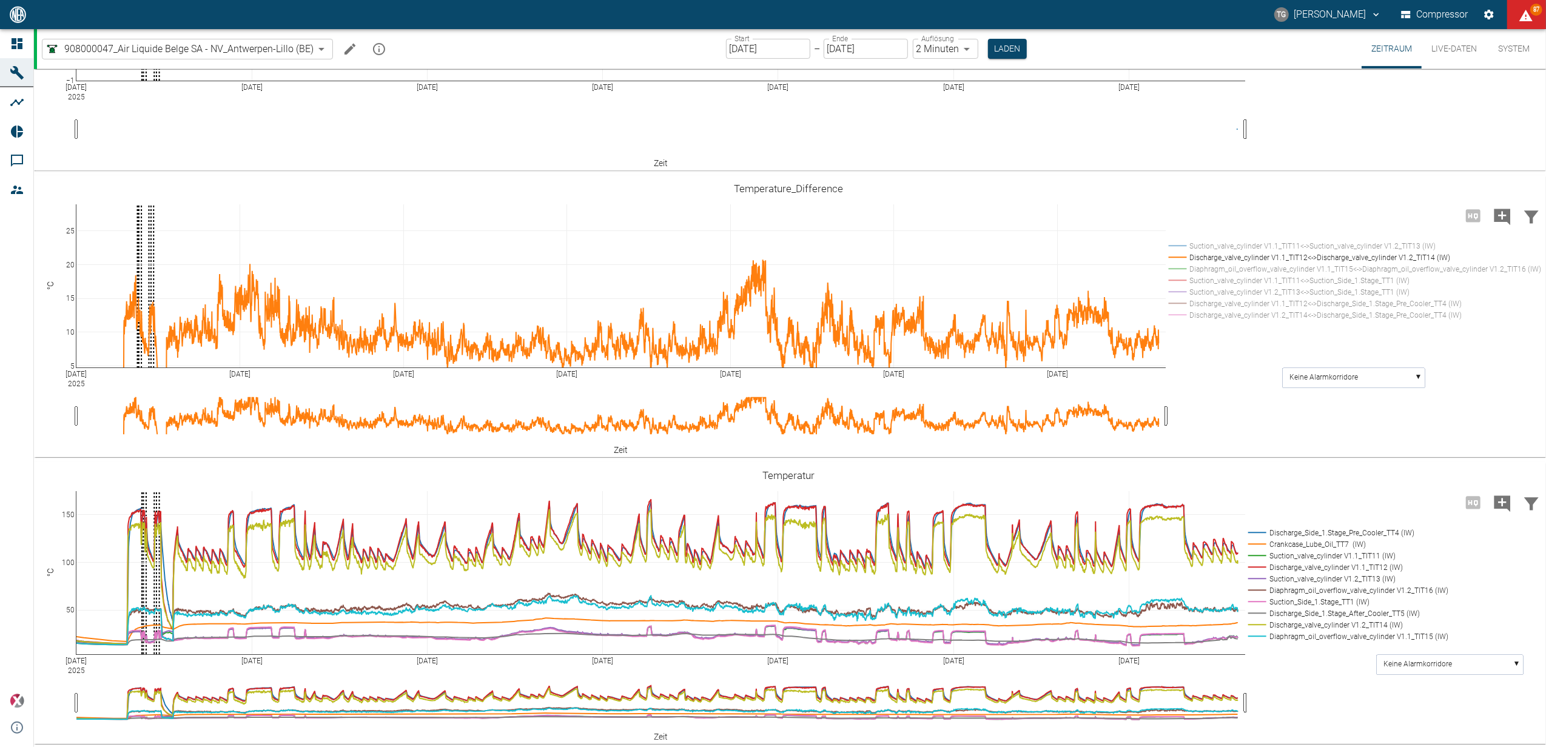
drag, startPoint x: 68, startPoint y: 270, endPoint x: 80, endPoint y: 346, distance: 76.8
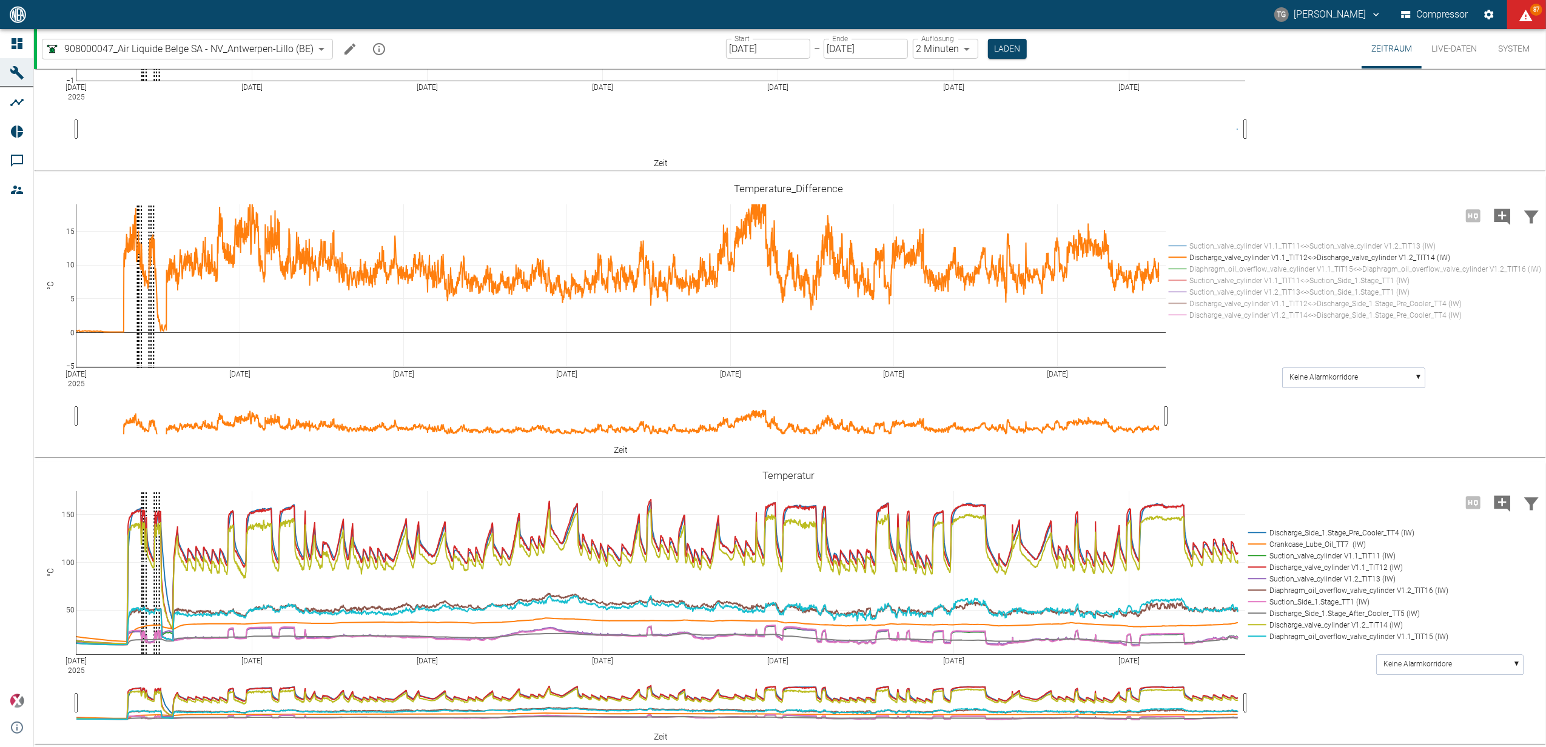
drag, startPoint x: 71, startPoint y: 360, endPoint x: 86, endPoint y: 292, distance: 69.0
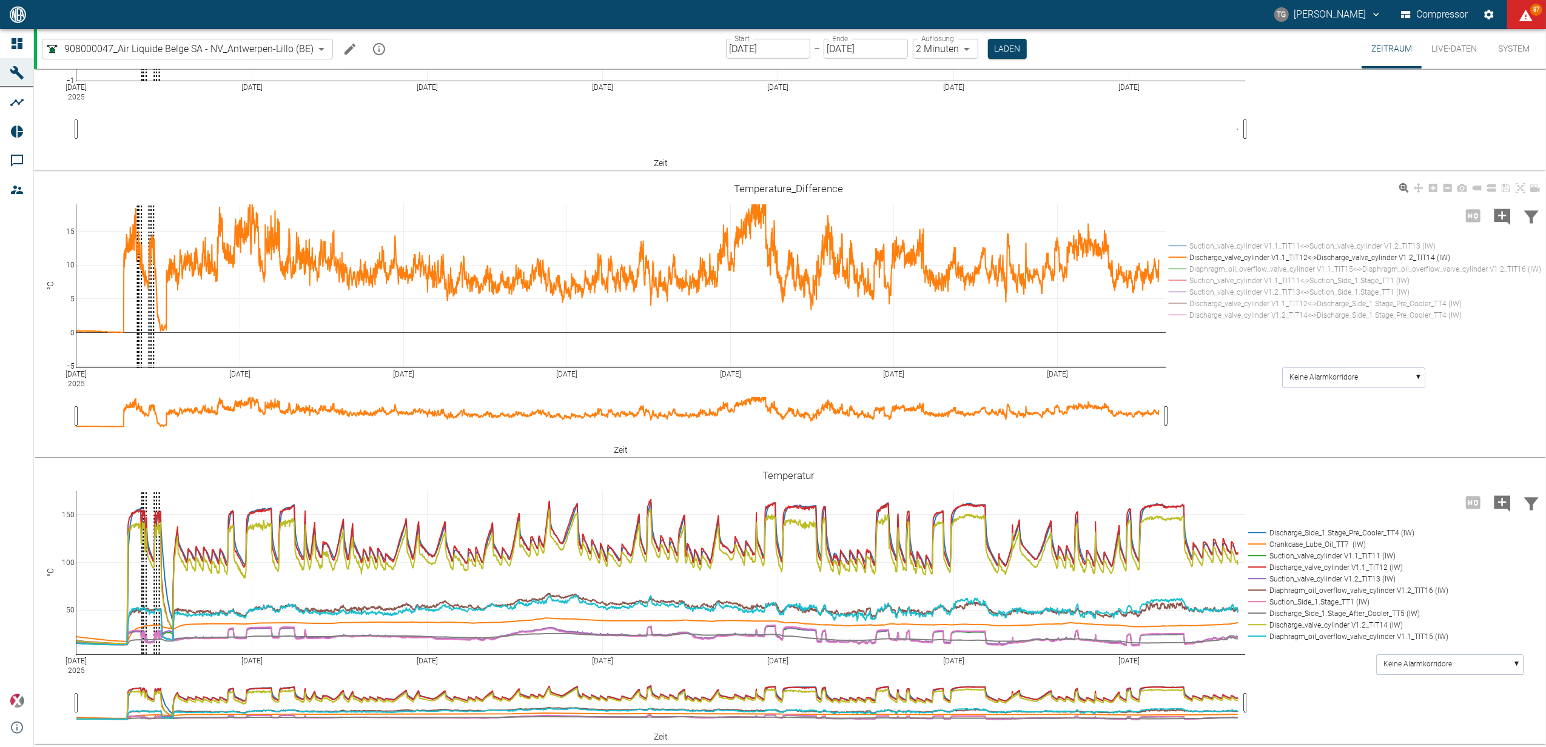
click at [1186, 453] on div "Sep 17 2025 Sep 18 Sep 19 Sep 20 Sep 21 Sep 22 Sep 23 −5 0 5 10 15 Suction_valv…" at bounding box center [788, 316] width 1509 height 273
